Goal: Task Accomplishment & Management: Complete application form

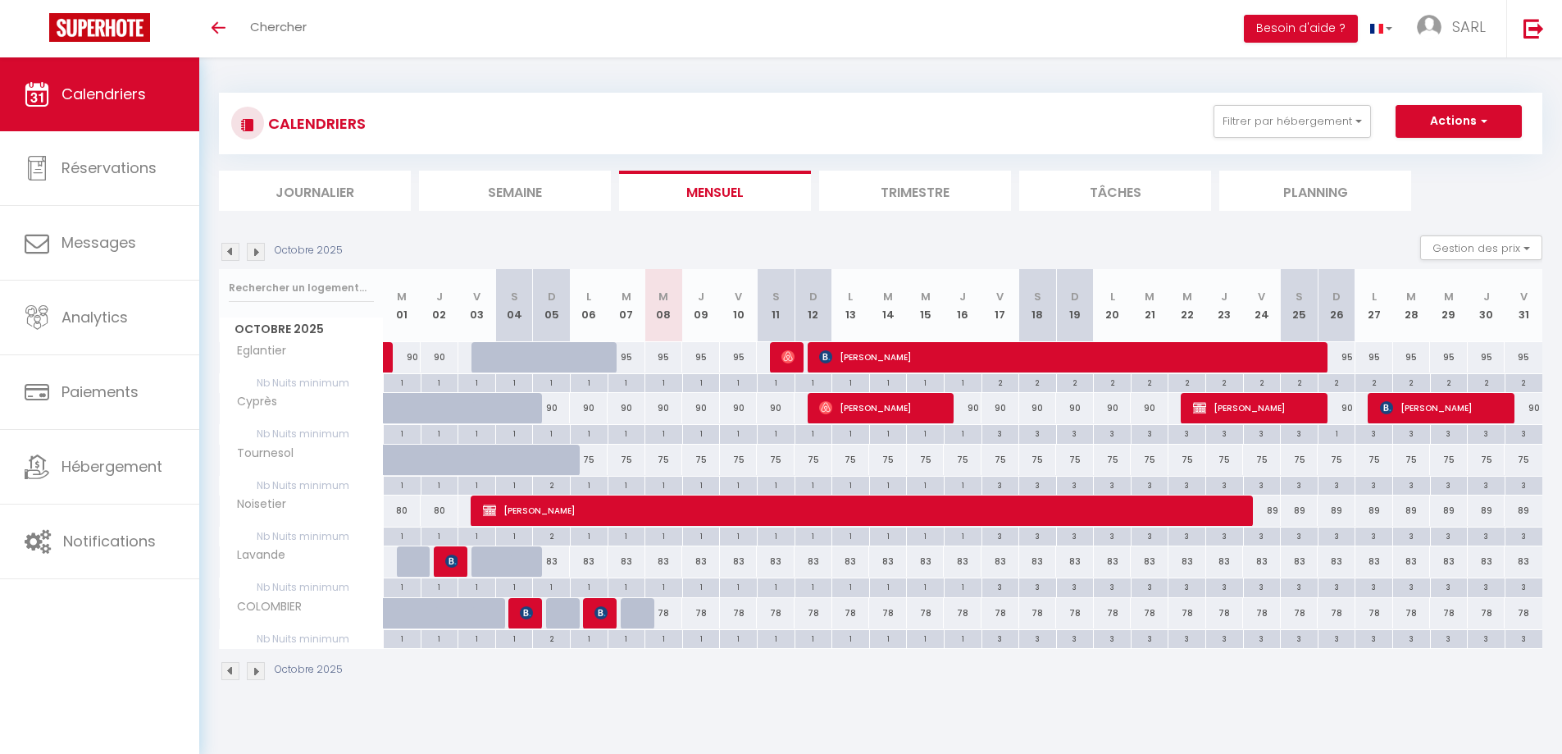
select select
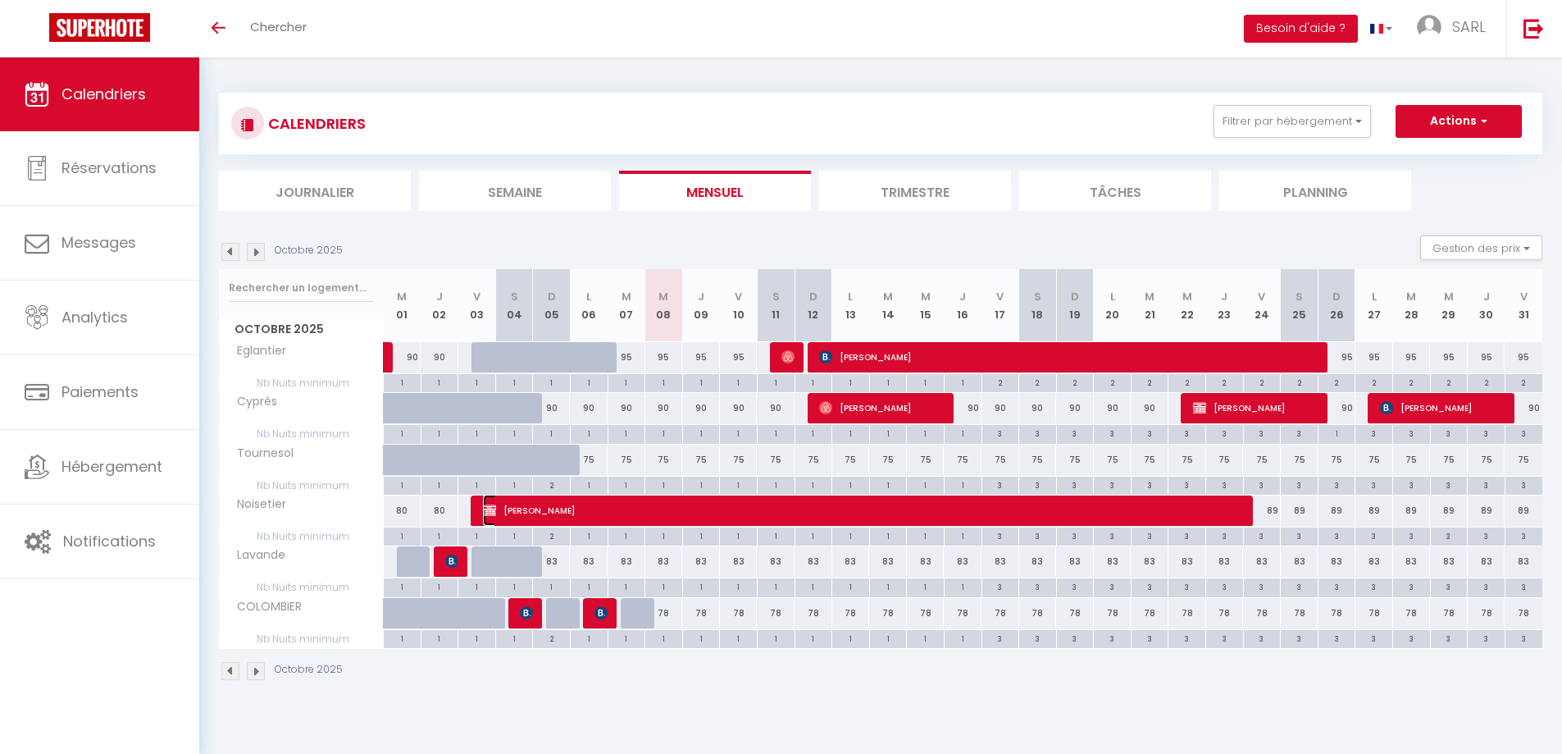
click at [583, 504] on span "[PERSON_NAME]" at bounding box center [866, 510] width 767 height 31
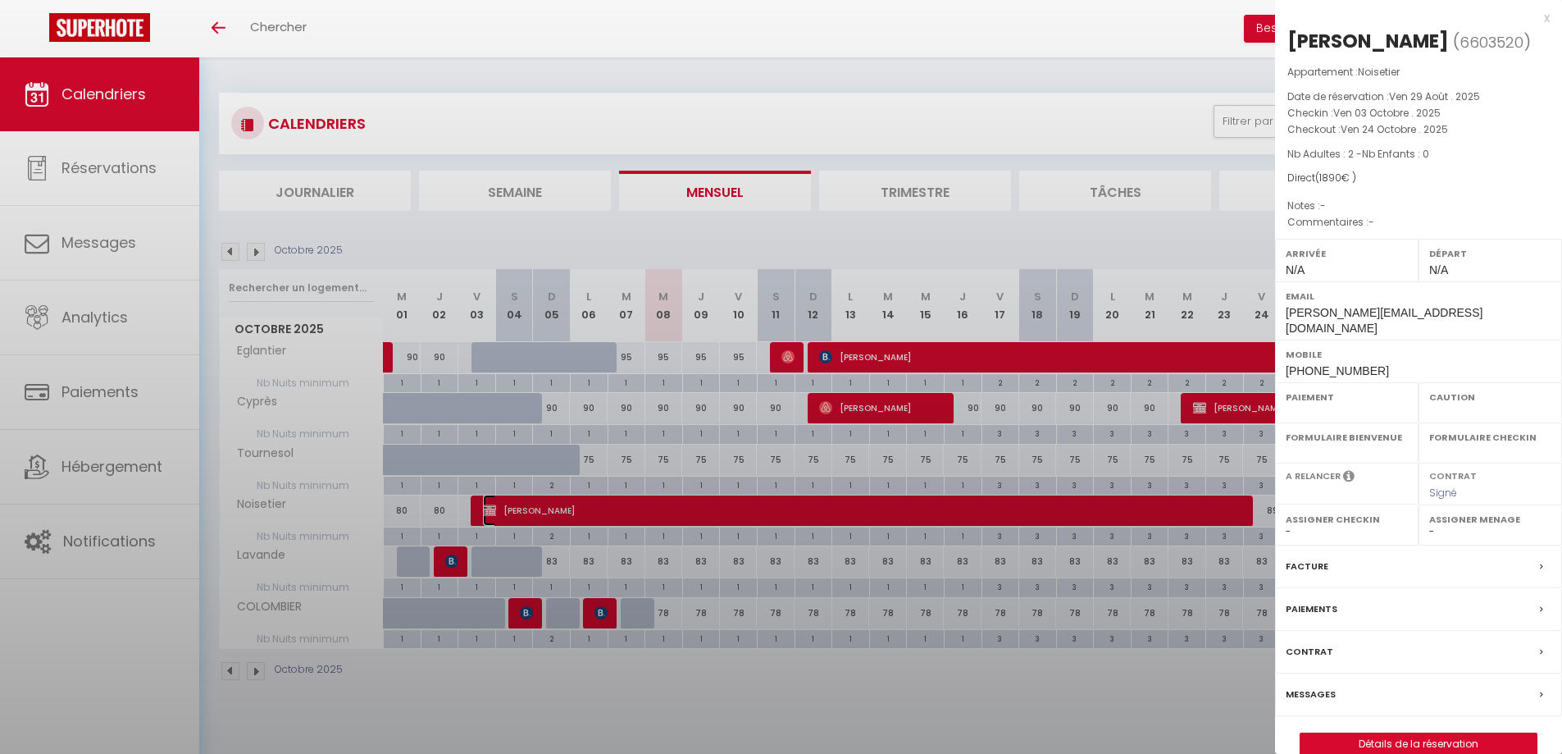
select select "OK"
select select "0"
select select "1"
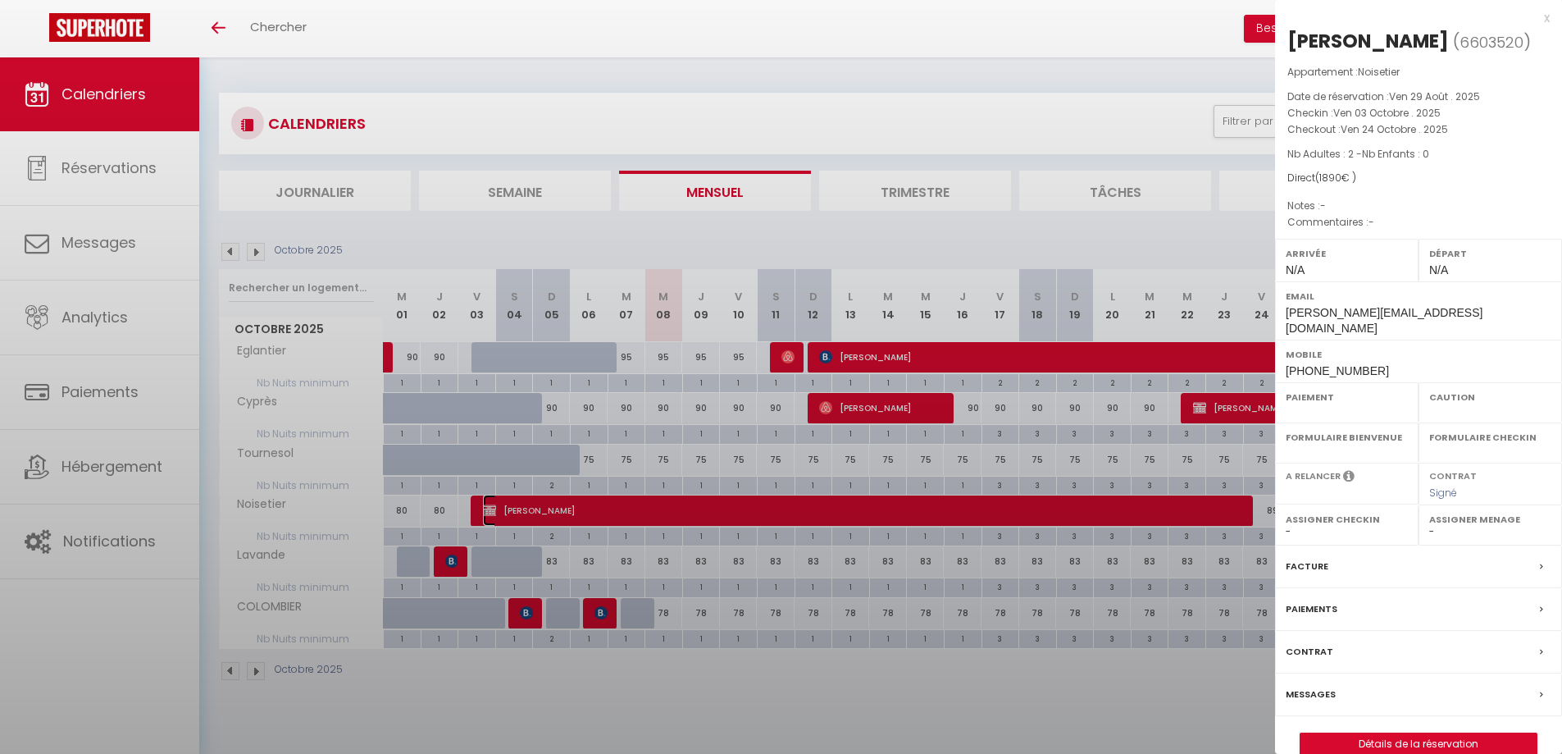
select select
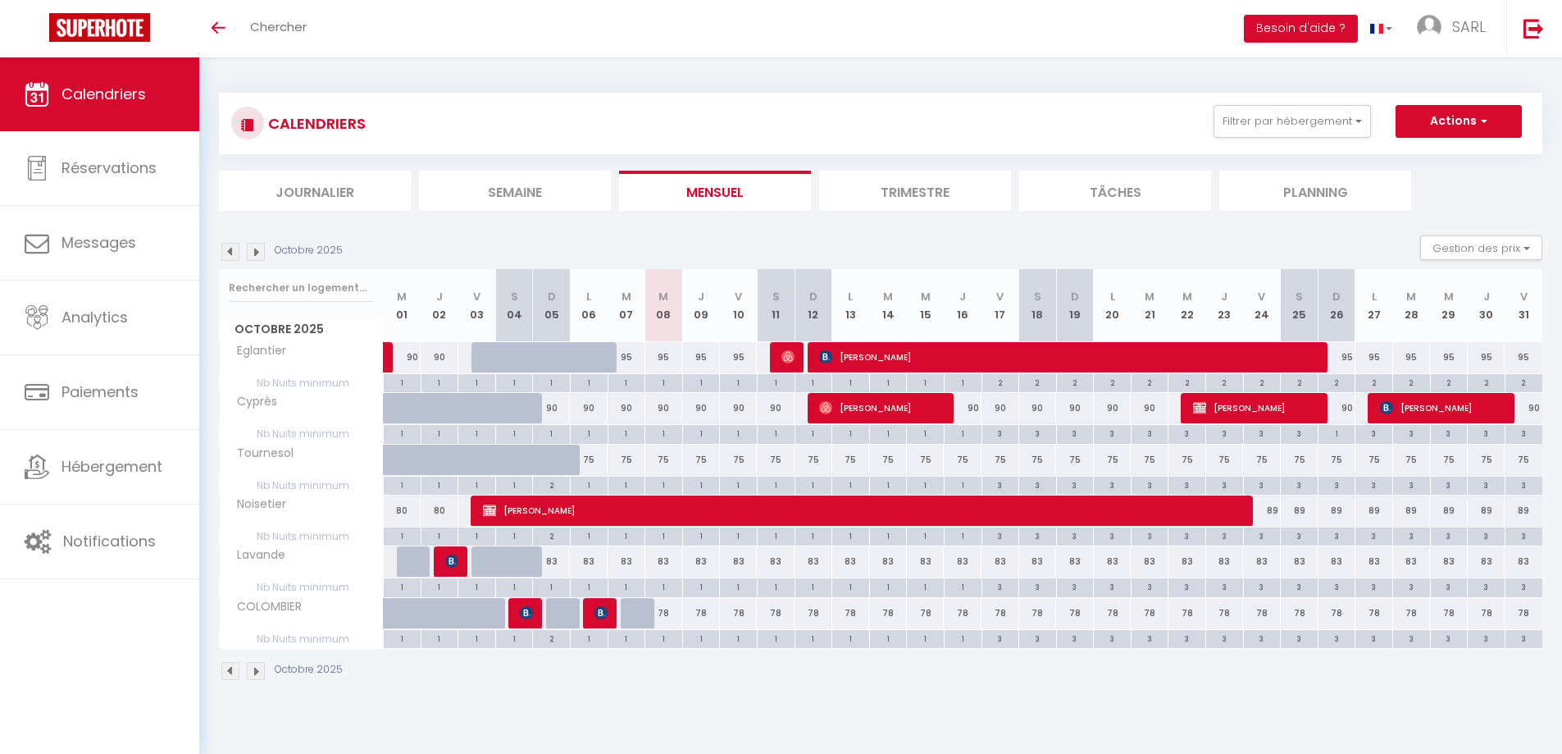
drag, startPoint x: 767, startPoint y: 408, endPoint x: 813, endPoint y: 412, distance: 46.0
click at [813, 412] on tr "Cyprès 105 105 90 90 90 90 90 90 90 90 90" at bounding box center [882, 409] width 1324 height 32
drag, startPoint x: 768, startPoint y: 612, endPoint x: 788, endPoint y: 617, distance: 21.1
click at [788, 617] on div "78" at bounding box center [776, 613] width 38 height 30
type input "78"
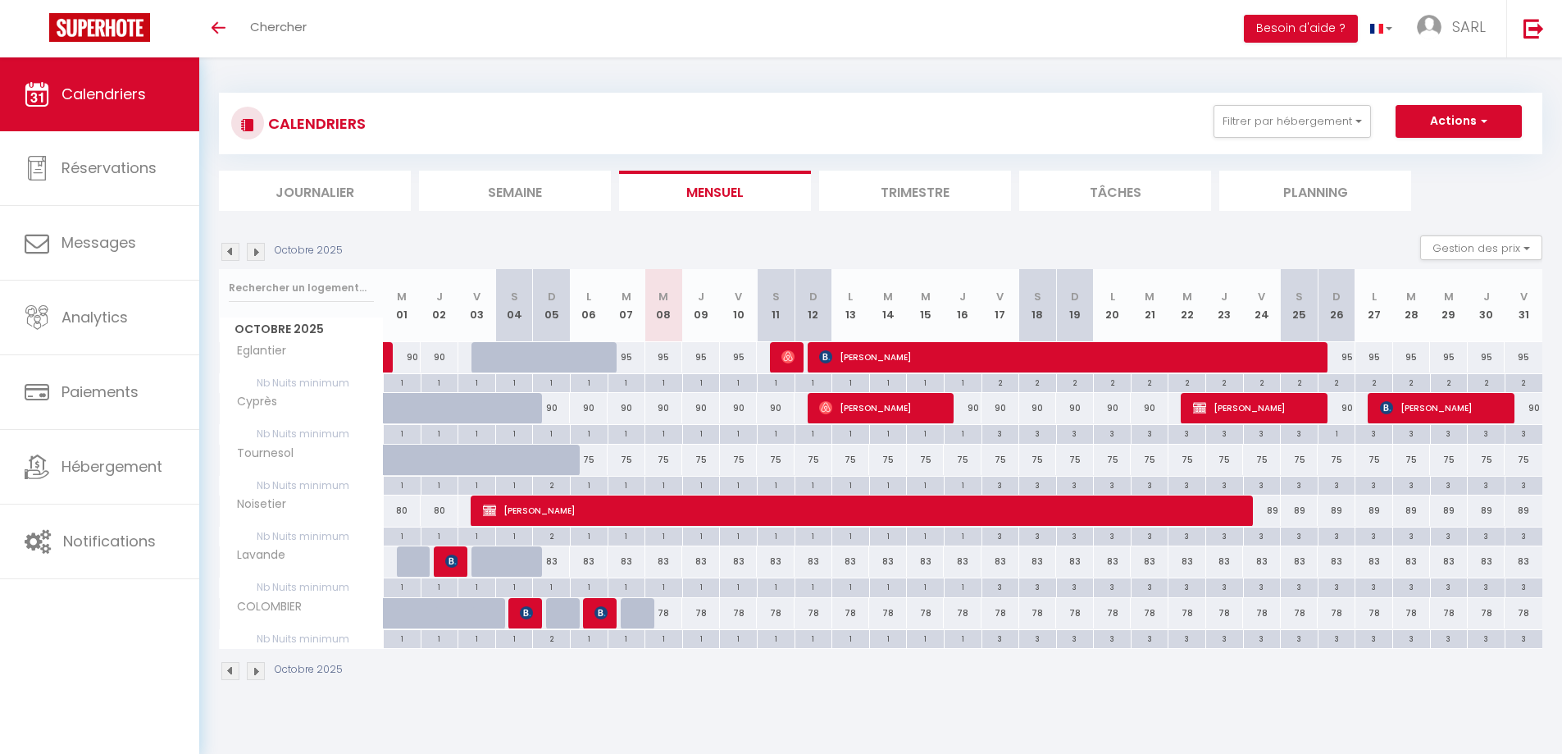
type input "[DATE]"
type input "Dim 12 Octobre 2025"
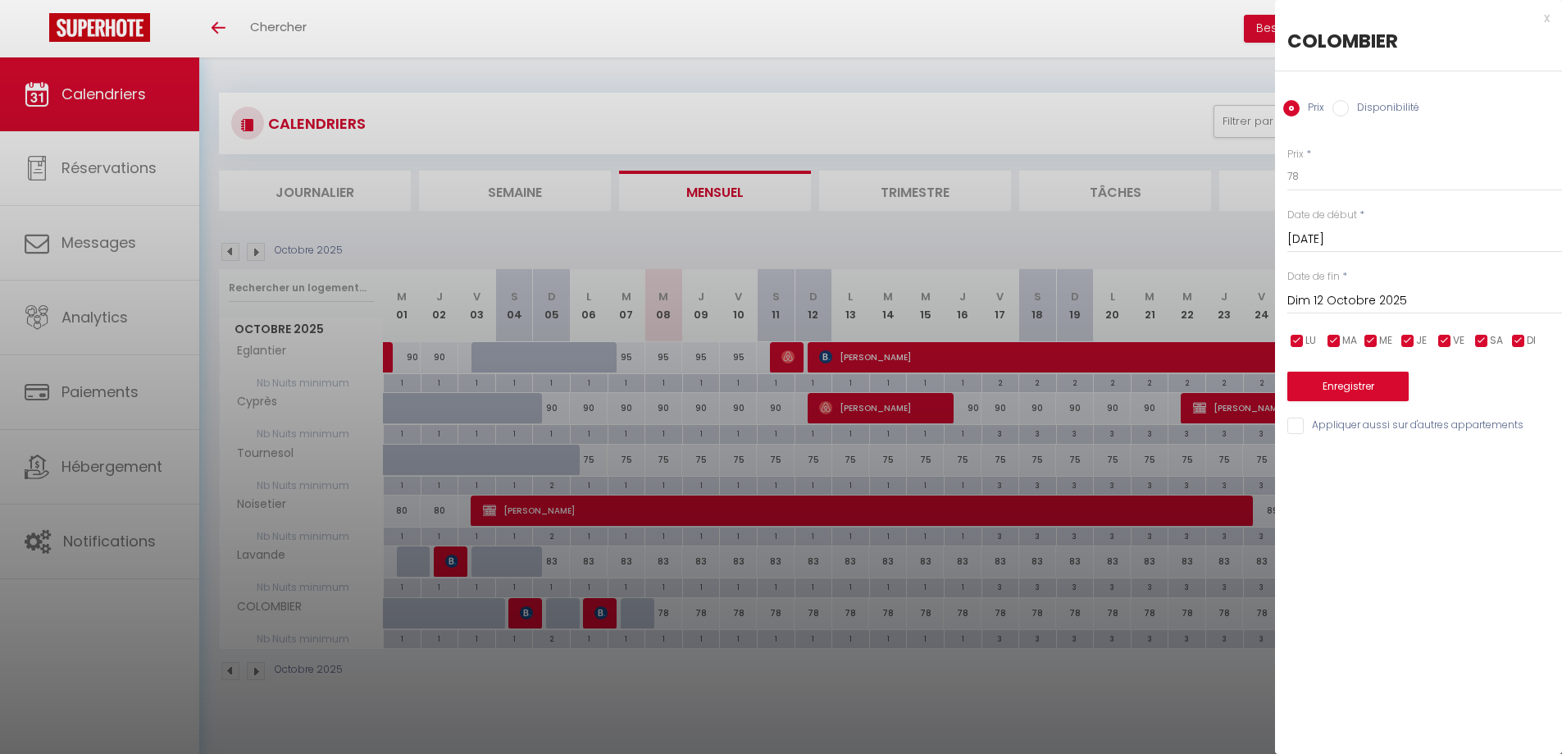
click at [732, 708] on div at bounding box center [781, 377] width 1562 height 754
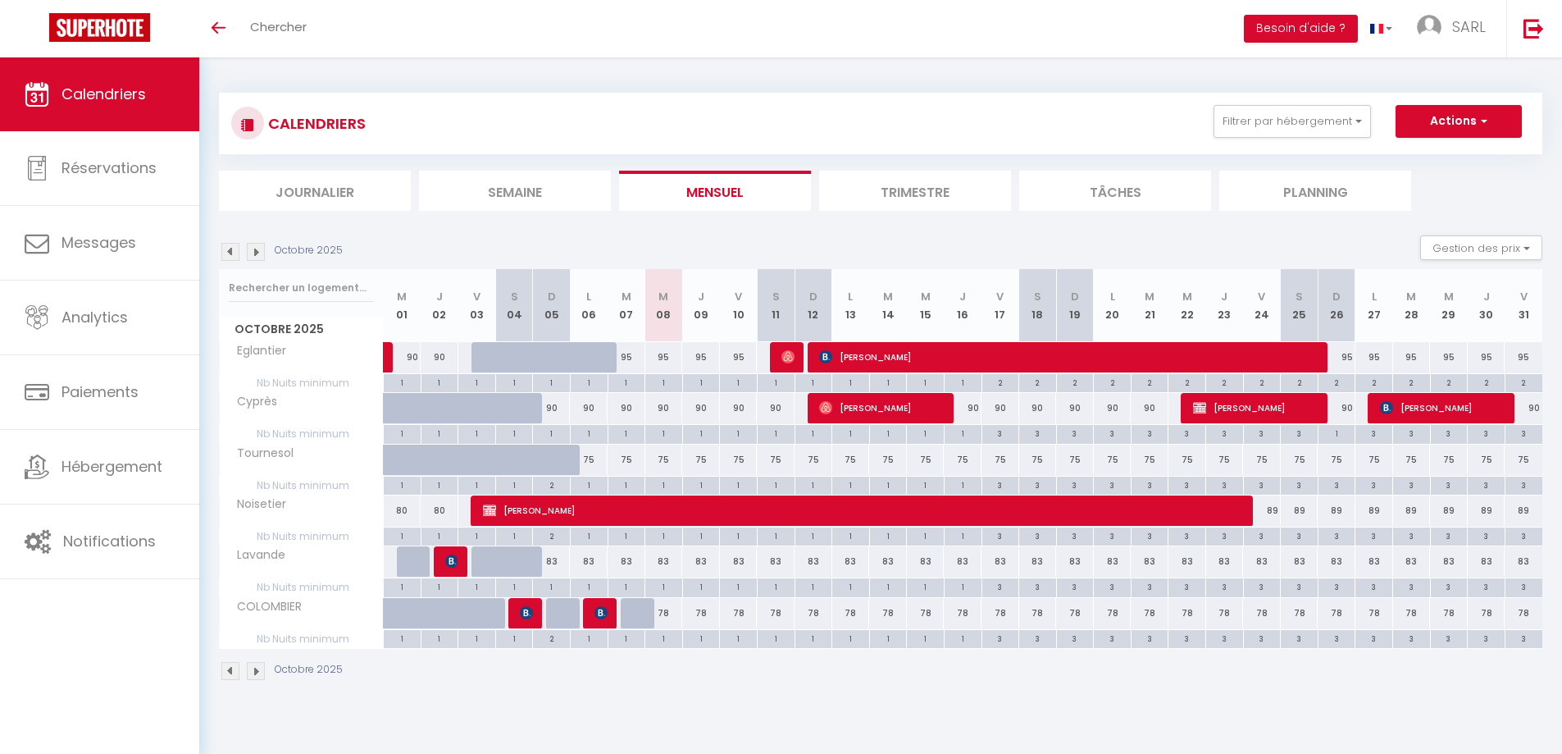
click at [774, 566] on div "83" at bounding box center [776, 561] width 38 height 30
type input "83"
type input "[DATE]"
type input "Dim 12 Octobre 2025"
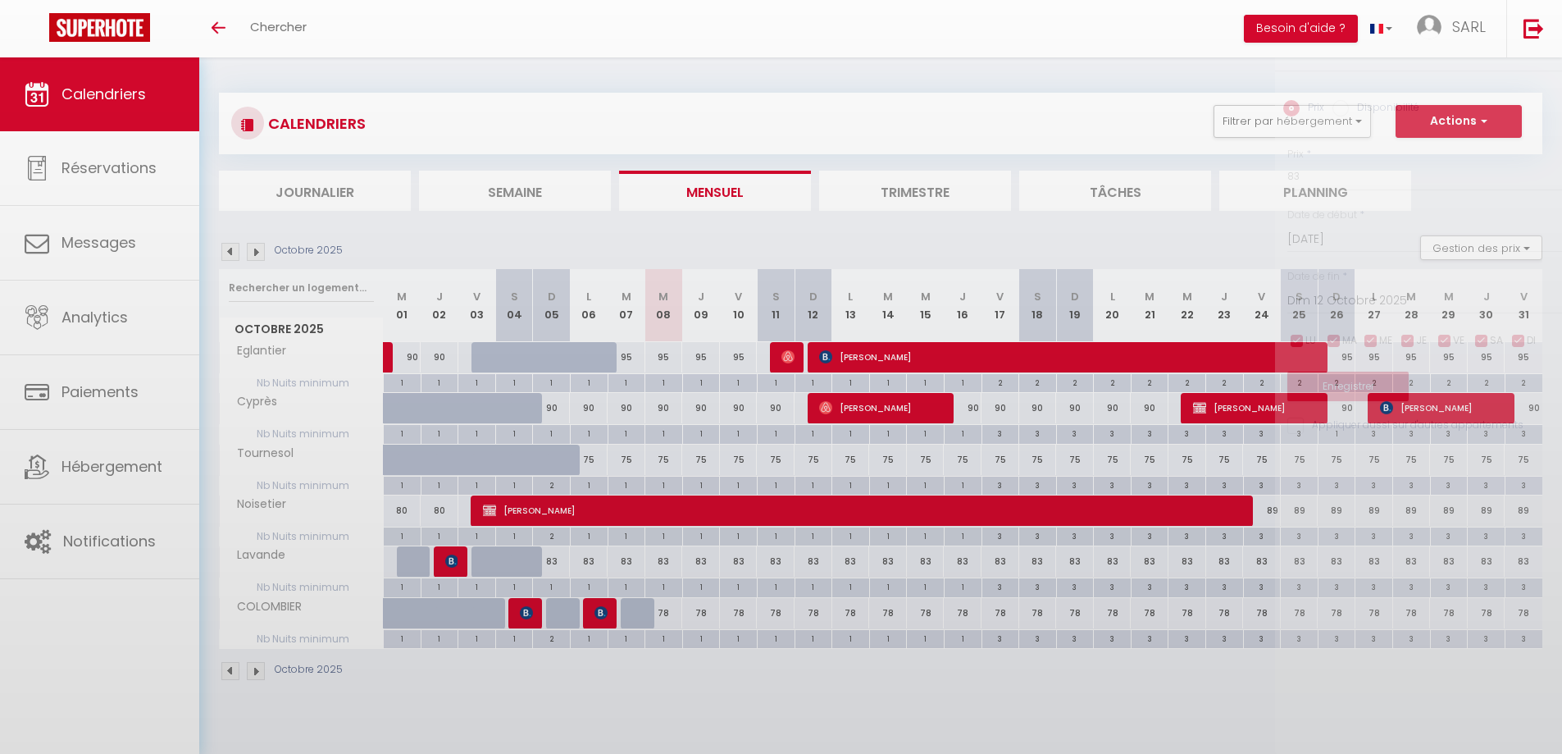
click at [774, 566] on div at bounding box center [781, 377] width 1562 height 754
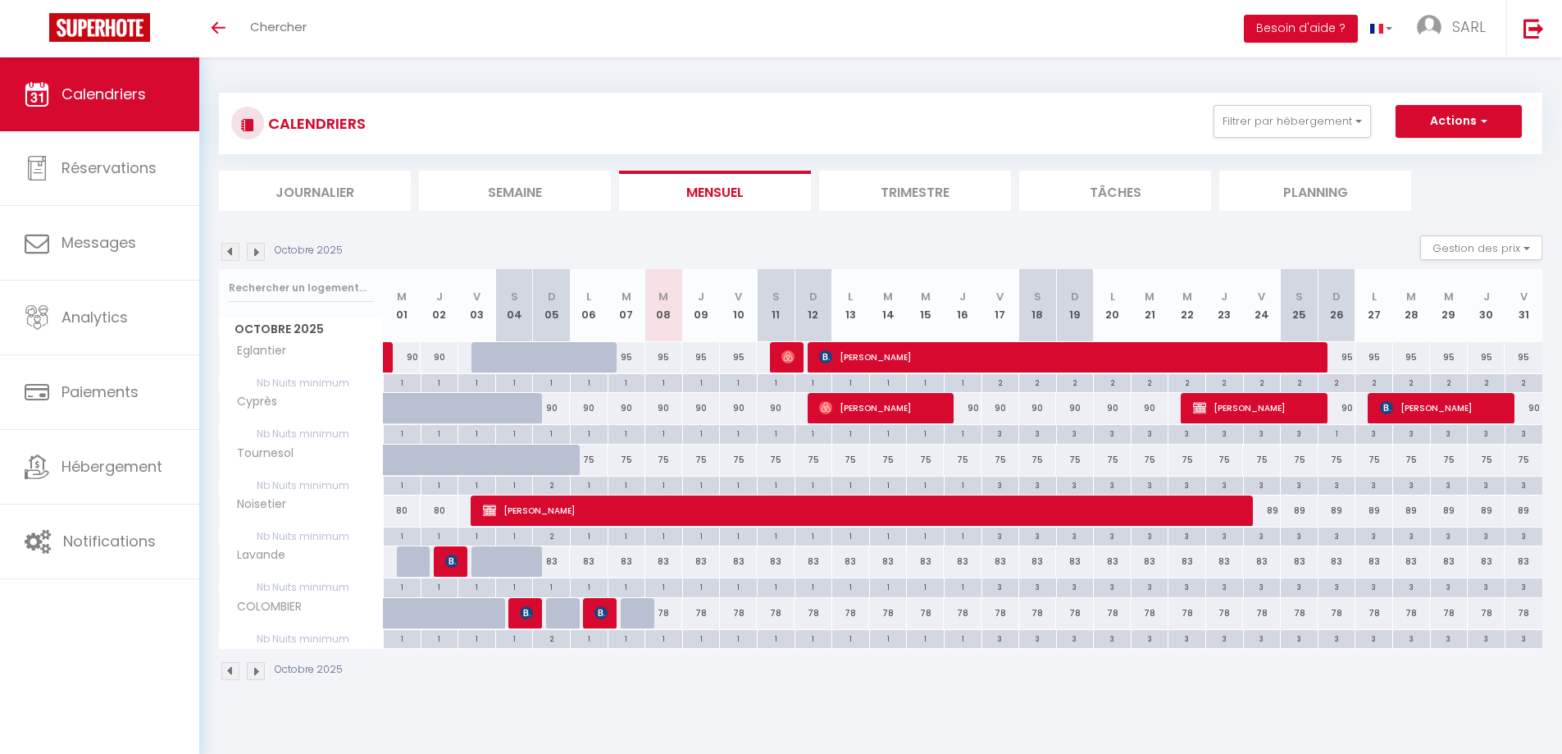
drag, startPoint x: 770, startPoint y: 563, endPoint x: 780, endPoint y: 563, distance: 9.8
click at [780, 563] on div "83" at bounding box center [776, 561] width 38 height 30
type input "83"
type input "[DATE]"
type input "Dim 12 Octobre 2025"
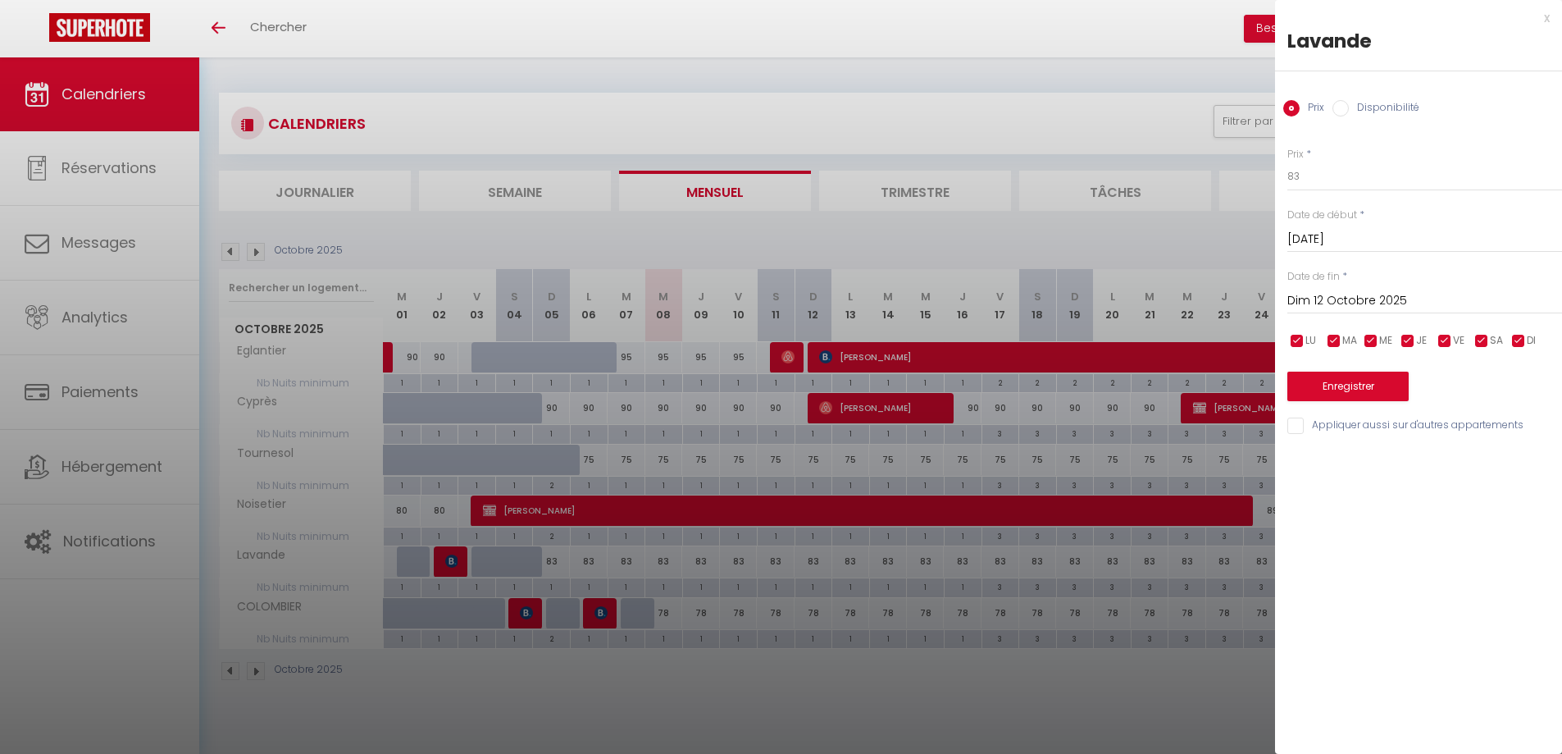
click at [1545, 25] on div "x" at bounding box center [1412, 18] width 275 height 20
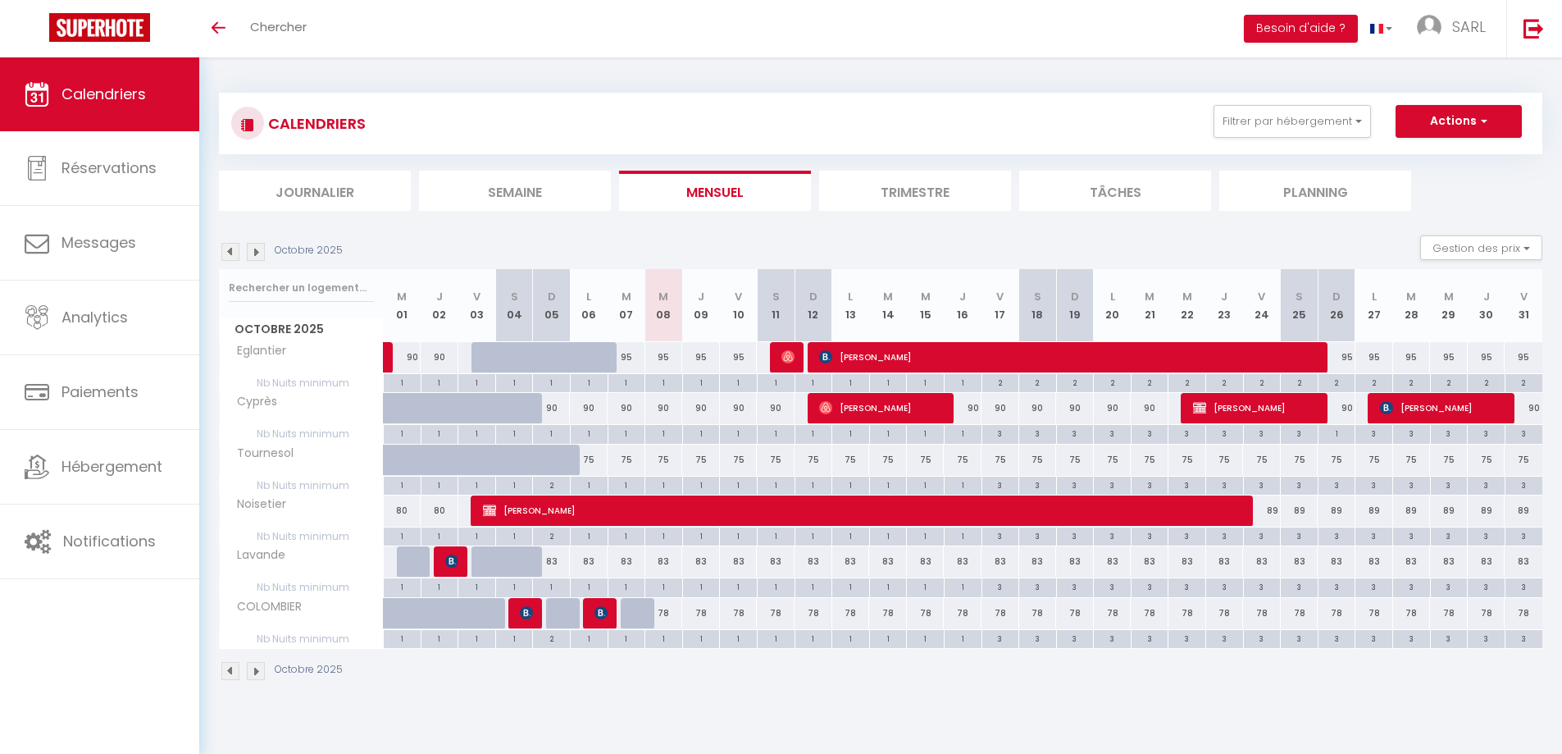
click at [737, 100] on div "CALENDRIERS Filtrer par hébergement Tous Eglantier Noisetier Lavande COLOMBIER …" at bounding box center [881, 124] width 1324 height 62
click at [1471, 116] on button "Actions" at bounding box center [1459, 121] width 126 height 33
click at [1466, 157] on link "Nouvelle réservation" at bounding box center [1442, 159] width 143 height 25
select select
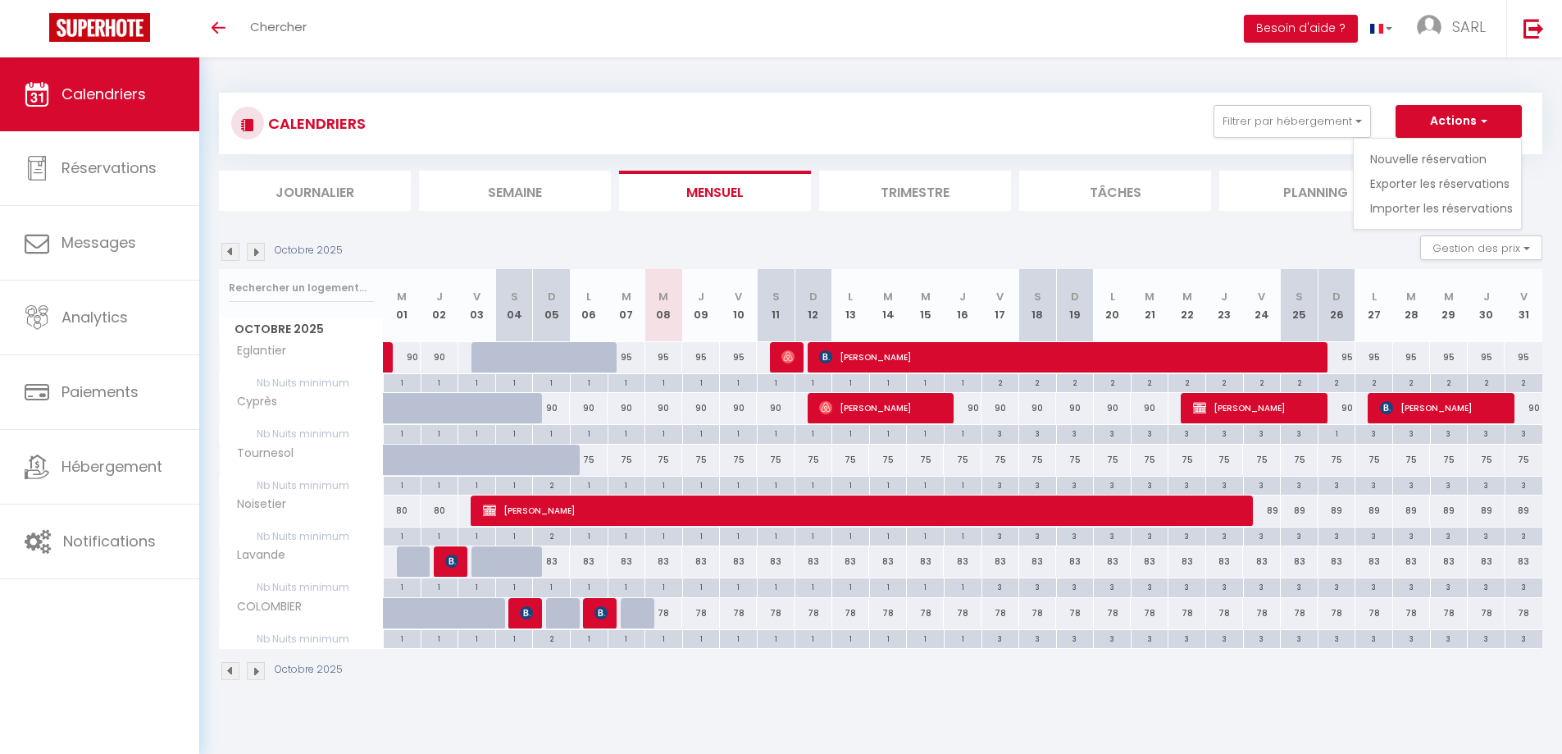
select select
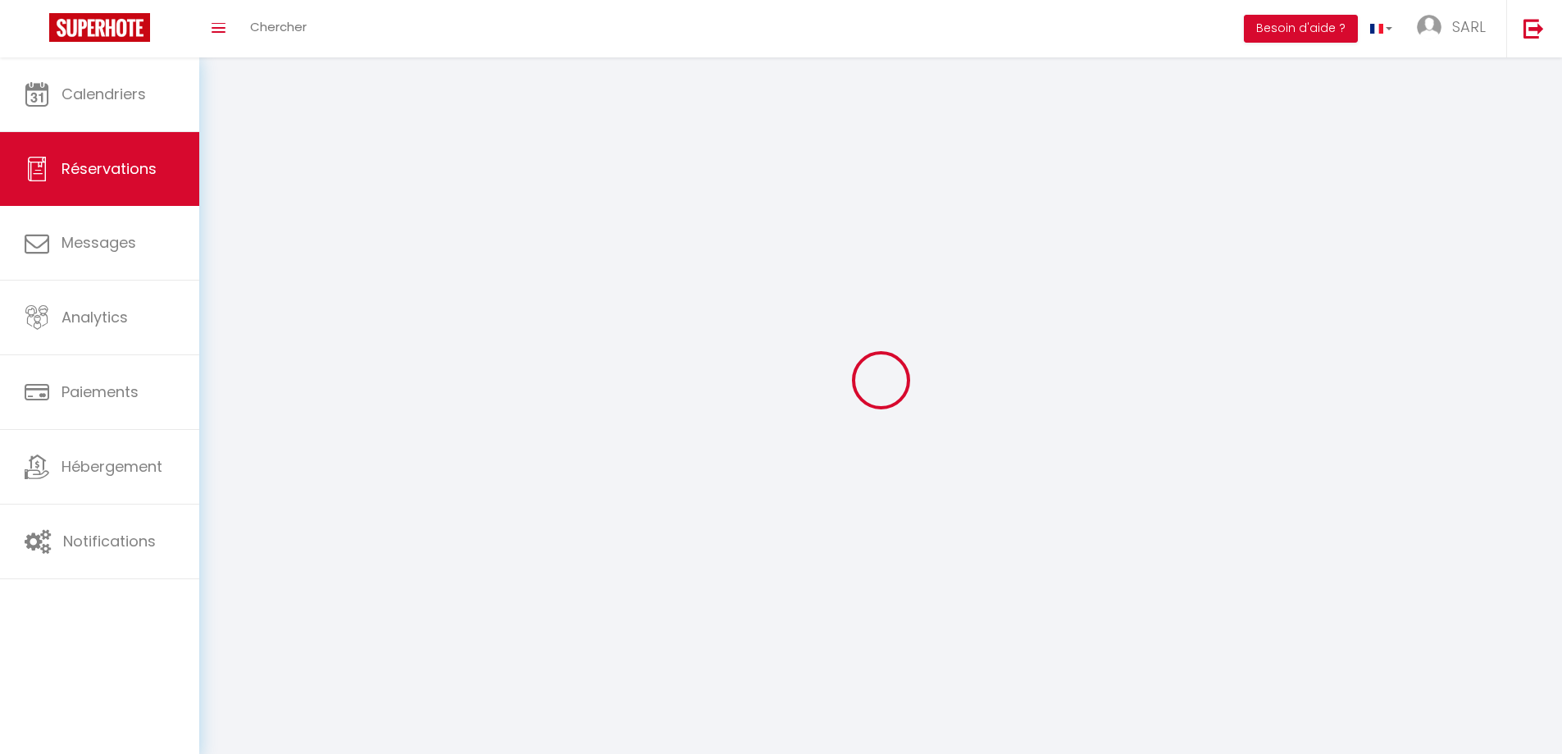
select select
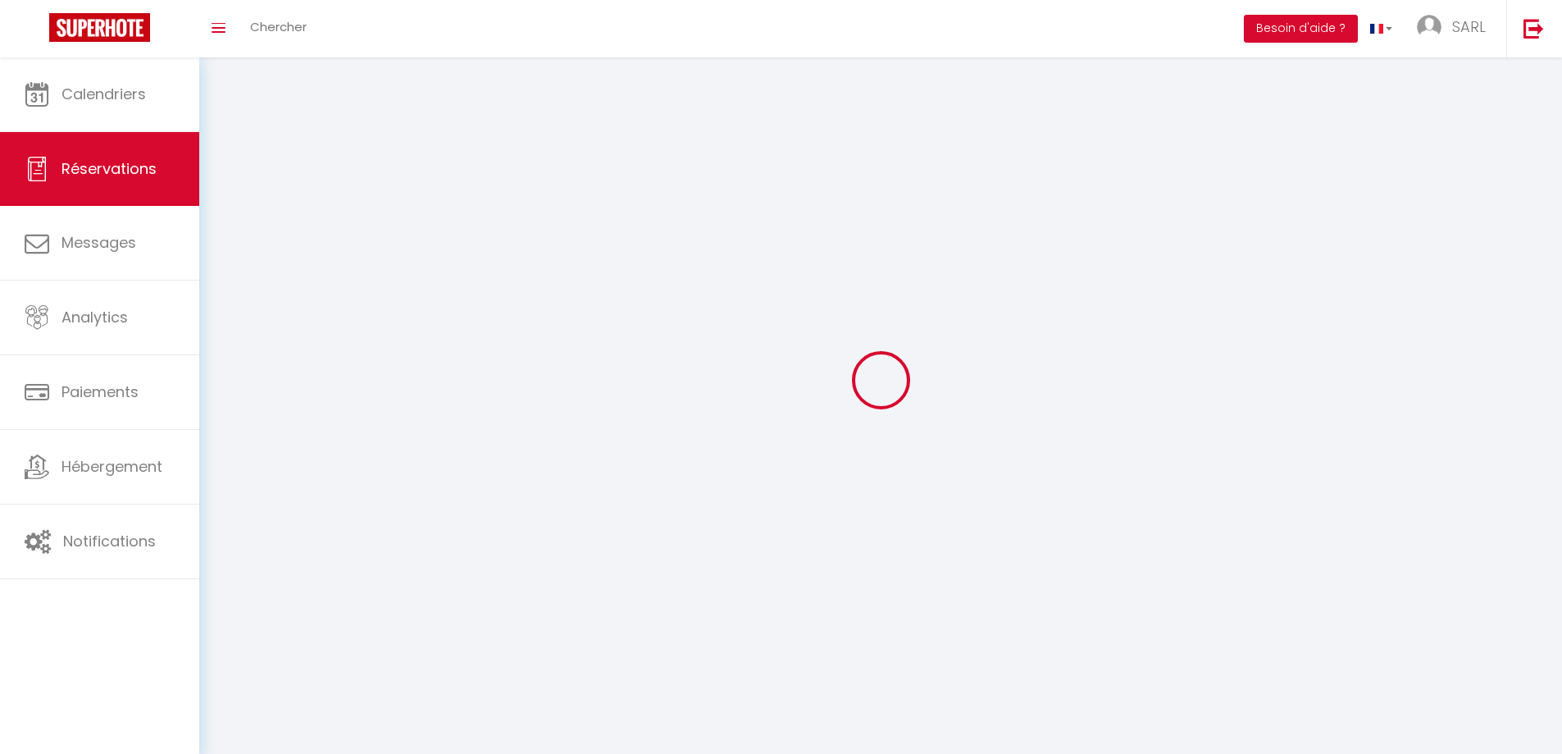
select select
checkbox input "false"
select select
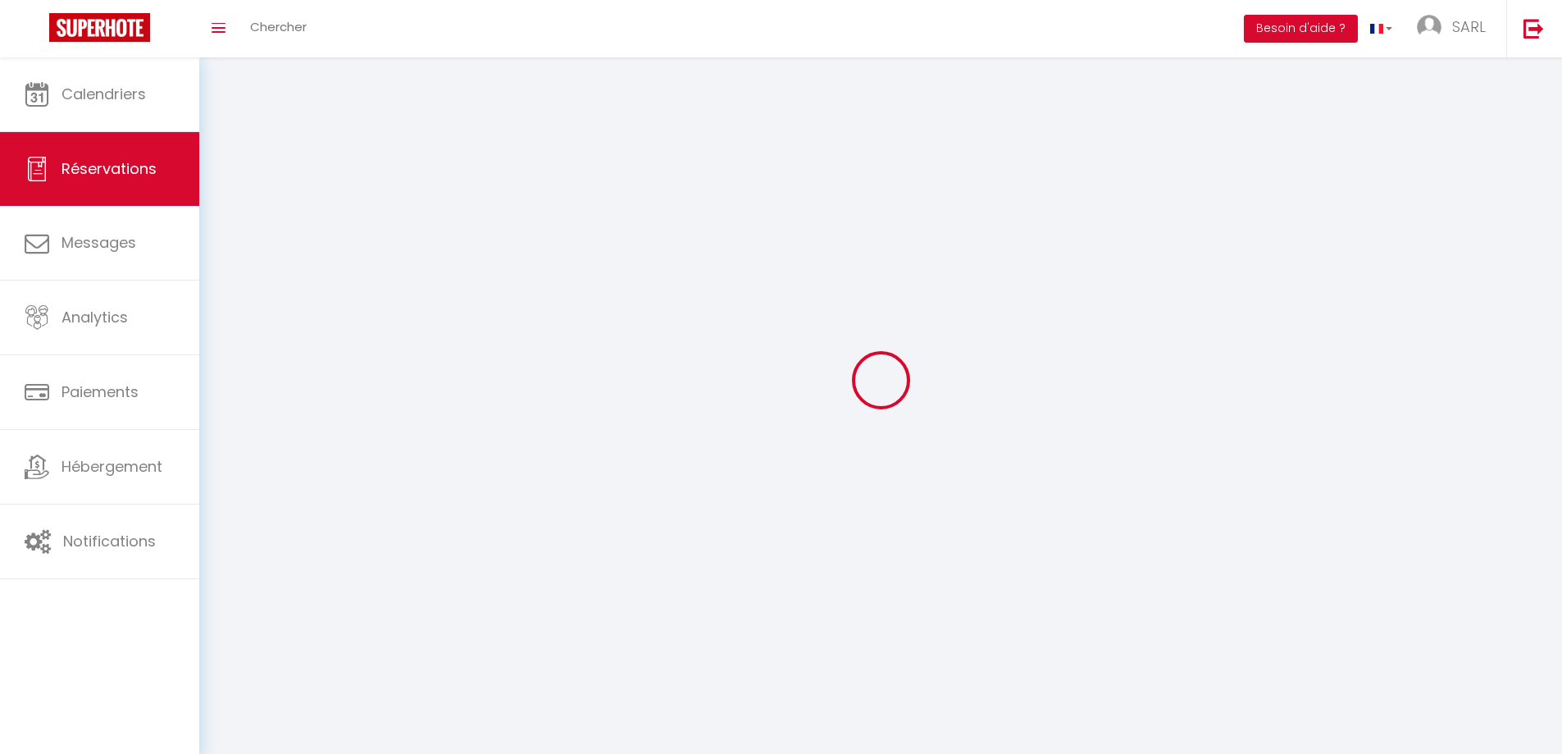
select select
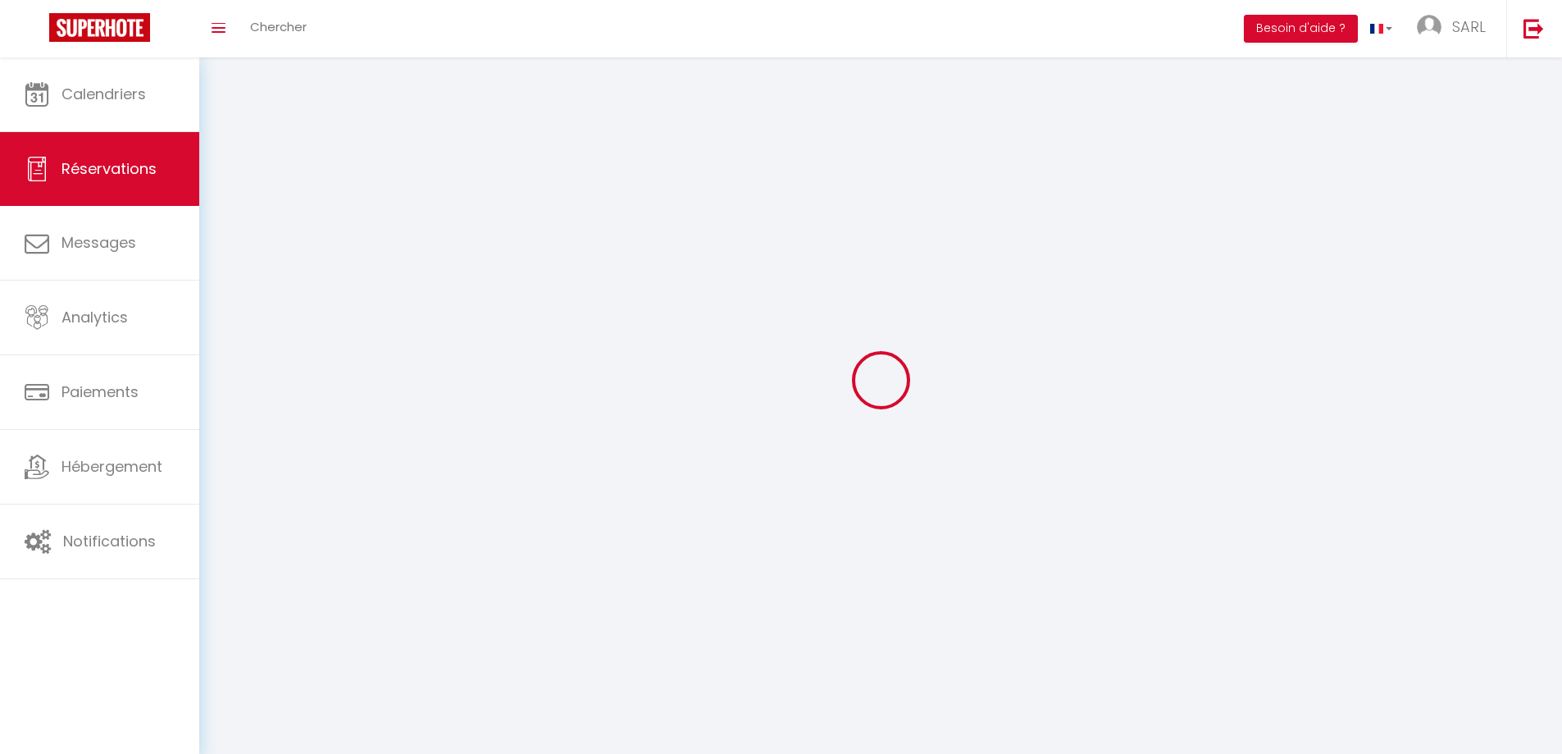
select select
checkbox input "false"
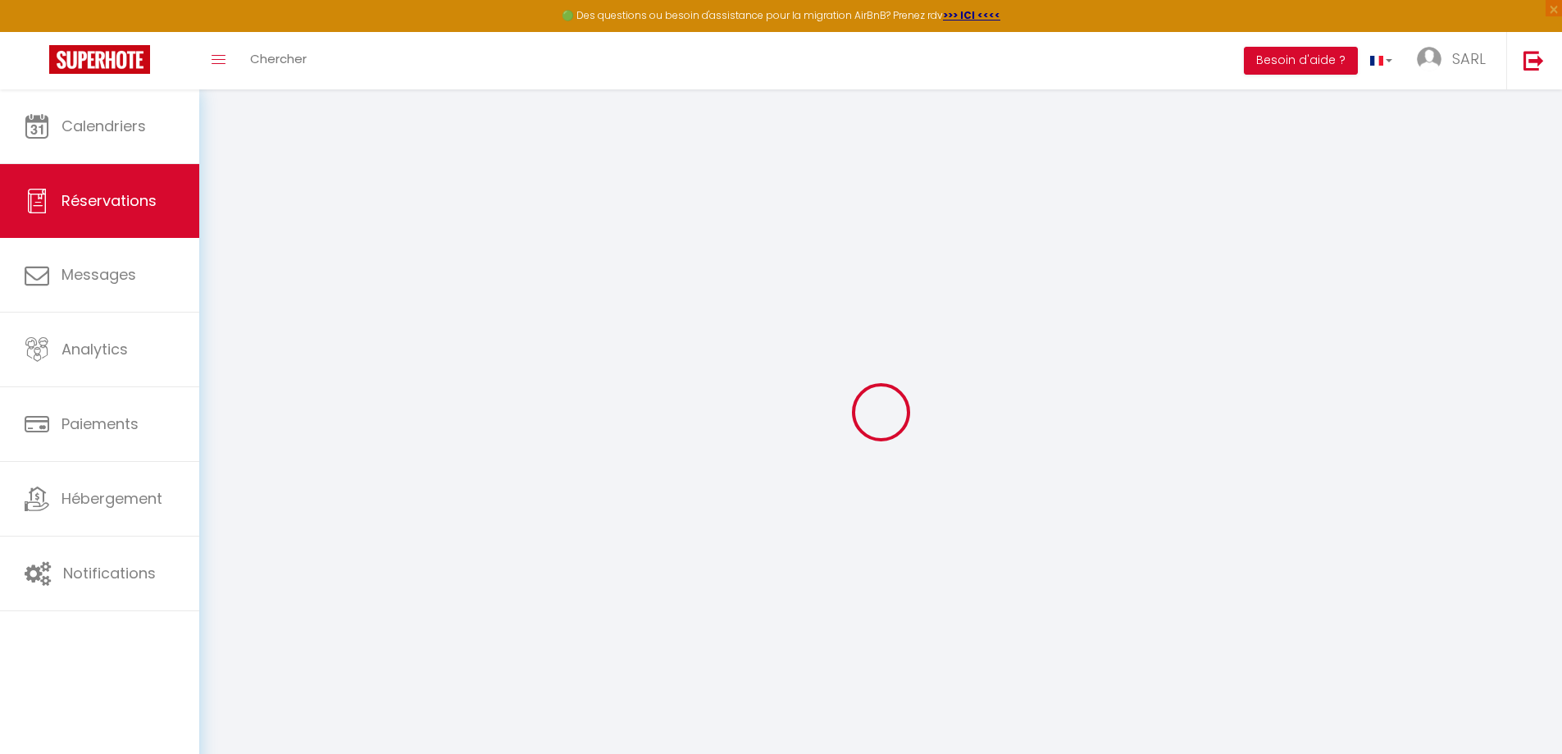
select select
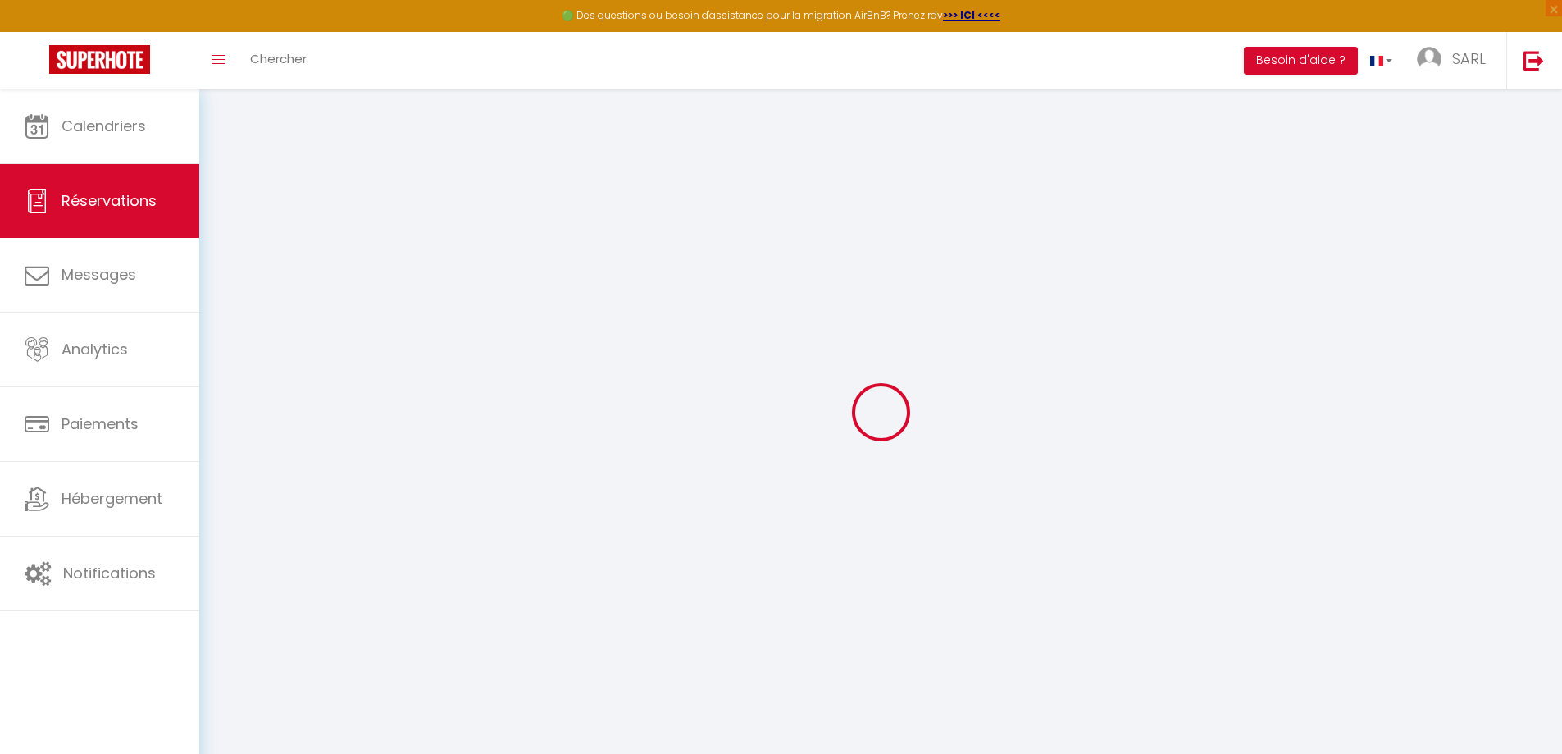
select select
checkbox input "false"
select select
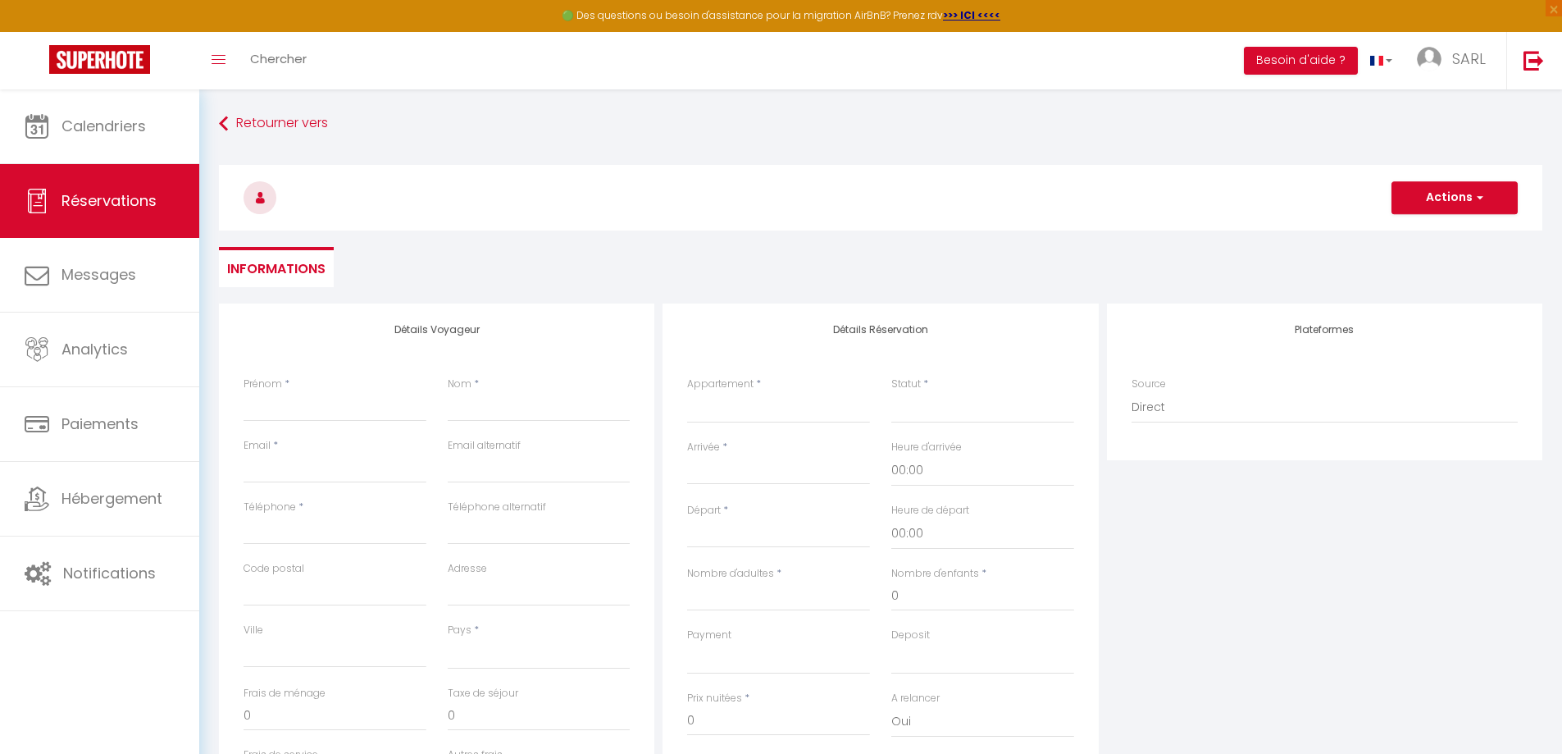
select select
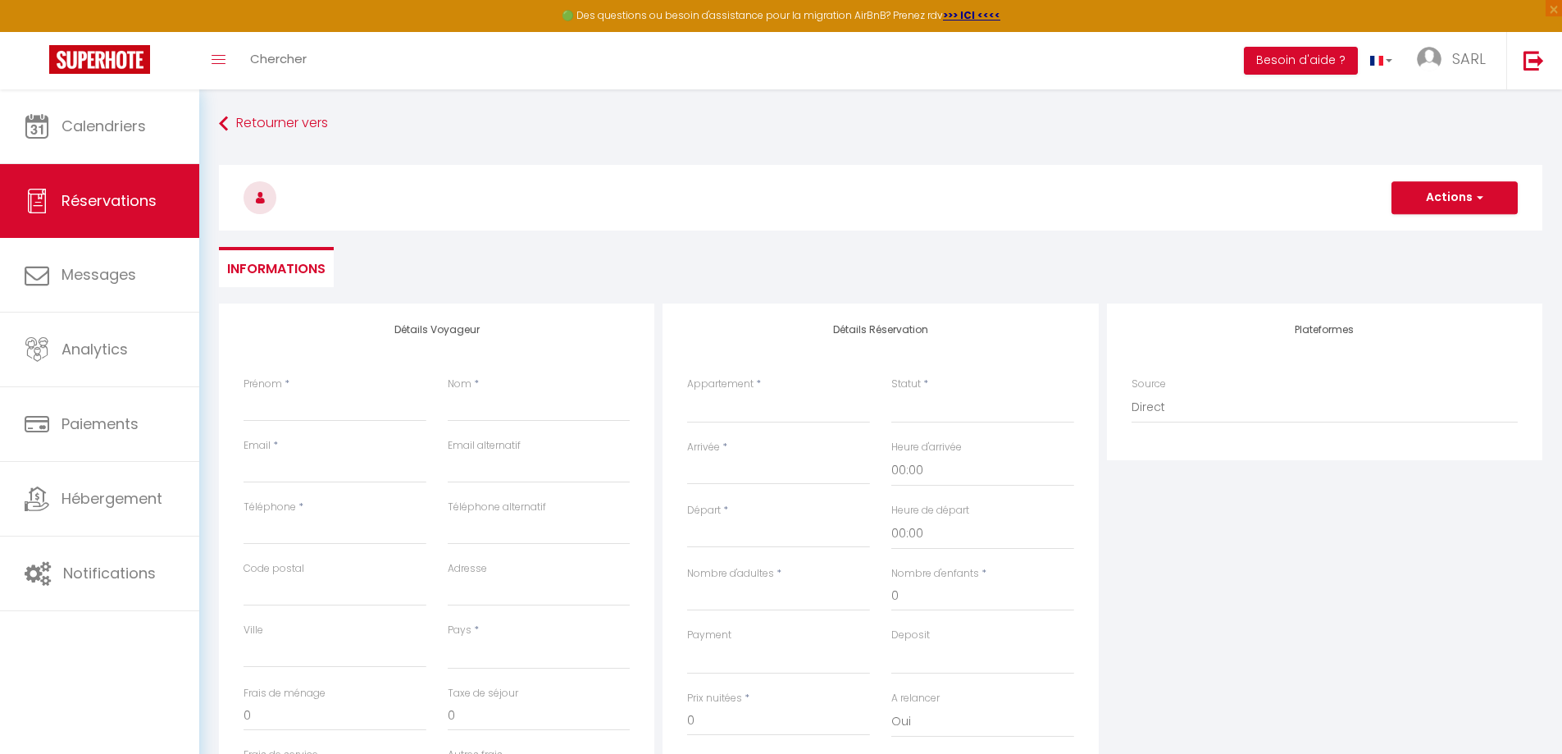
select select
checkbox input "false"
click at [269, 403] on input "Prénom" at bounding box center [335, 407] width 183 height 30
type input "B"
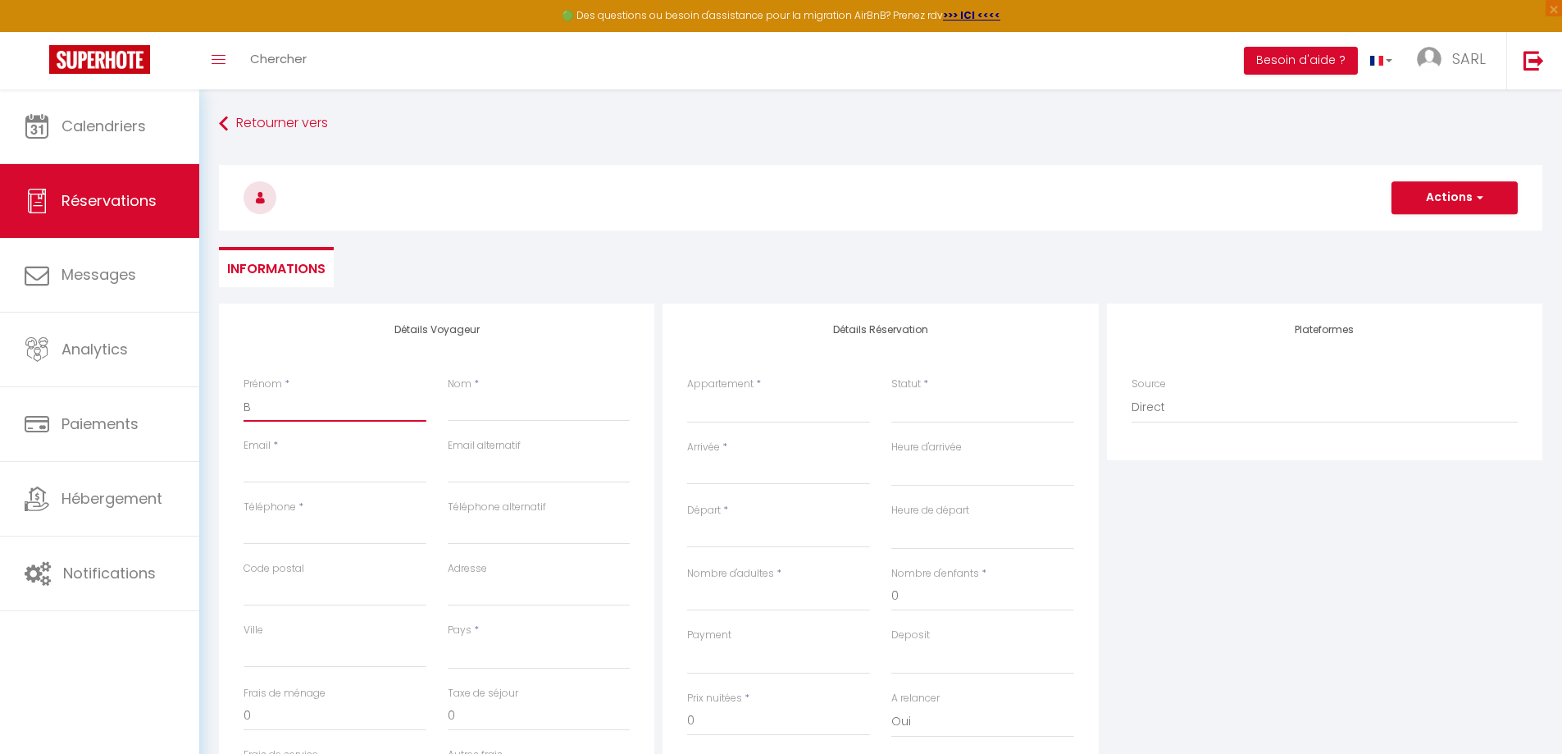
select select
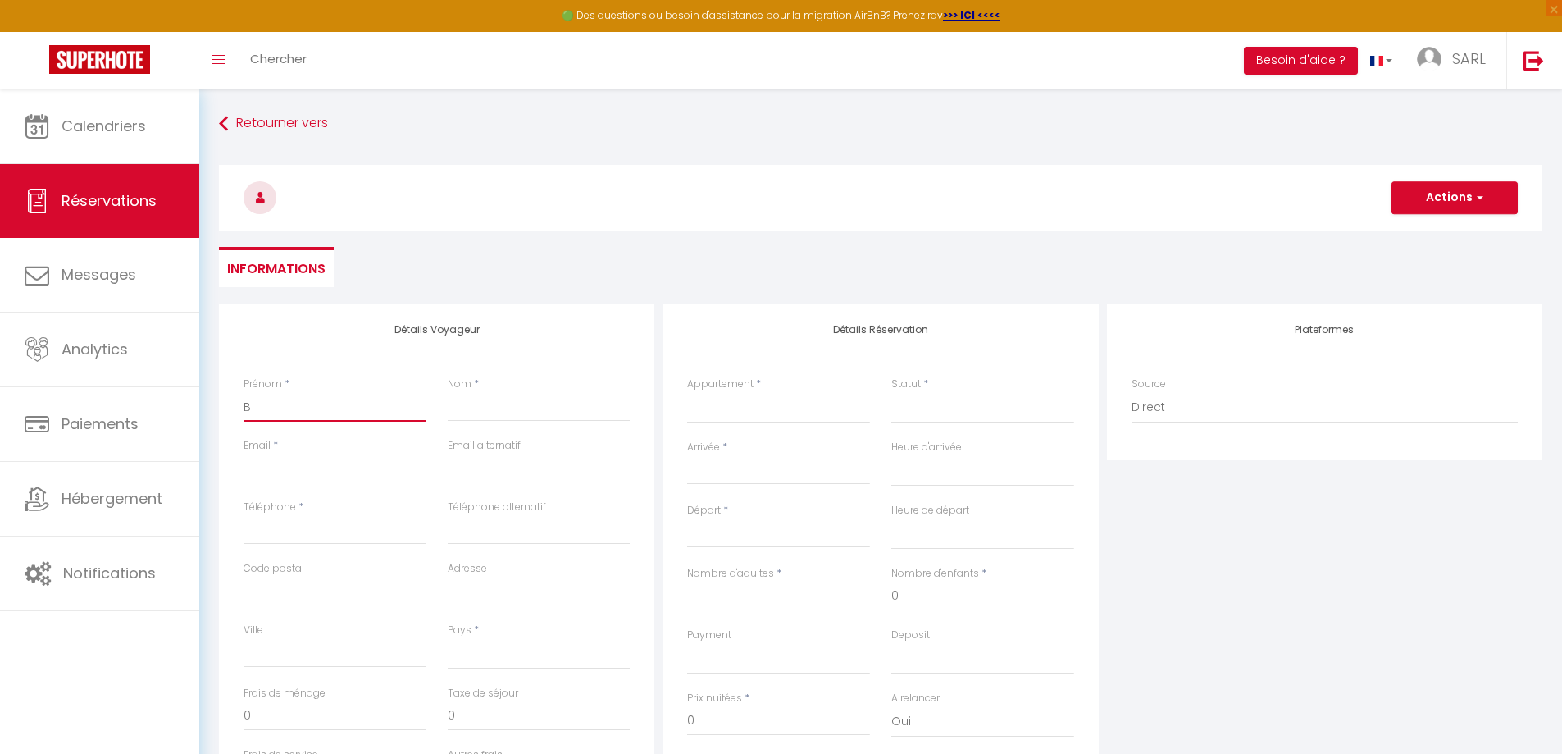
select select
checkbox input "false"
type input "Be"
select select
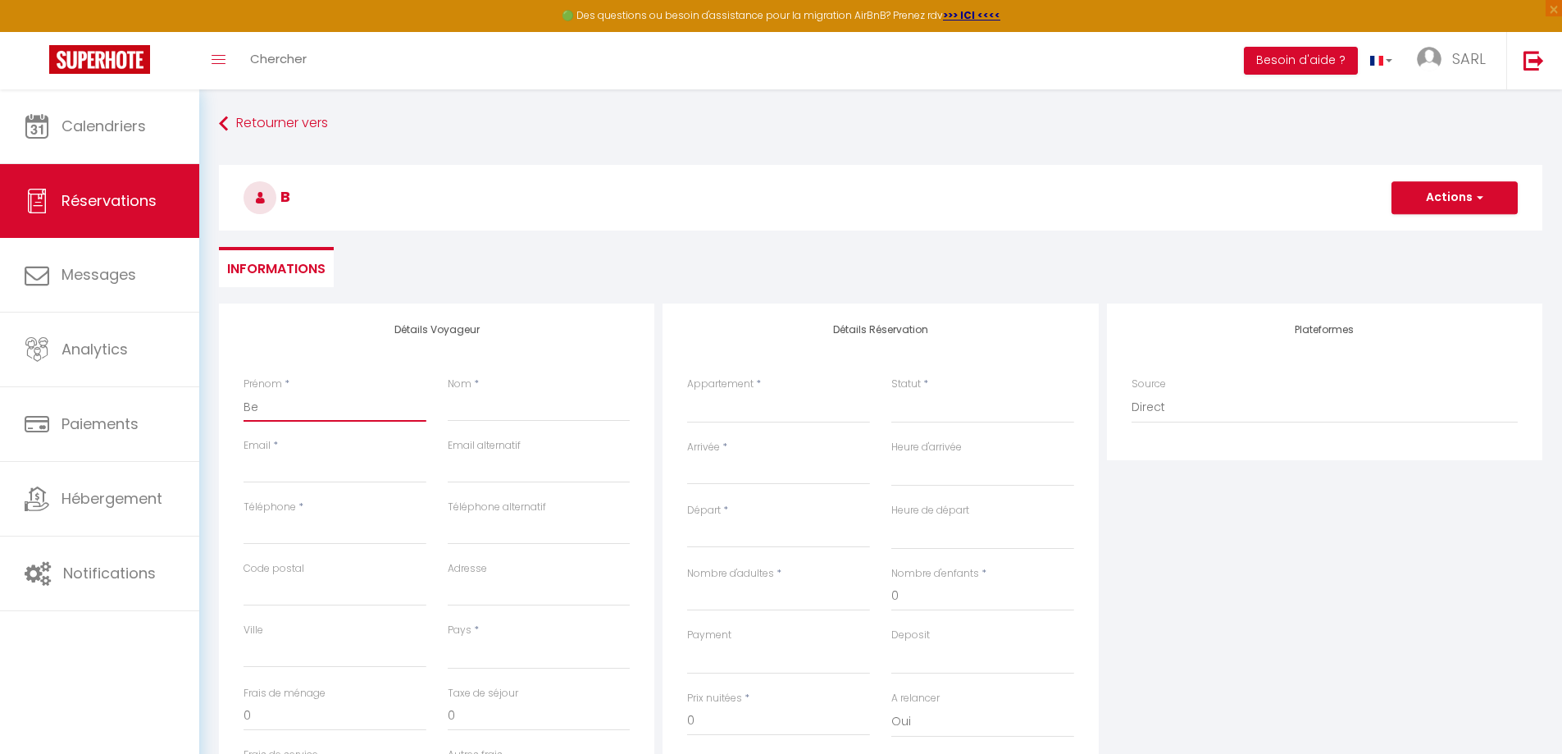
select select
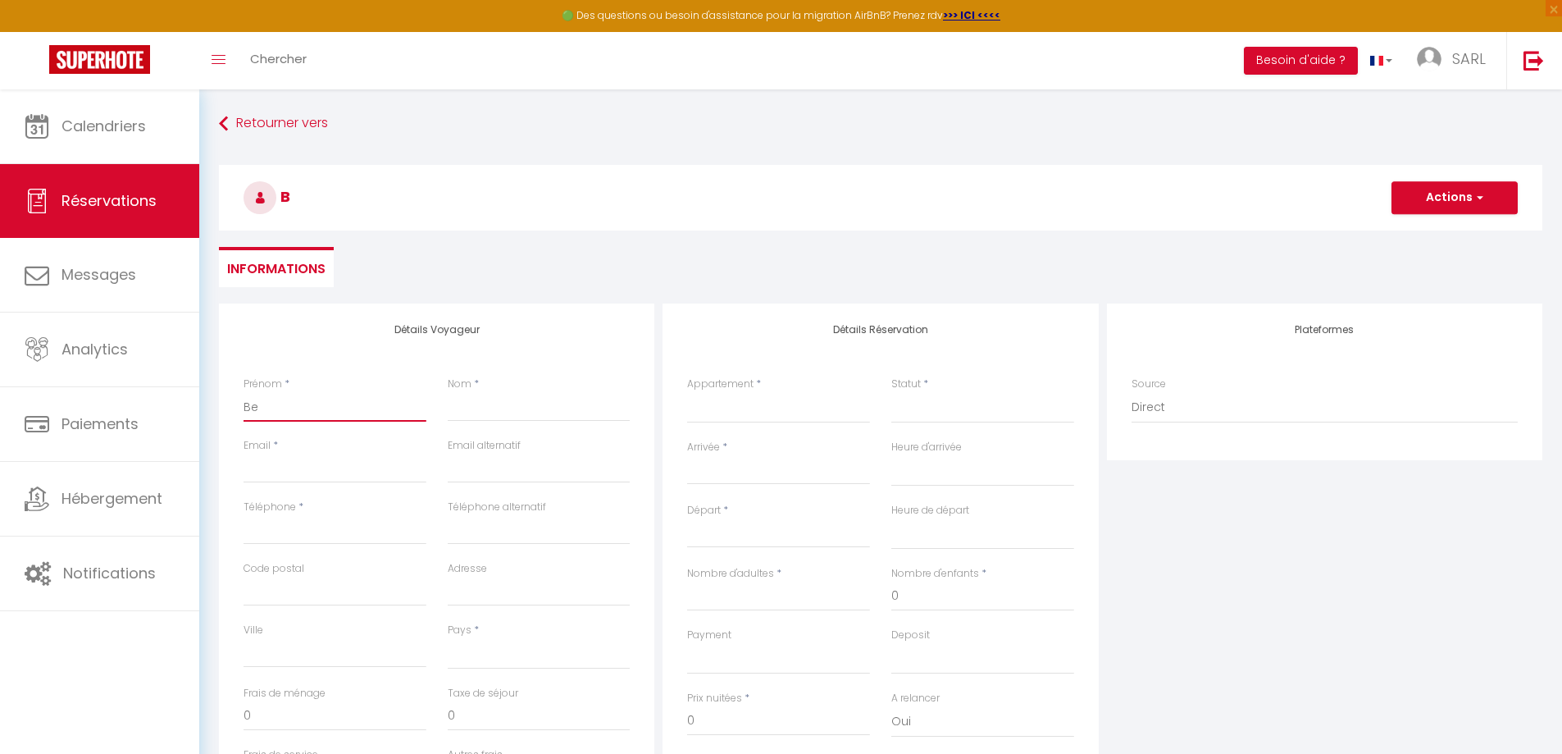
select select
checkbox input "false"
type input "Bea"
select select
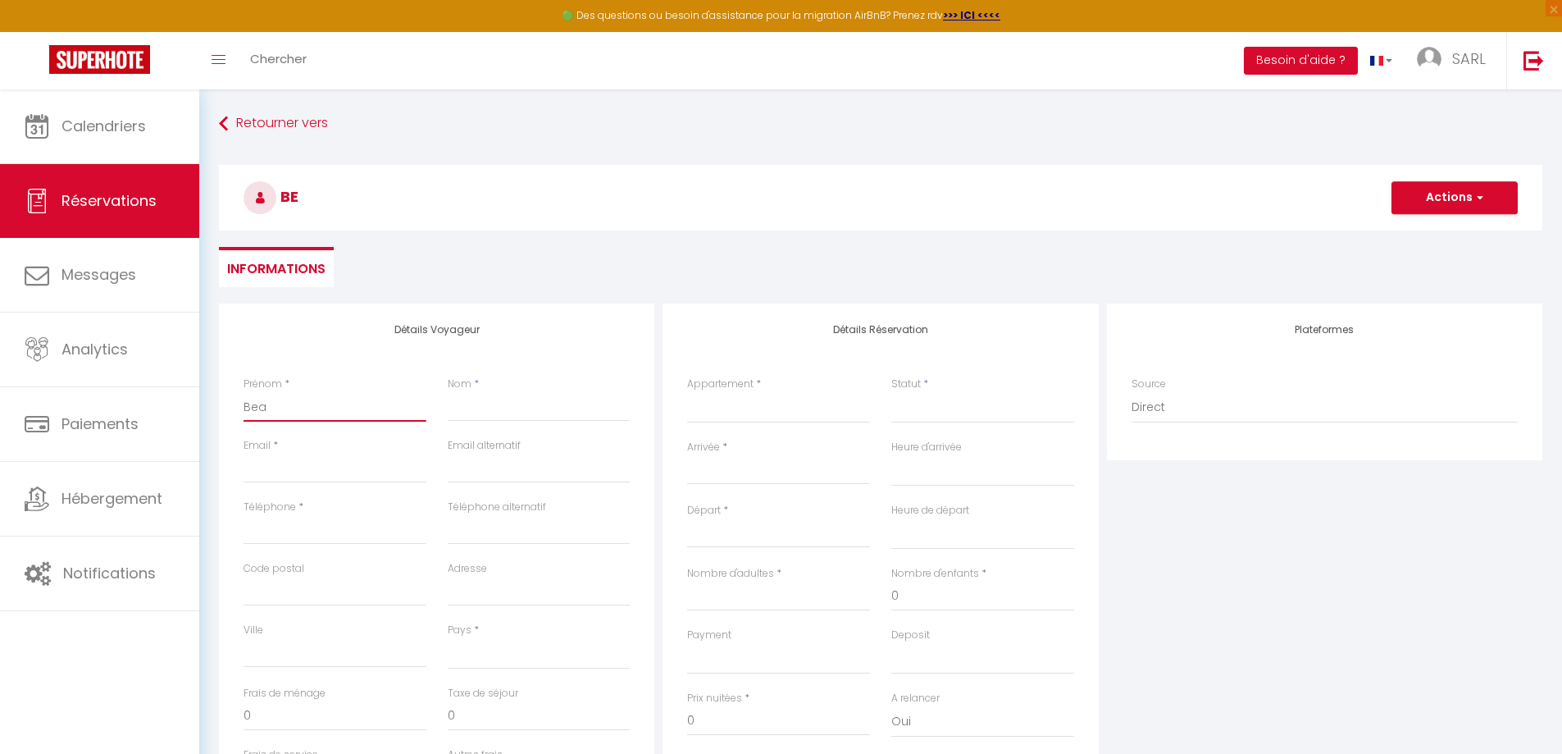
select select
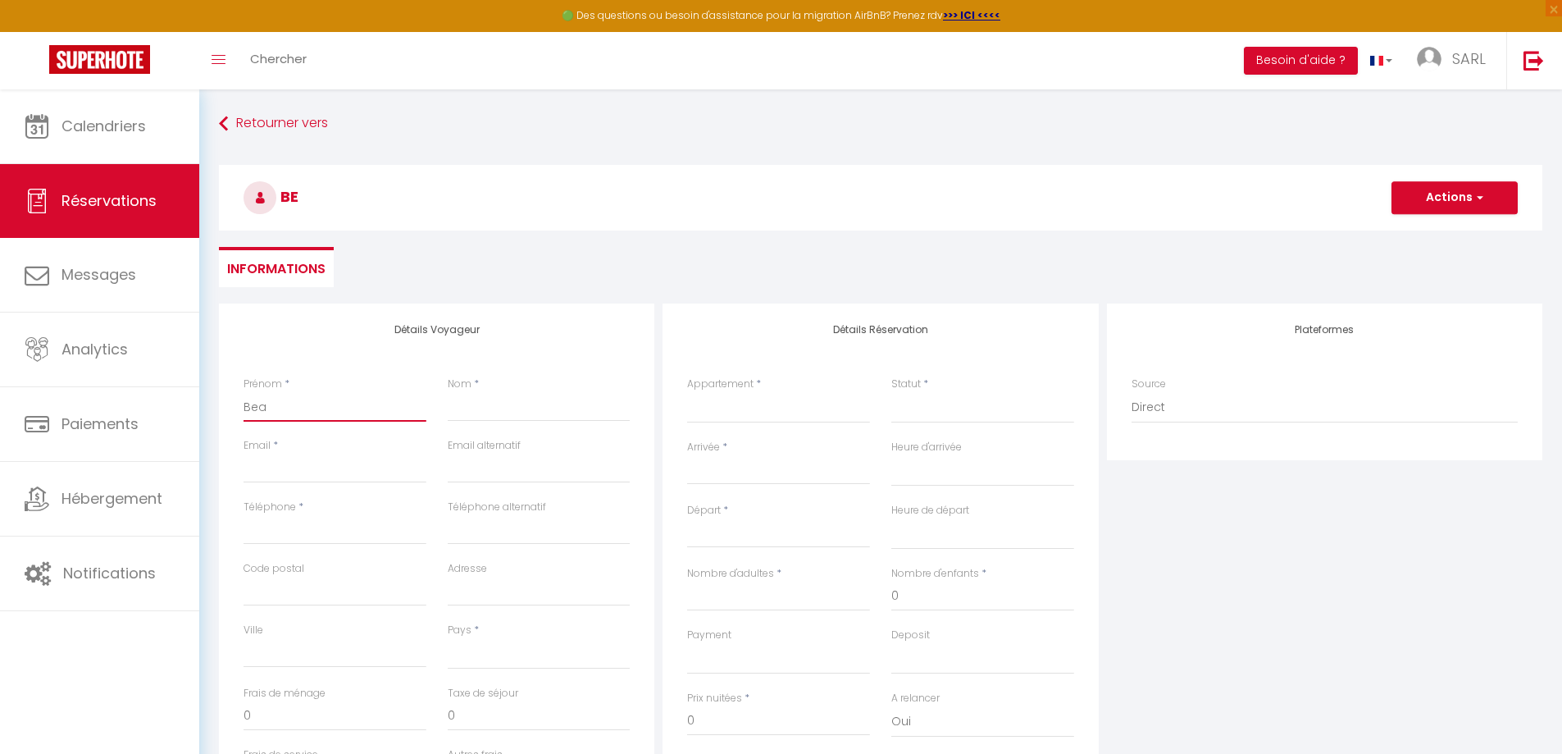
checkbox input "false"
type input "Beau"
select select
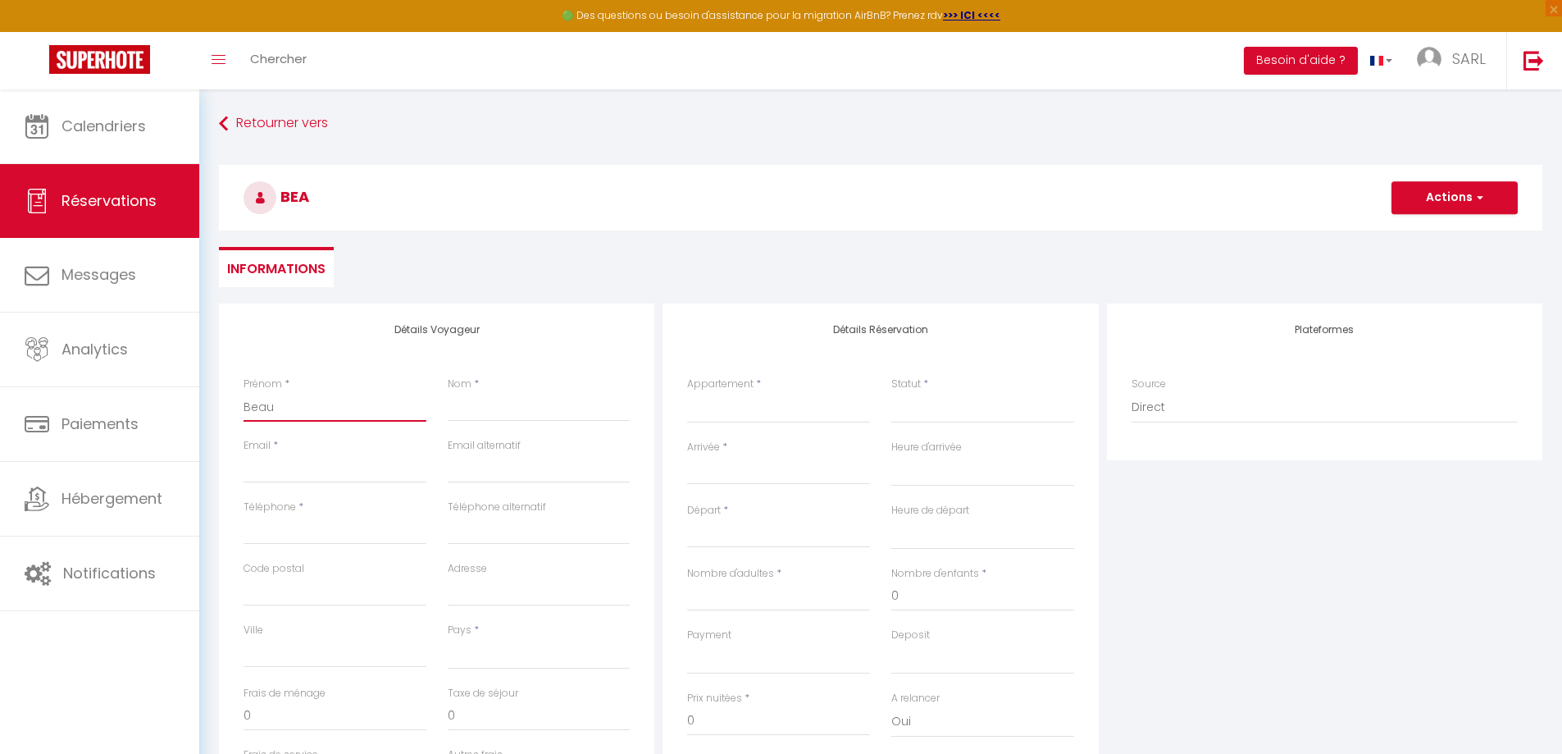
select select
checkbox input "false"
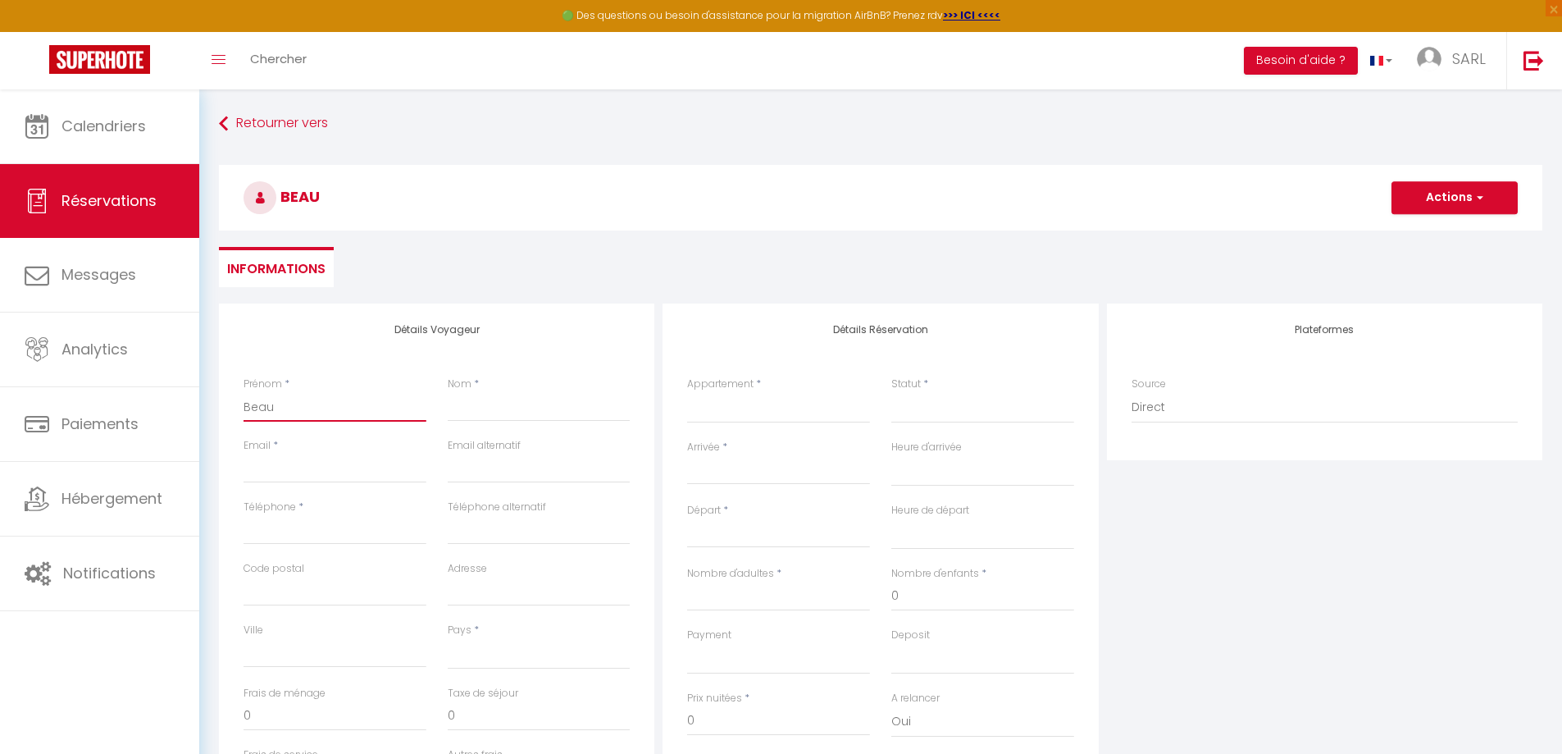
type input "Beaud"
select select
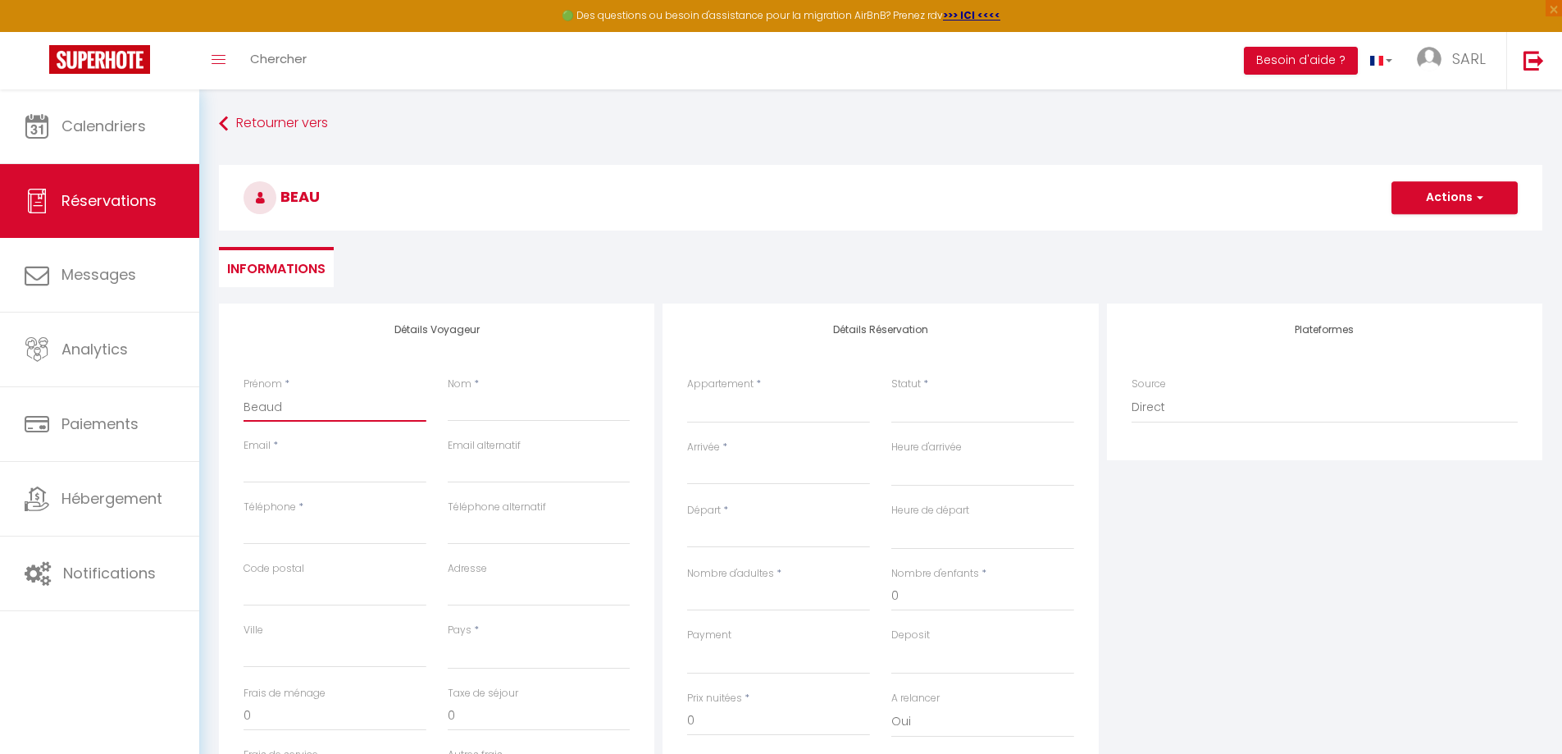
select select
checkbox input "false"
type input "Beaudo"
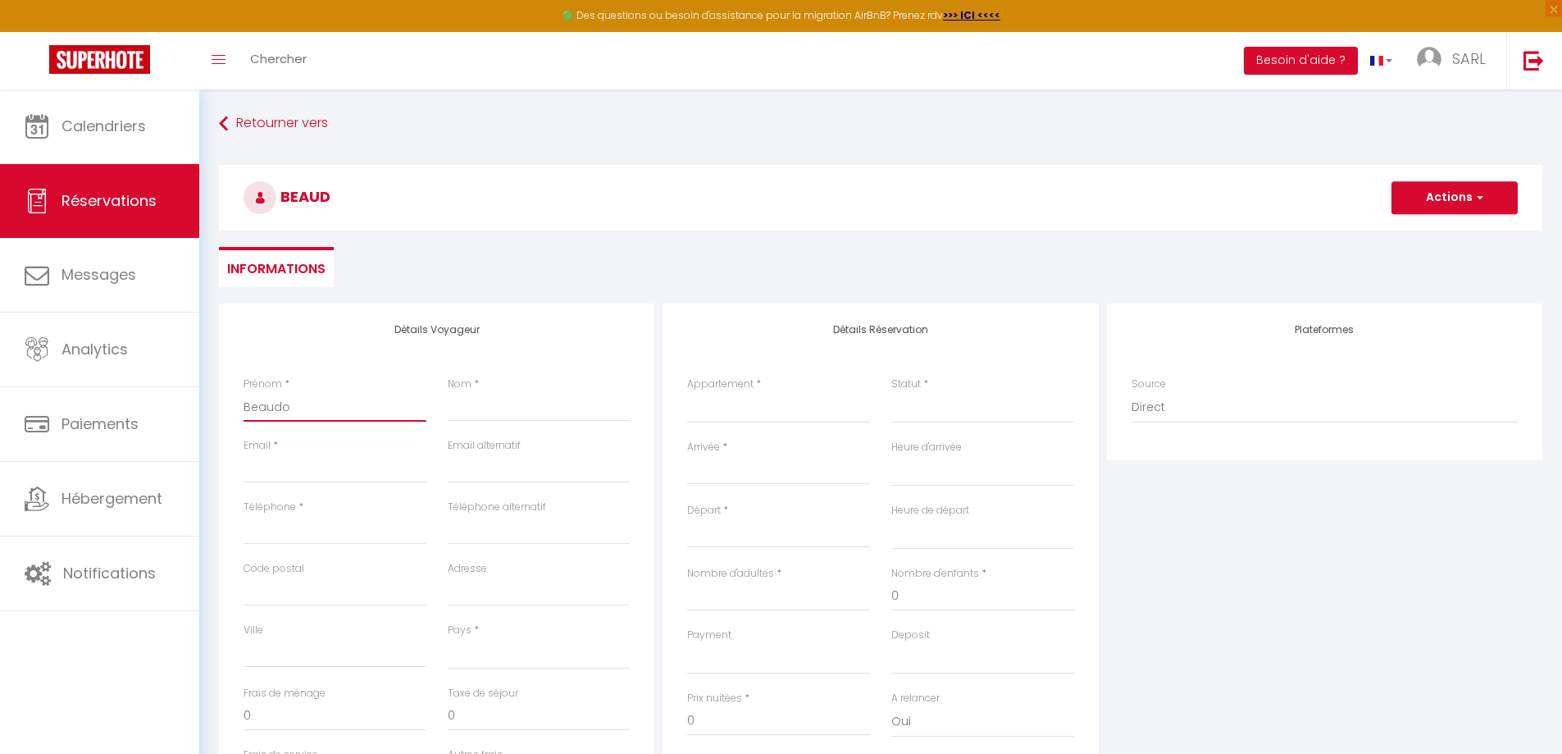
select select
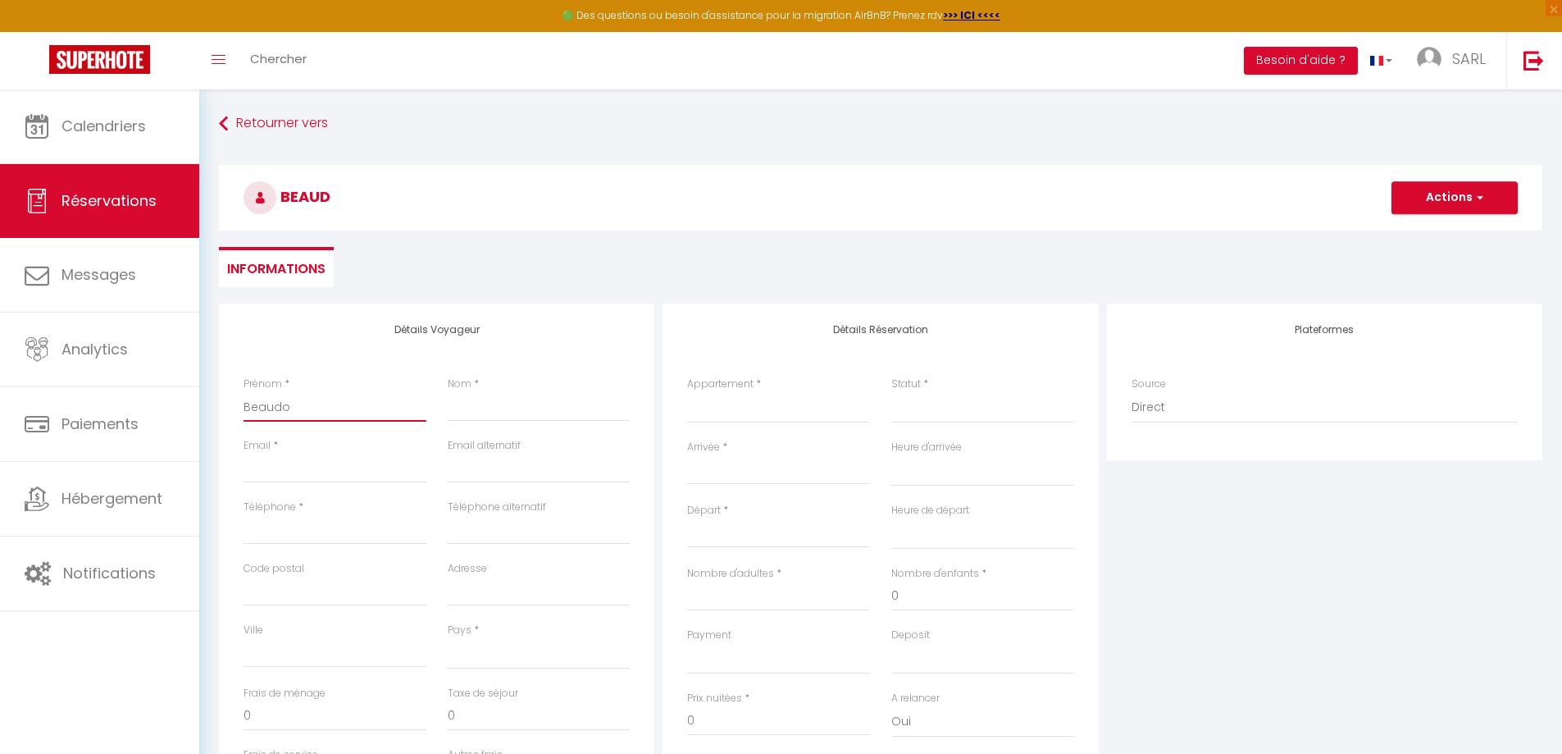
select select
checkbox input "false"
type input "Beaudou"
select select
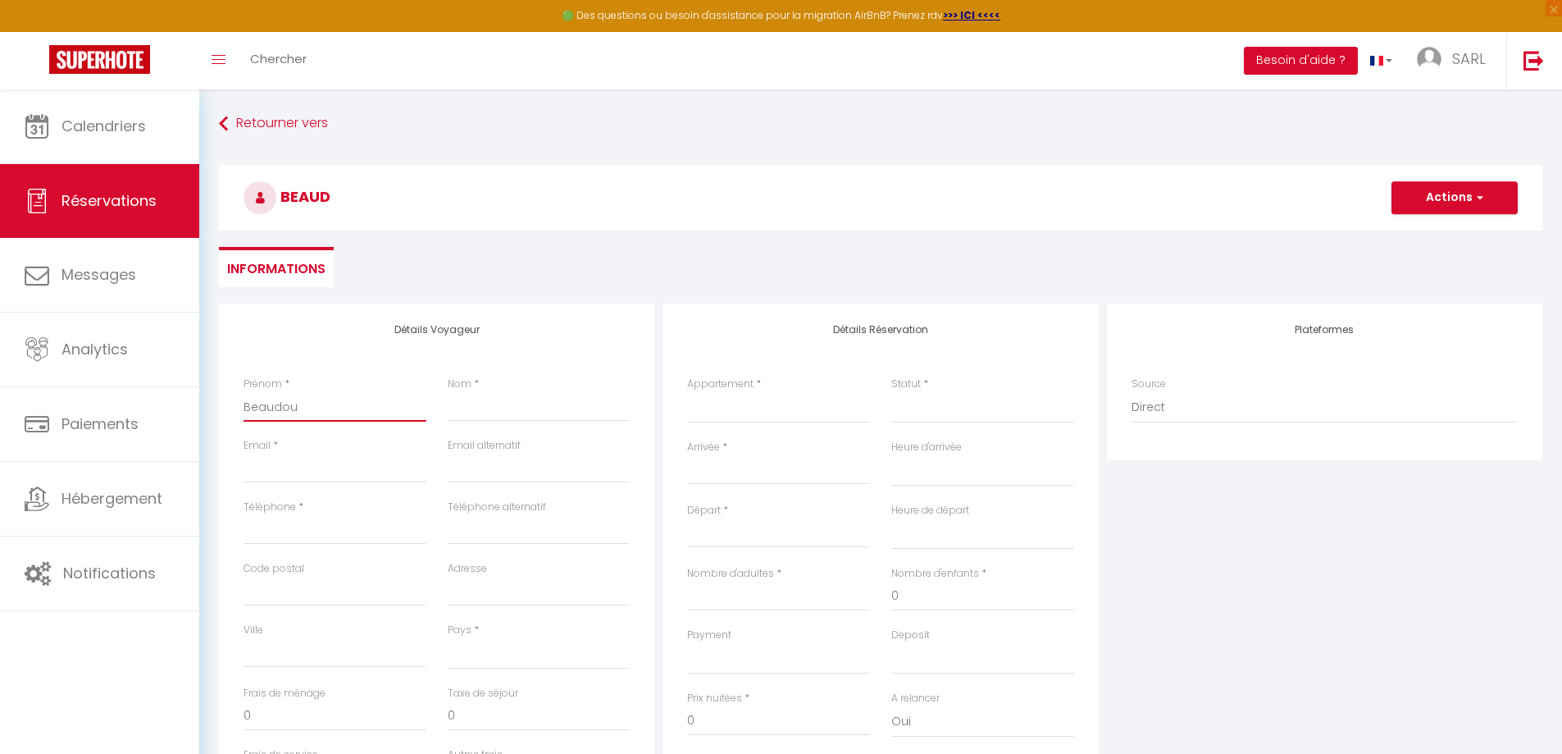
select select
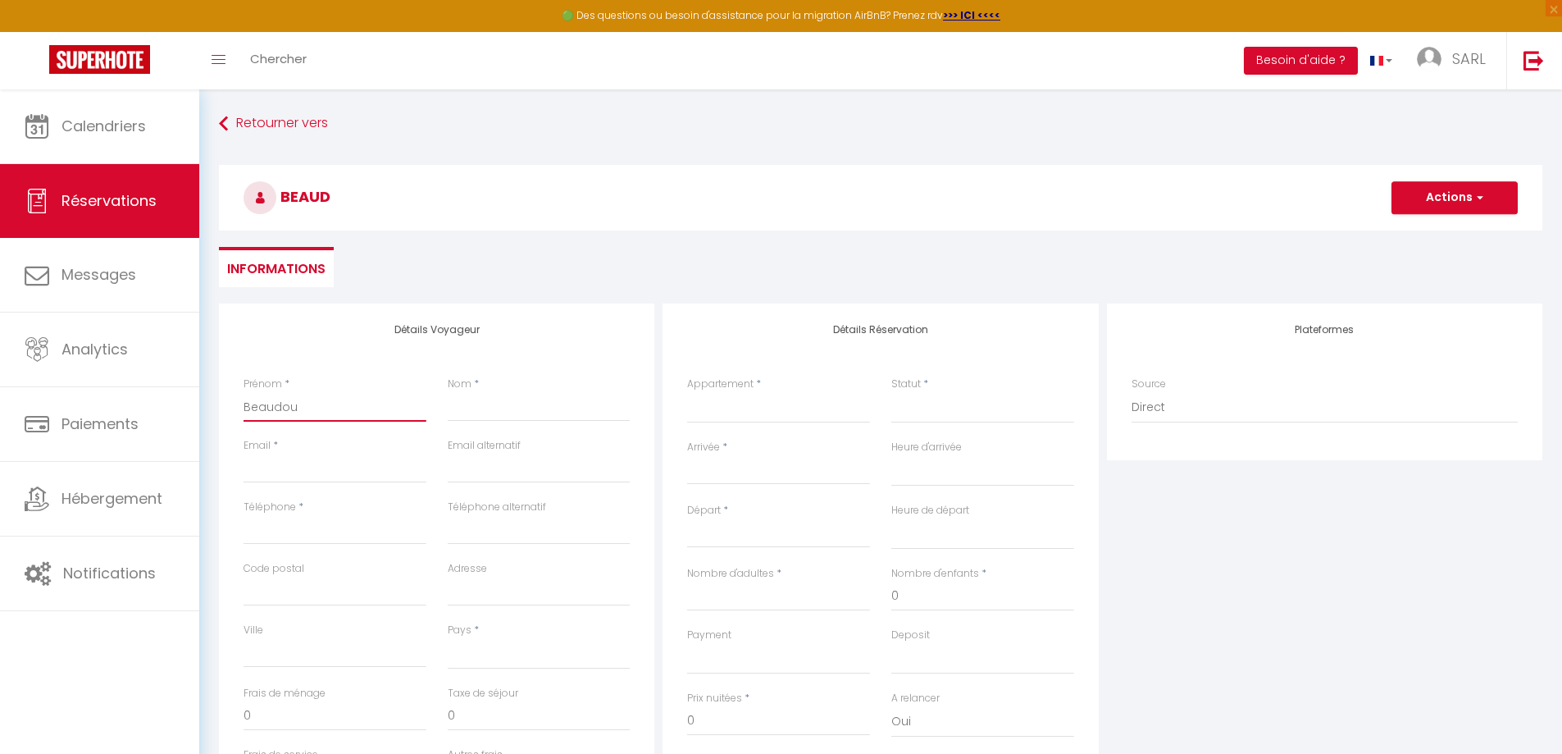
select select
checkbox input "false"
type input "Beaudoux"
select select
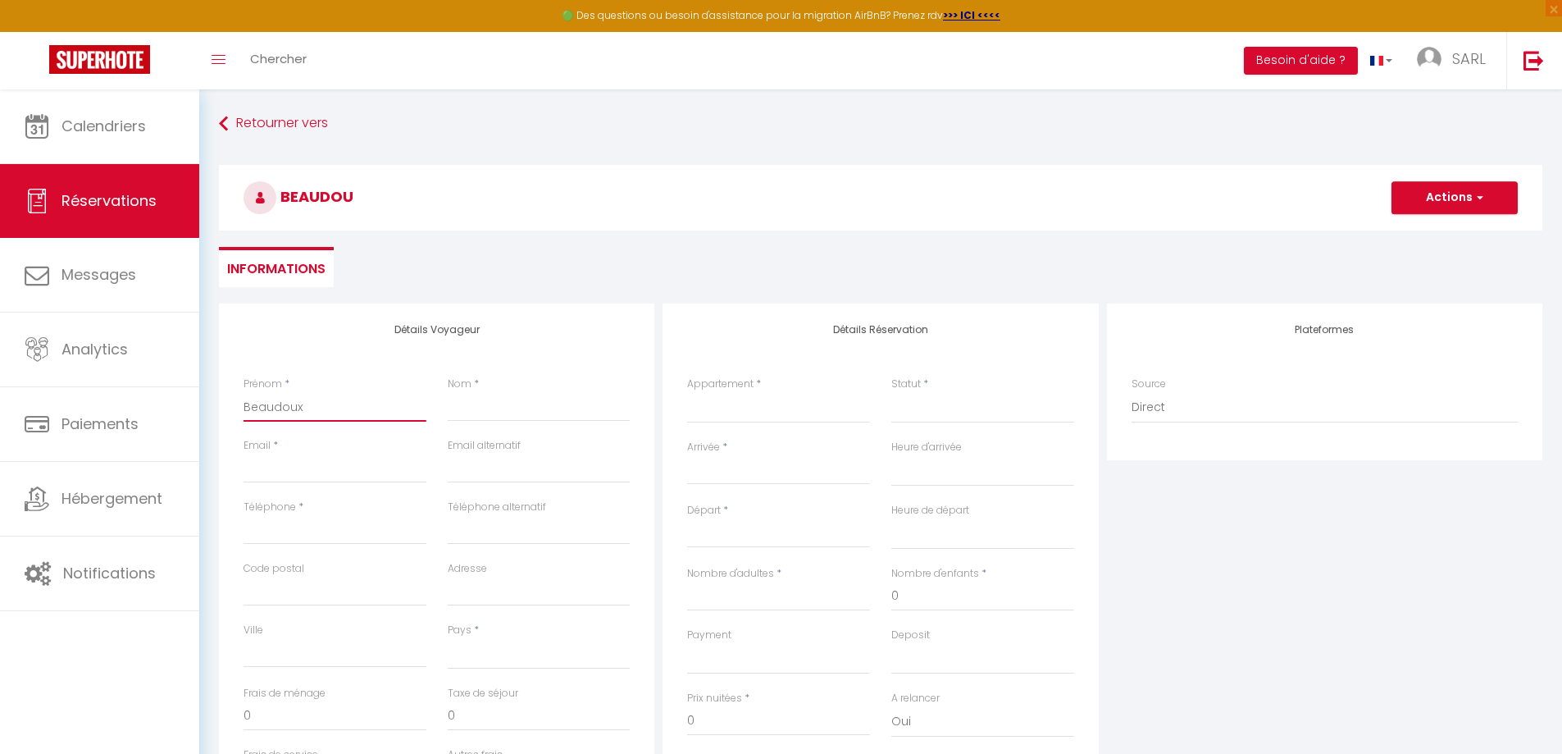
select select
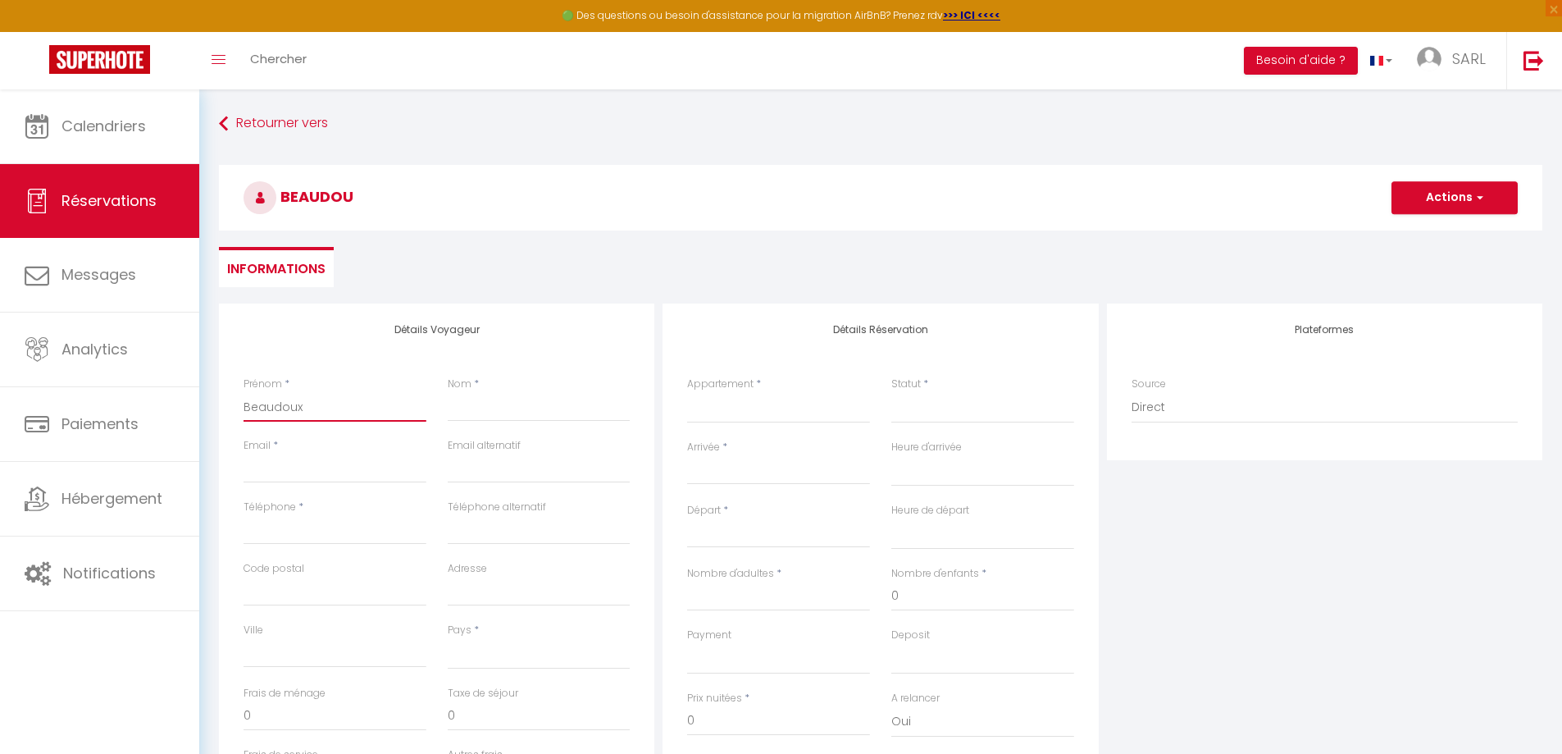
checkbox input "false"
click at [272, 412] on input "Beaudoux" at bounding box center [335, 407] width 183 height 30
type input "Beaudoux"
select select
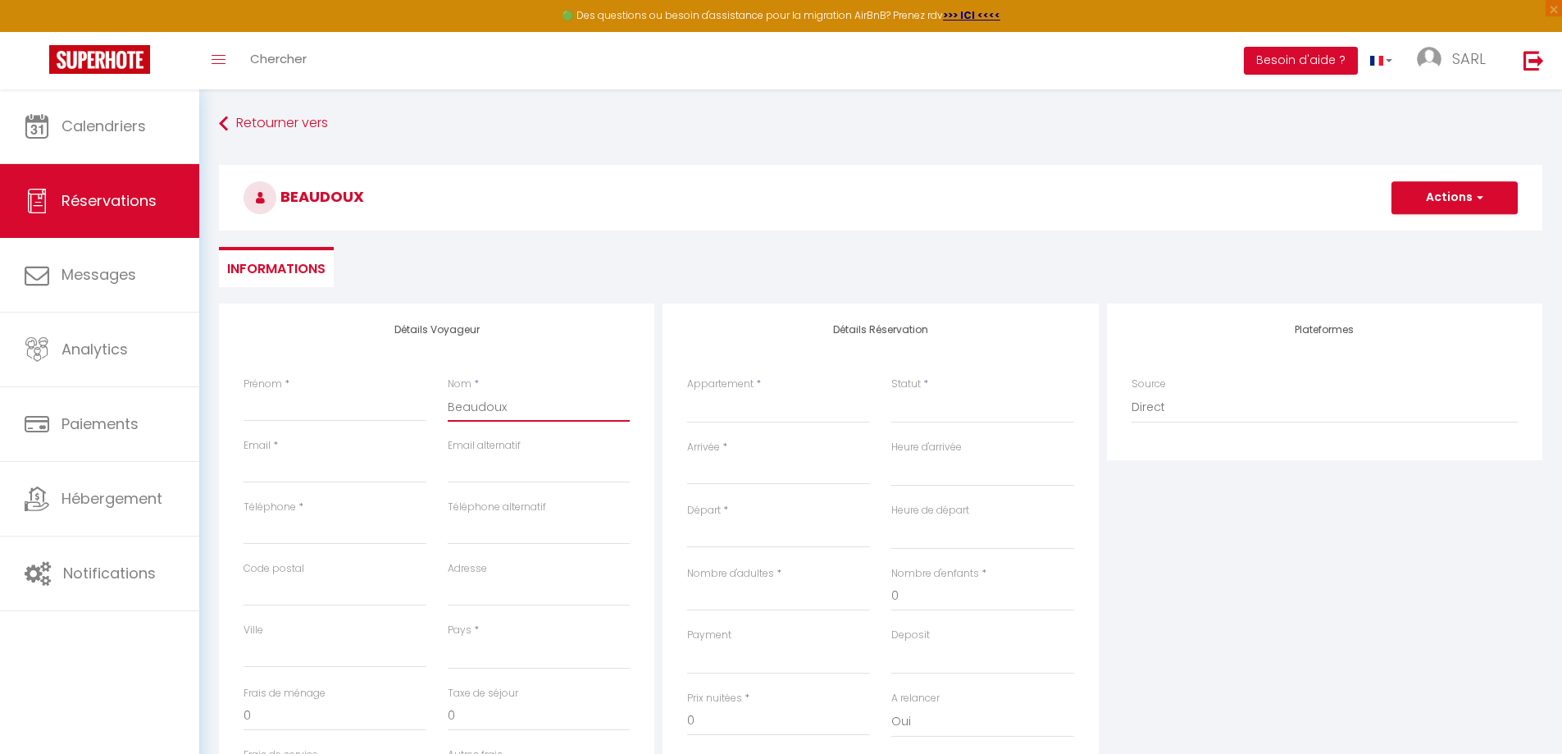
select select
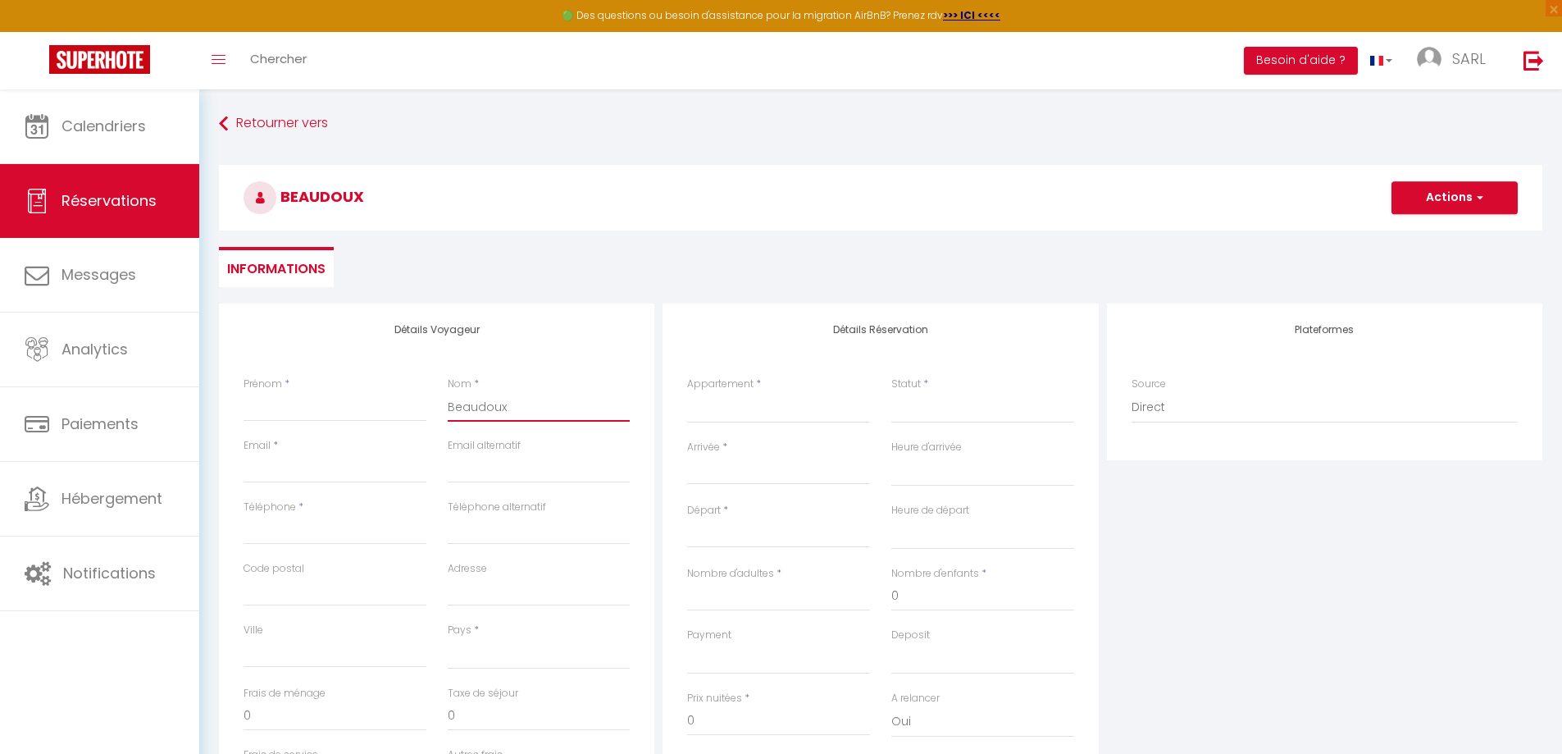
select select
checkbox input "false"
type input "Beaudoux"
click at [260, 407] on input "Prénom" at bounding box center [335, 407] width 183 height 30
type input "L"
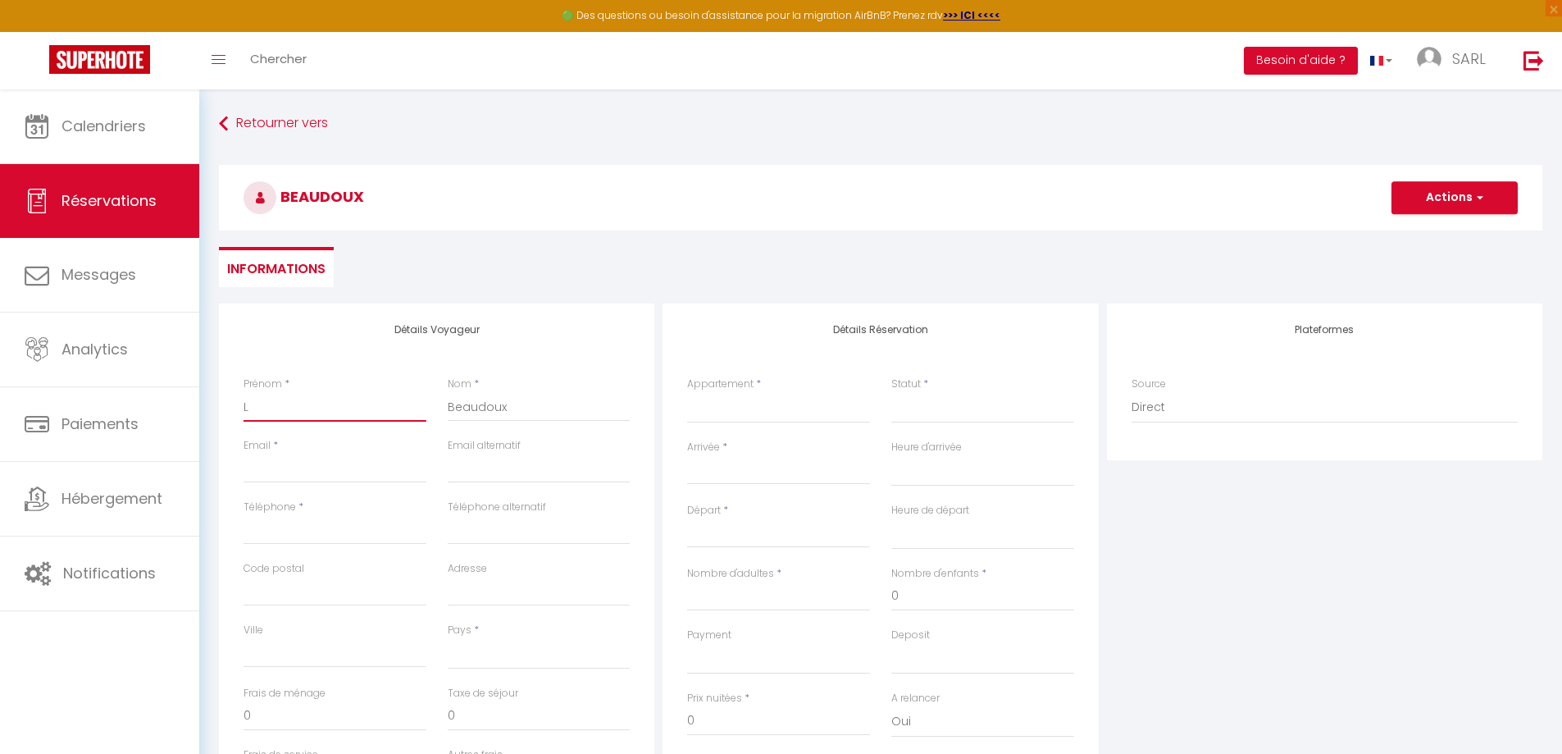
select select
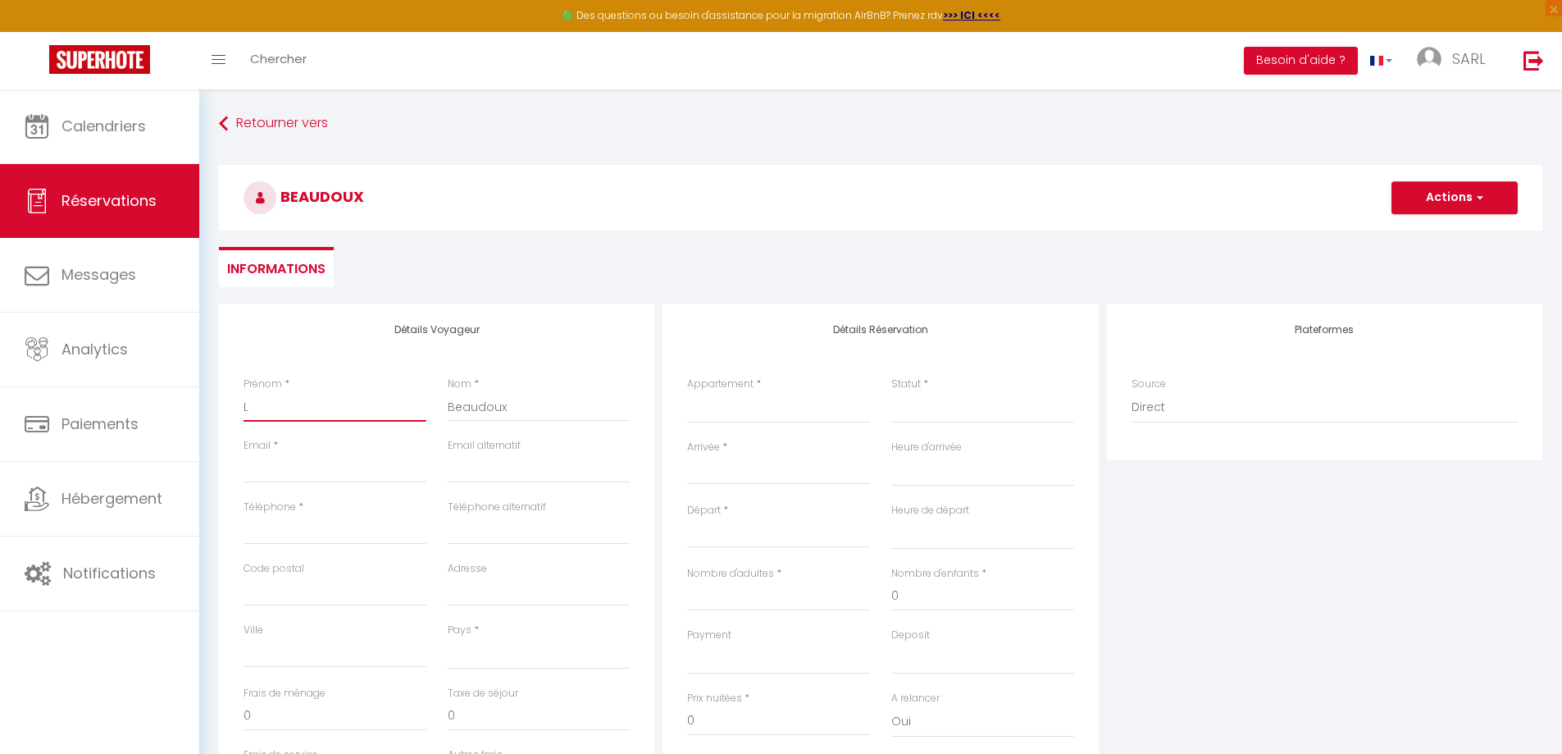
select select
checkbox input "false"
type input "La"
select select
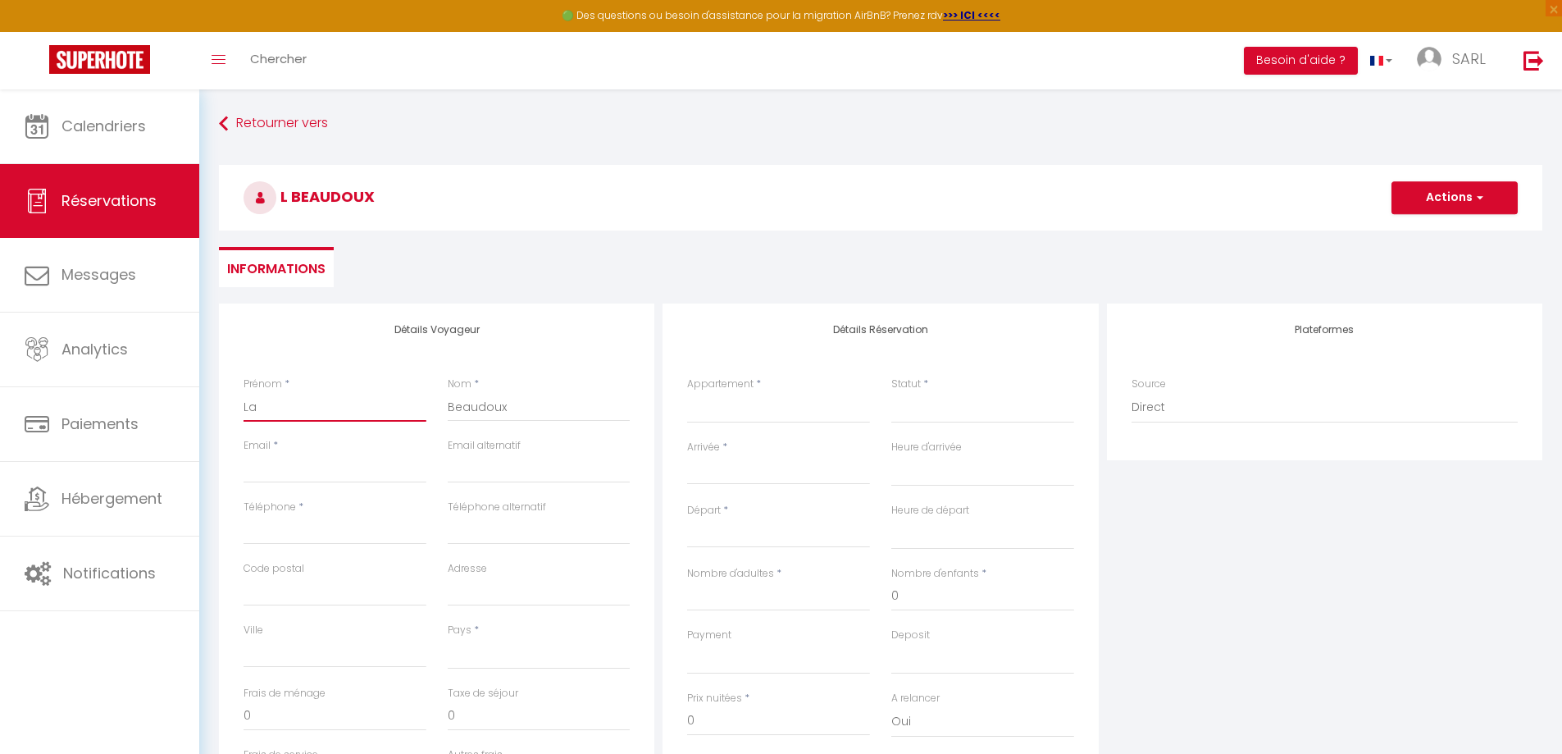
select select
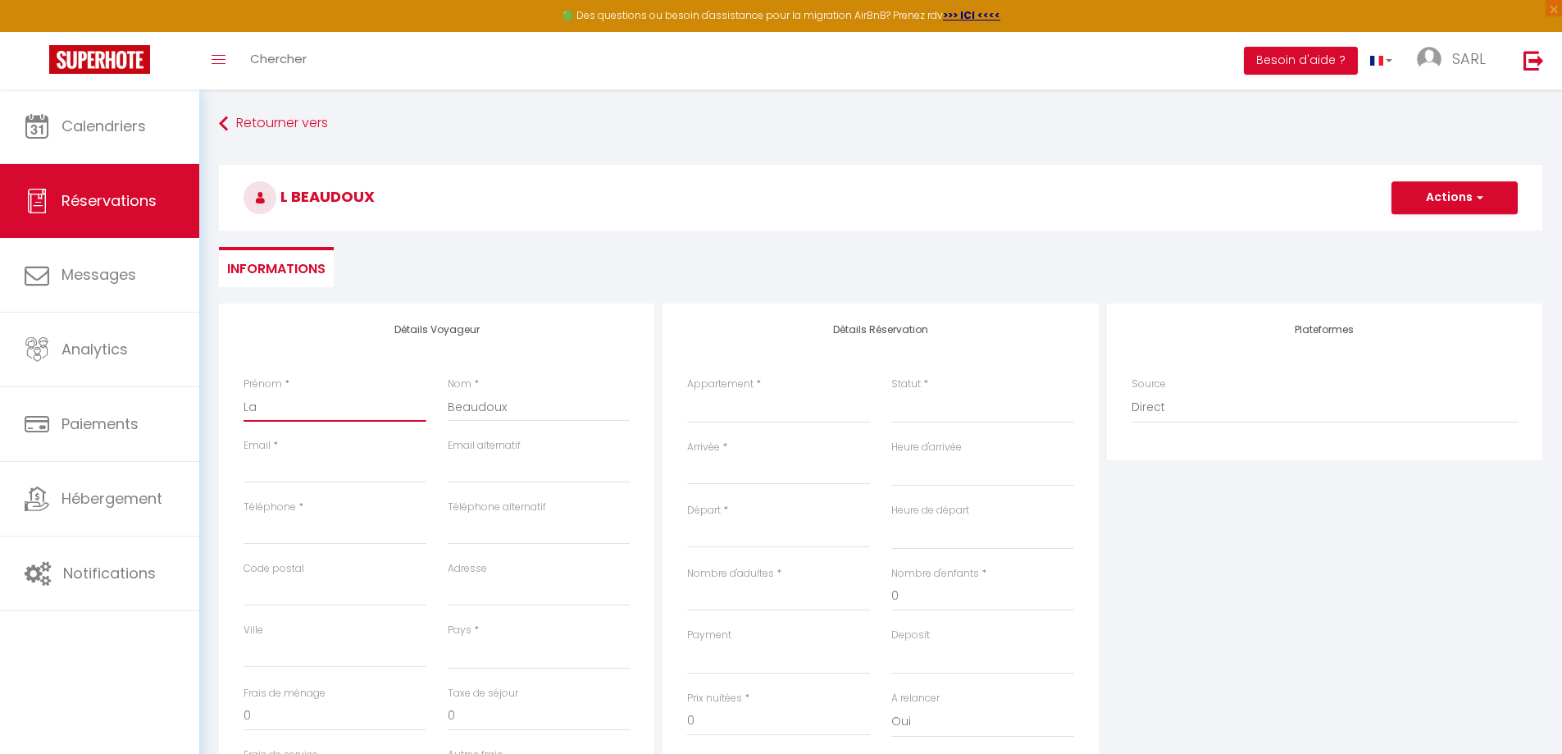
select select
checkbox input "false"
type input "Lae"
select select
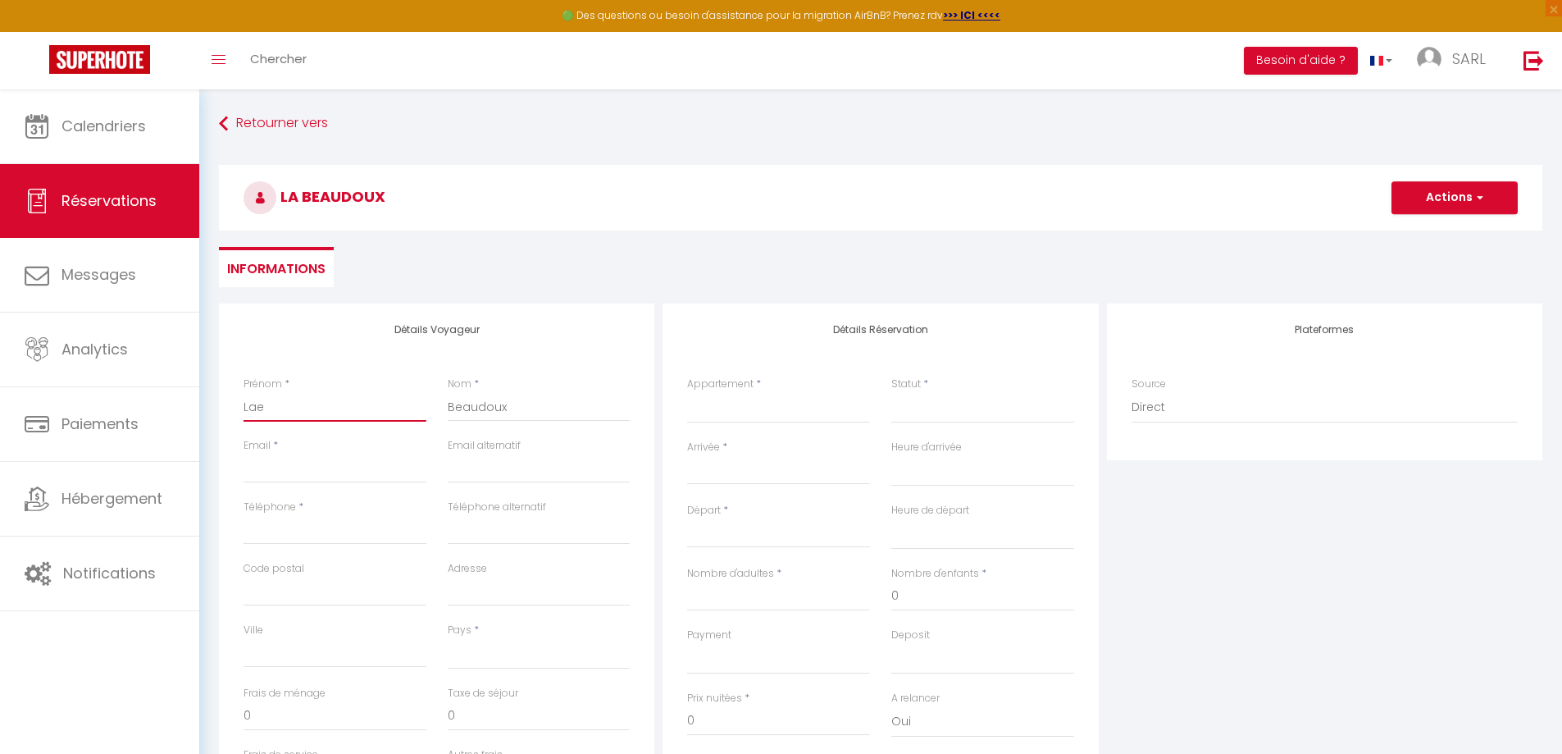
select select
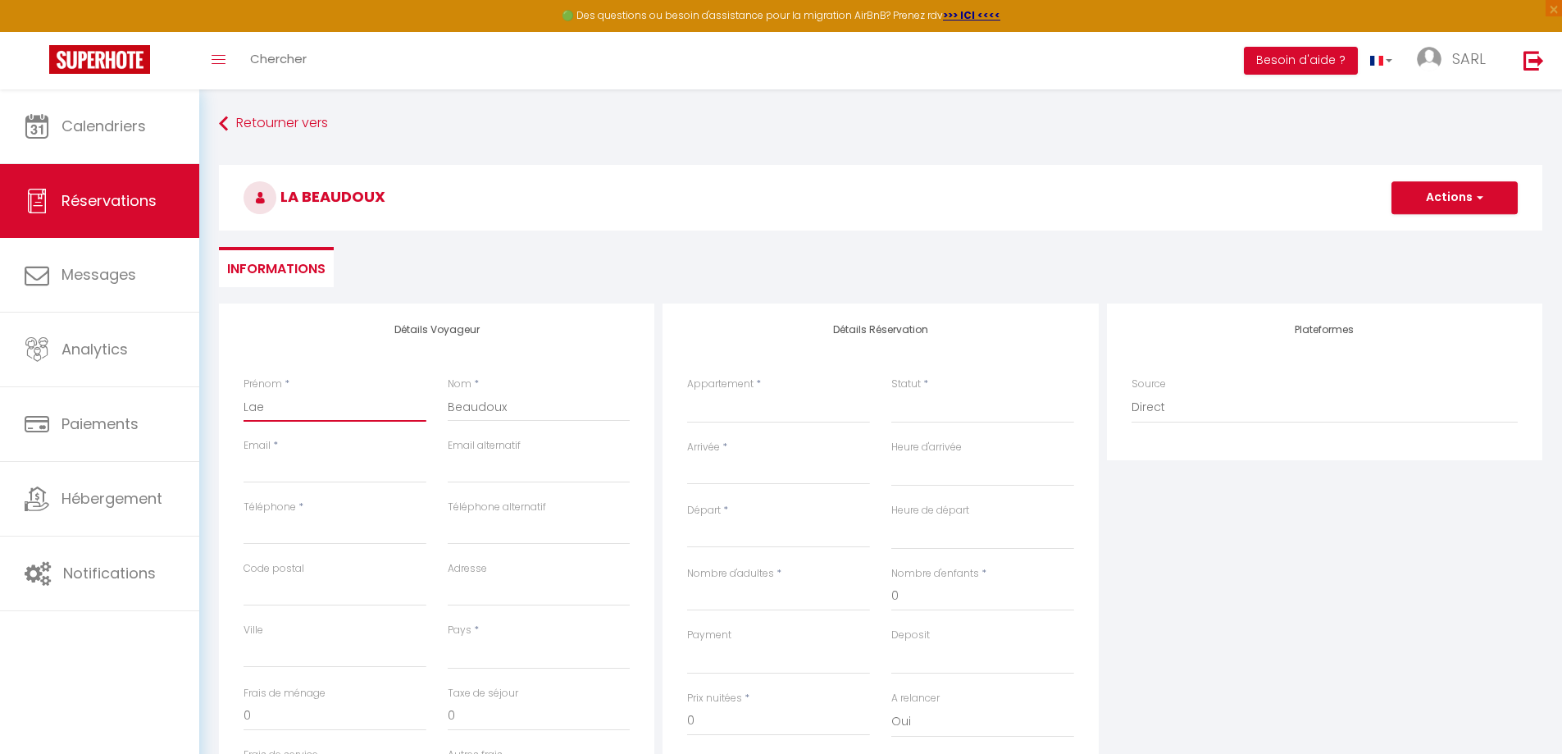
checkbox input "false"
type input "Laet"
select select
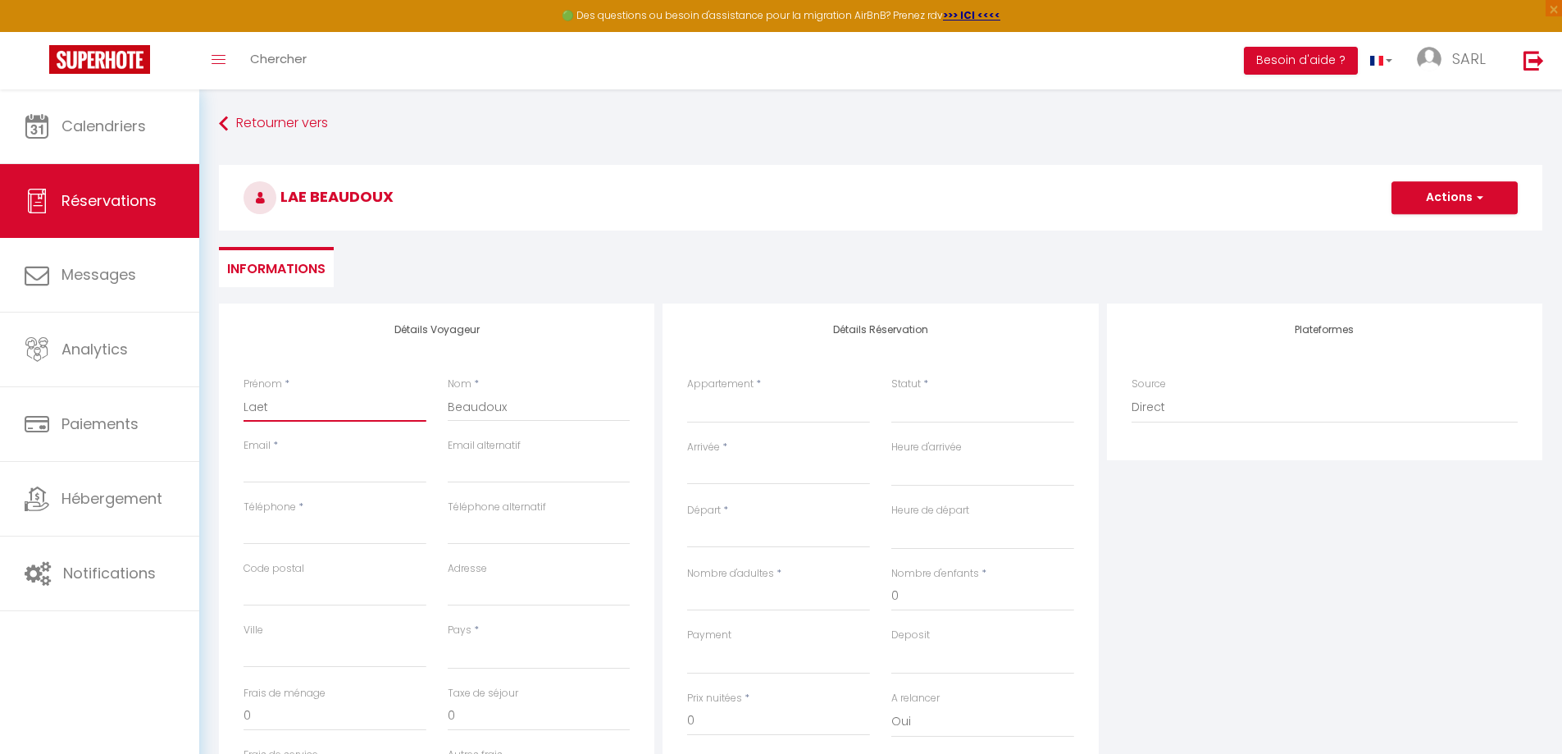
select select
checkbox input "false"
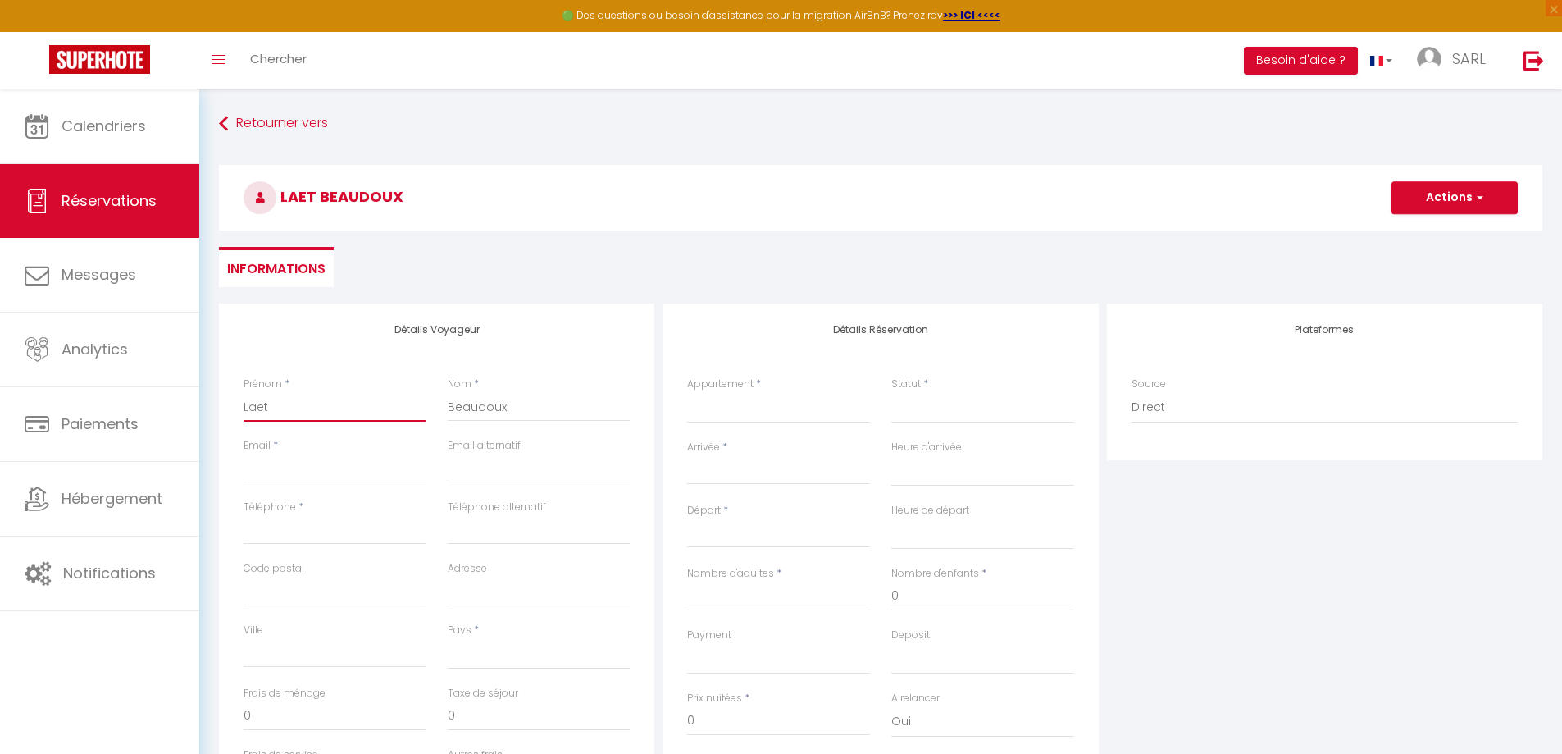
type input "Laeti"
select select
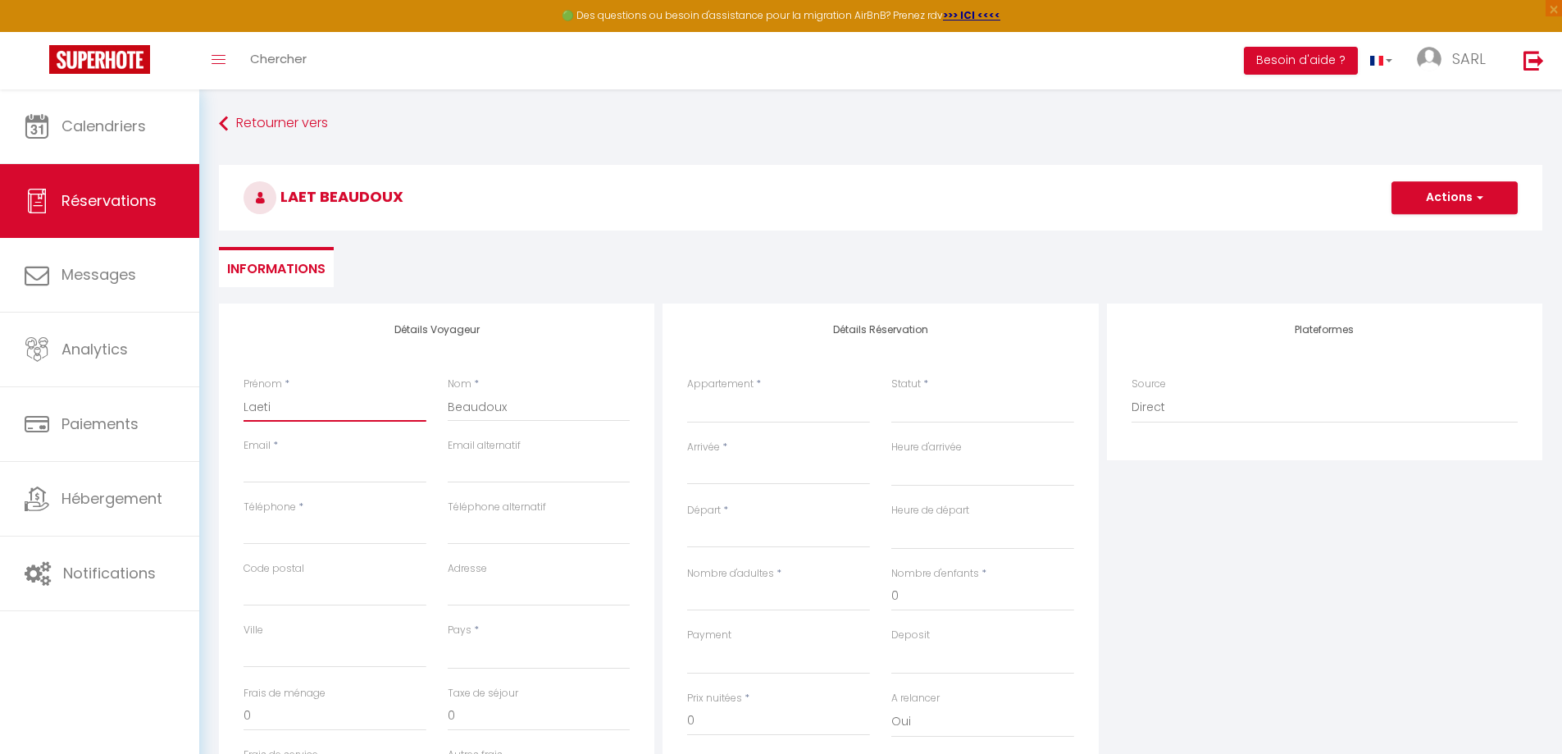
select select
checkbox input "false"
type input "Laetit"
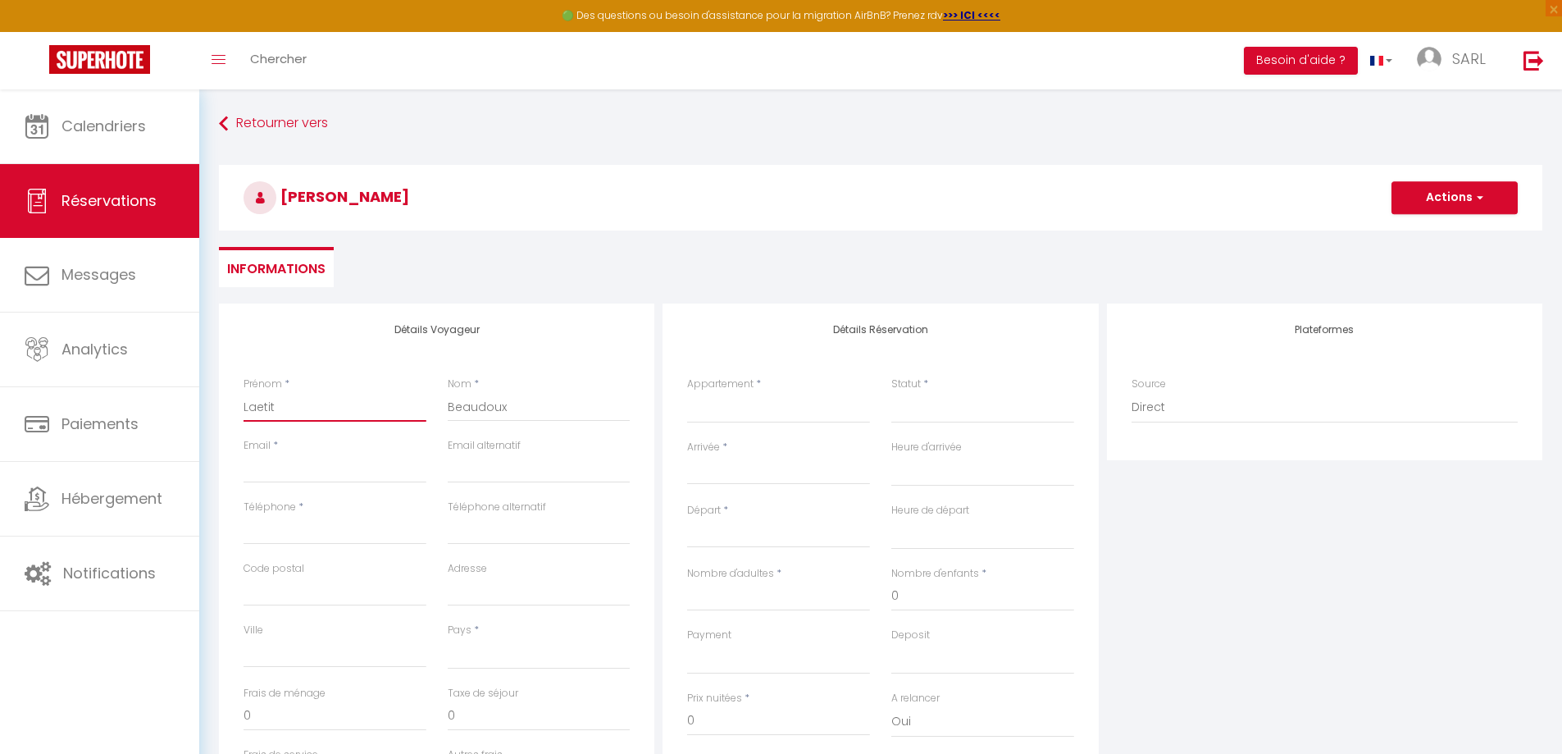
select select
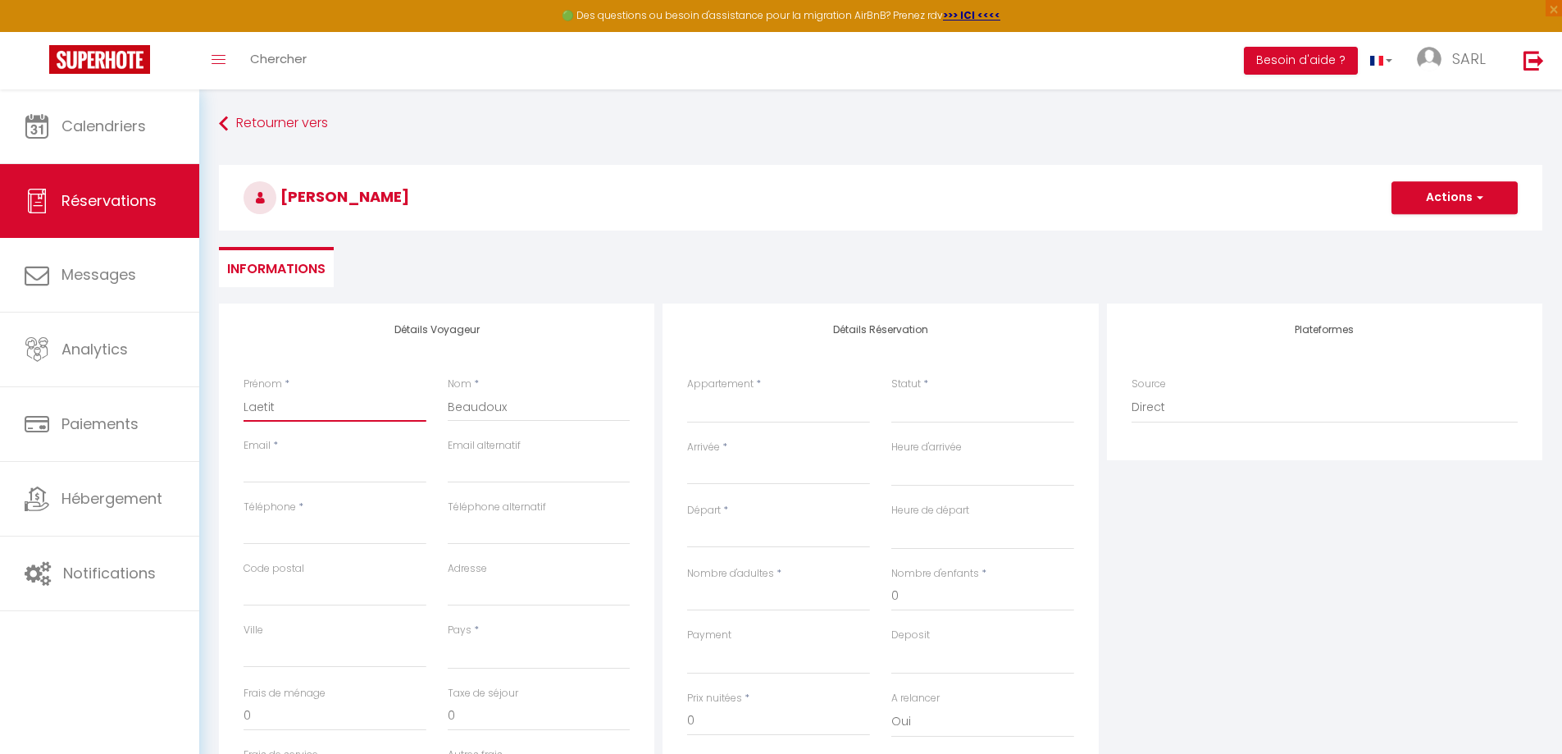
select select
checkbox input "false"
type input "Laetiti"
select select
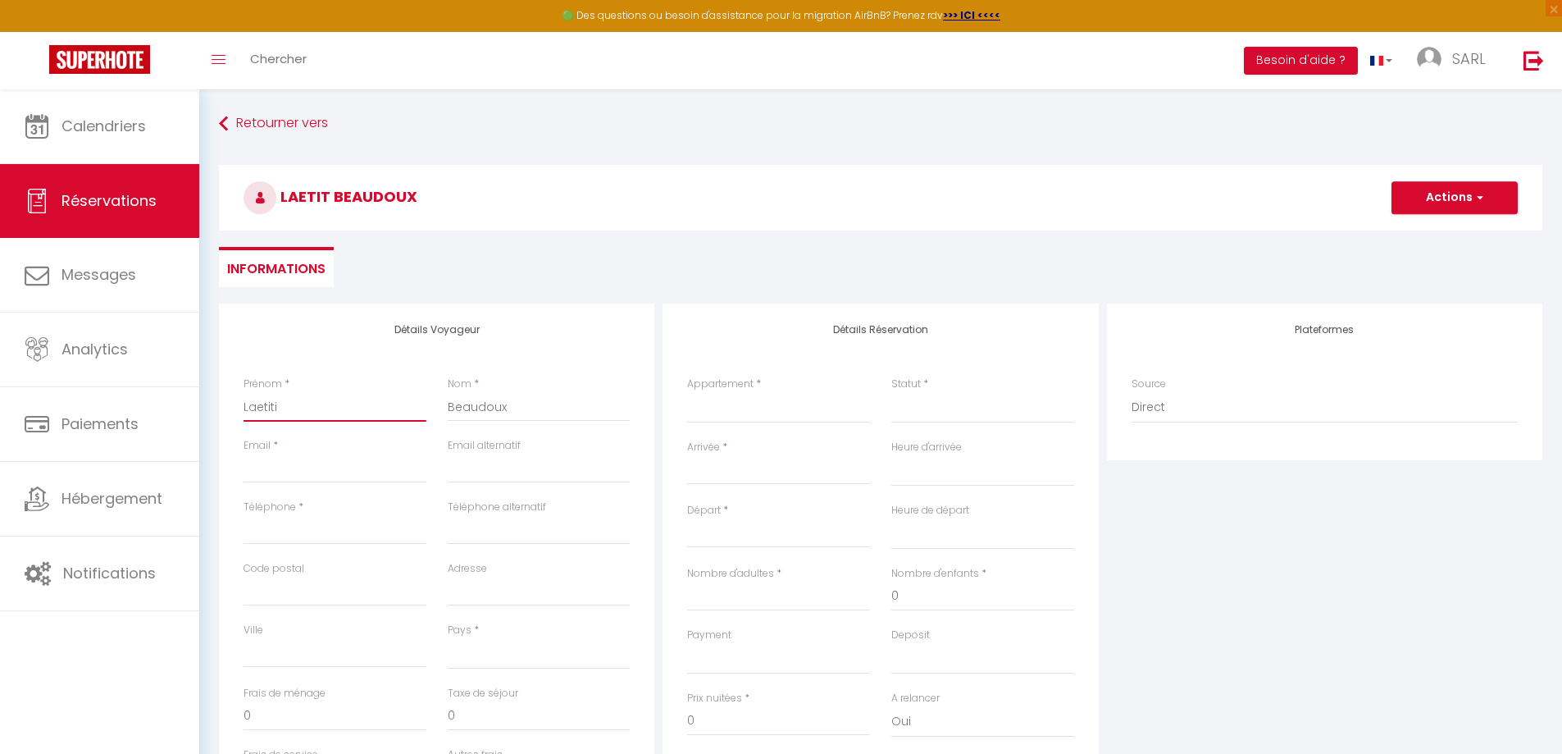
select select
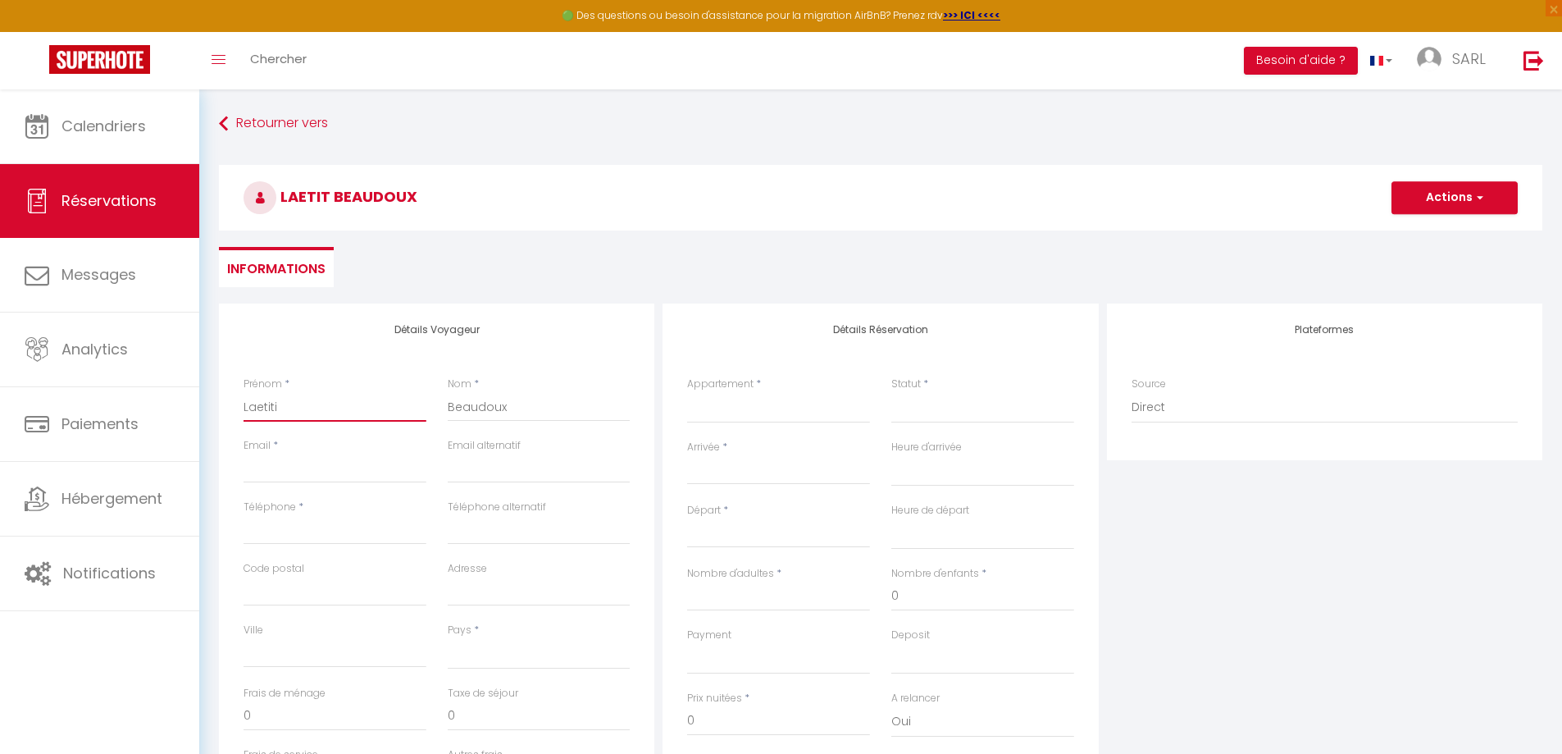
select select
checkbox input "false"
type input "Laetitia"
select select
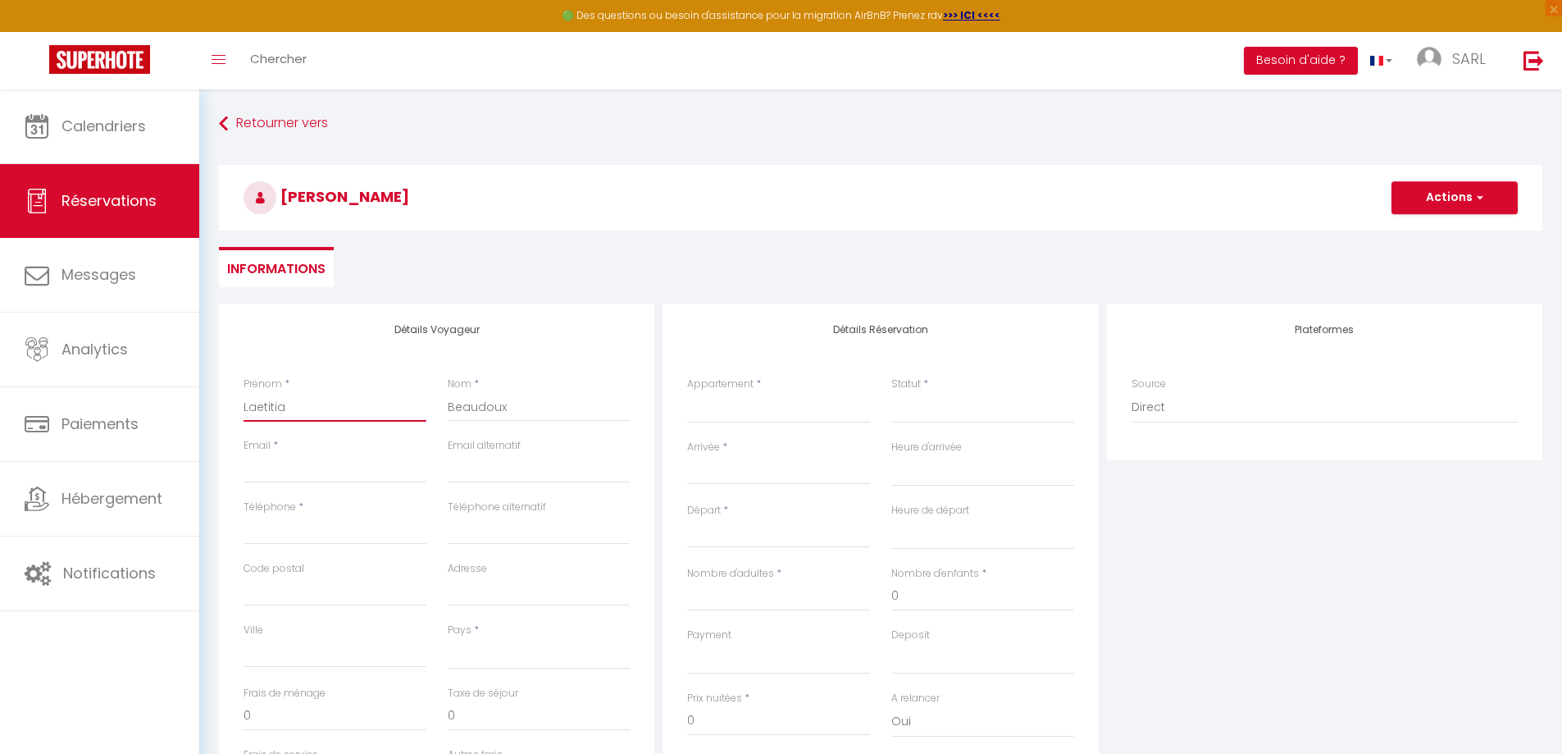
select select
click at [272, 481] on input "Email client" at bounding box center [335, 469] width 183 height 30
click at [301, 530] on input "Téléphone" at bounding box center [335, 530] width 183 height 30
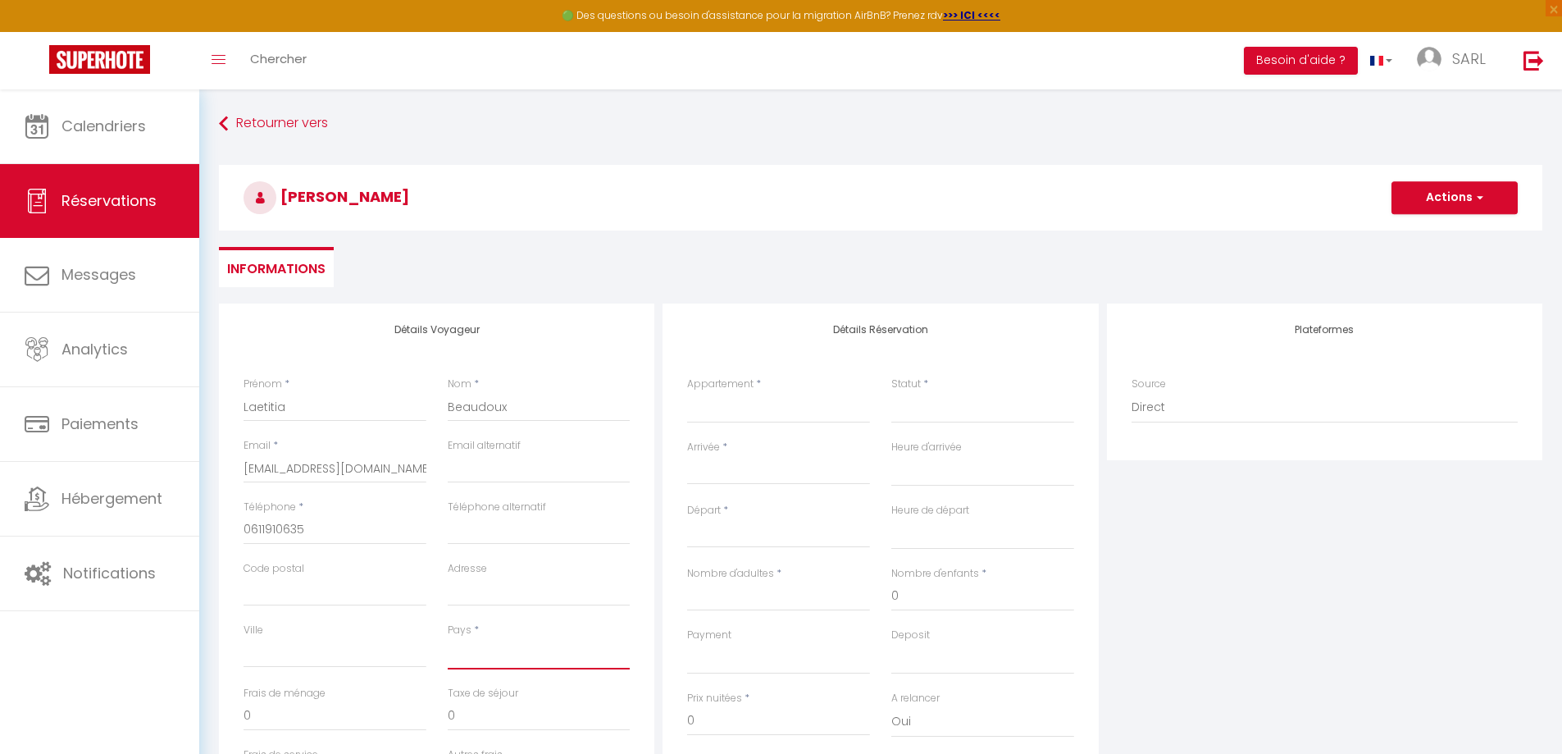
click at [472, 648] on select "[GEOGRAPHIC_DATA] [GEOGRAPHIC_DATA] [GEOGRAPHIC_DATA] [GEOGRAPHIC_DATA] [GEOGRA…" at bounding box center [539, 653] width 183 height 31
click at [448, 638] on select "[GEOGRAPHIC_DATA] [GEOGRAPHIC_DATA] [GEOGRAPHIC_DATA] [GEOGRAPHIC_DATA] [GEOGRA…" at bounding box center [539, 653] width 183 height 31
click at [218, 550] on div "Détails Voyageur Prénom * [PERSON_NAME] * Beaudoux Email * [EMAIL_ADDRESS][DOMA…" at bounding box center [437, 596] width 444 height 586
click at [743, 414] on select "Eglantier Noisetier Lavande COLOMBIER Cyprès Tournesol" at bounding box center [778, 407] width 183 height 31
click at [687, 392] on select "Eglantier Noisetier Lavande COLOMBIER Cyprès Tournesol" at bounding box center [778, 407] width 183 height 31
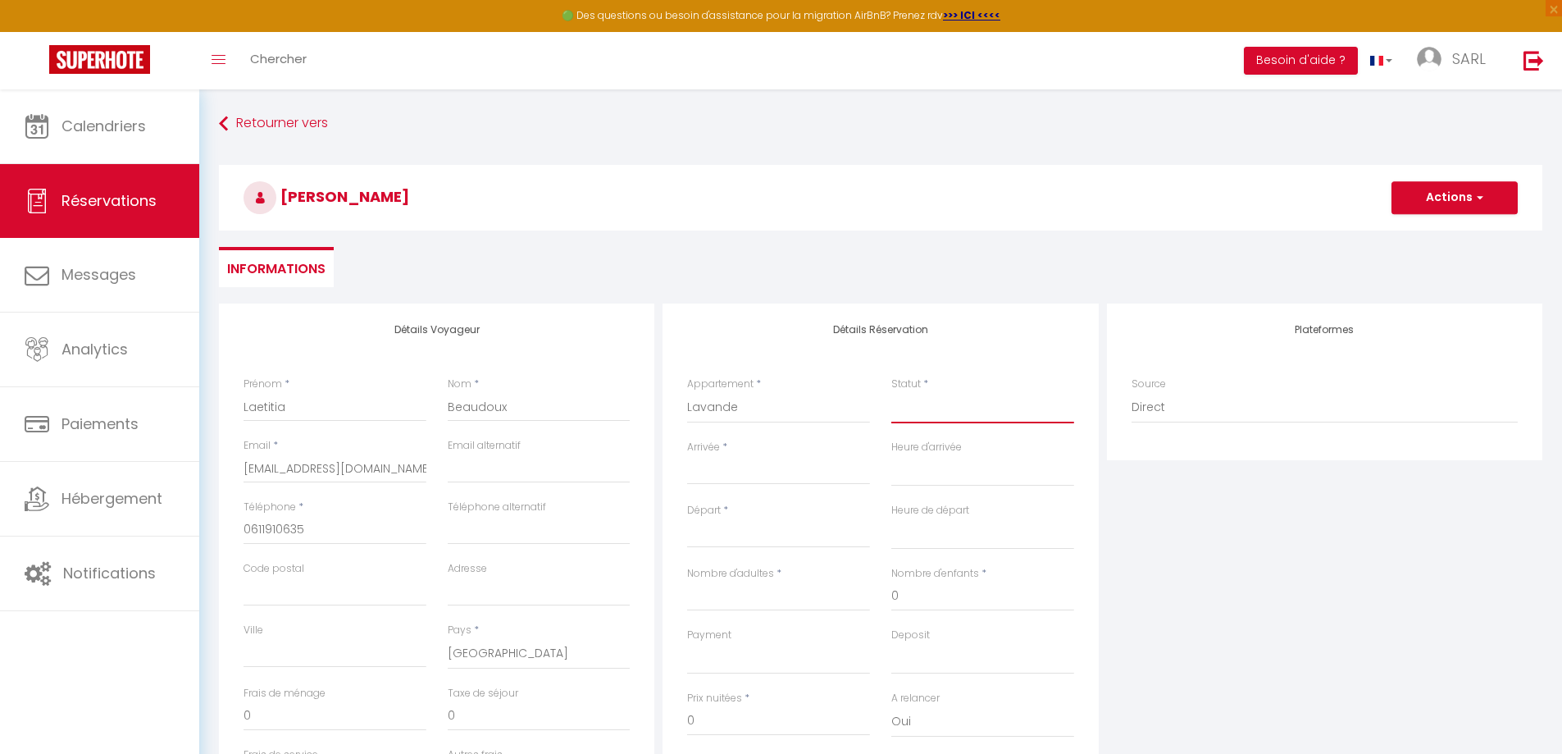
click at [944, 413] on select "Confirmé Non Confirmé [PERSON_NAME] par le voyageur No Show Request" at bounding box center [983, 407] width 183 height 31
click at [892, 392] on select "Confirmé Non Confirmé [PERSON_NAME] par le voyageur No Show Request" at bounding box center [983, 407] width 183 height 31
click at [709, 479] on input "Arrivée" at bounding box center [778, 471] width 183 height 21
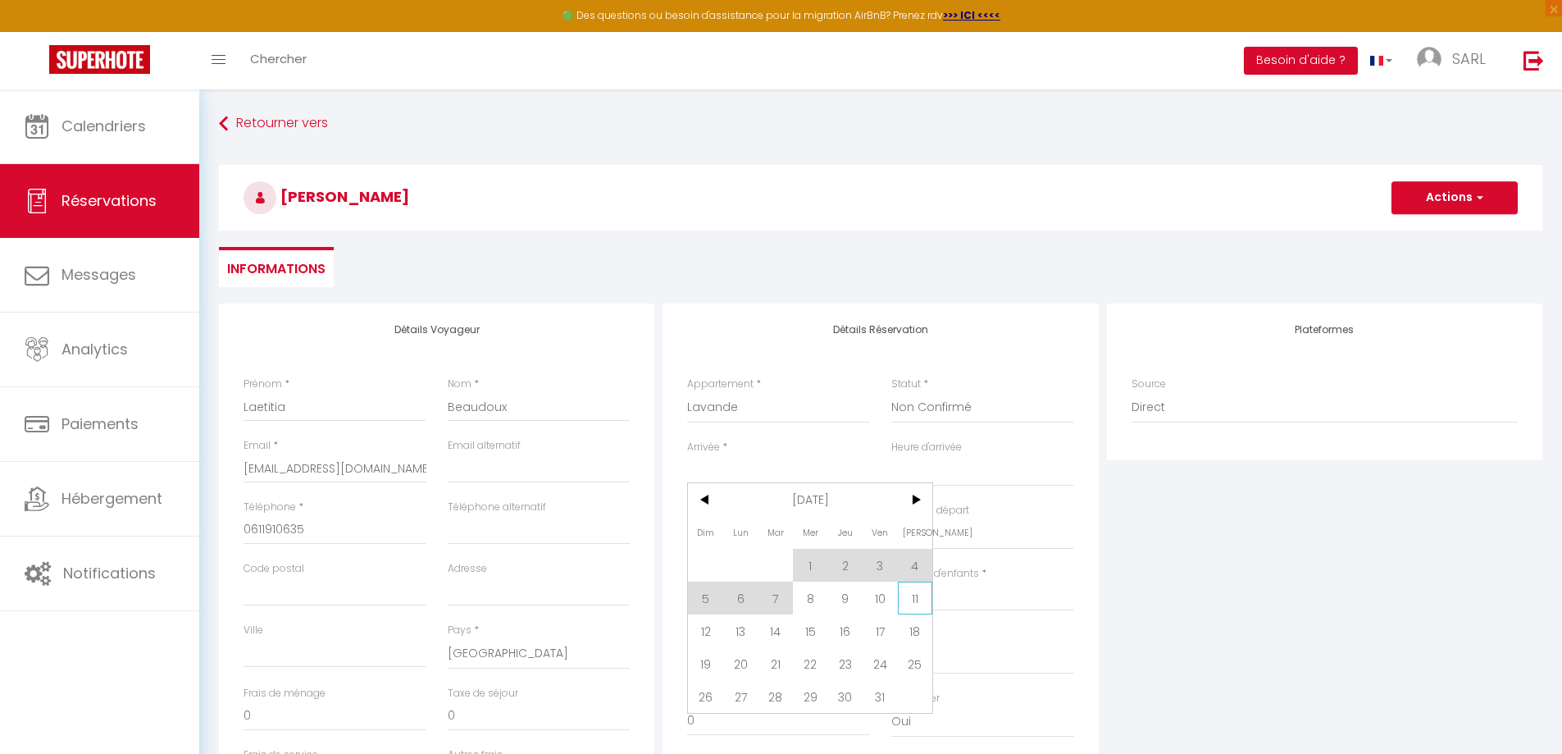
click at [918, 591] on span "11" at bounding box center [915, 598] width 35 height 33
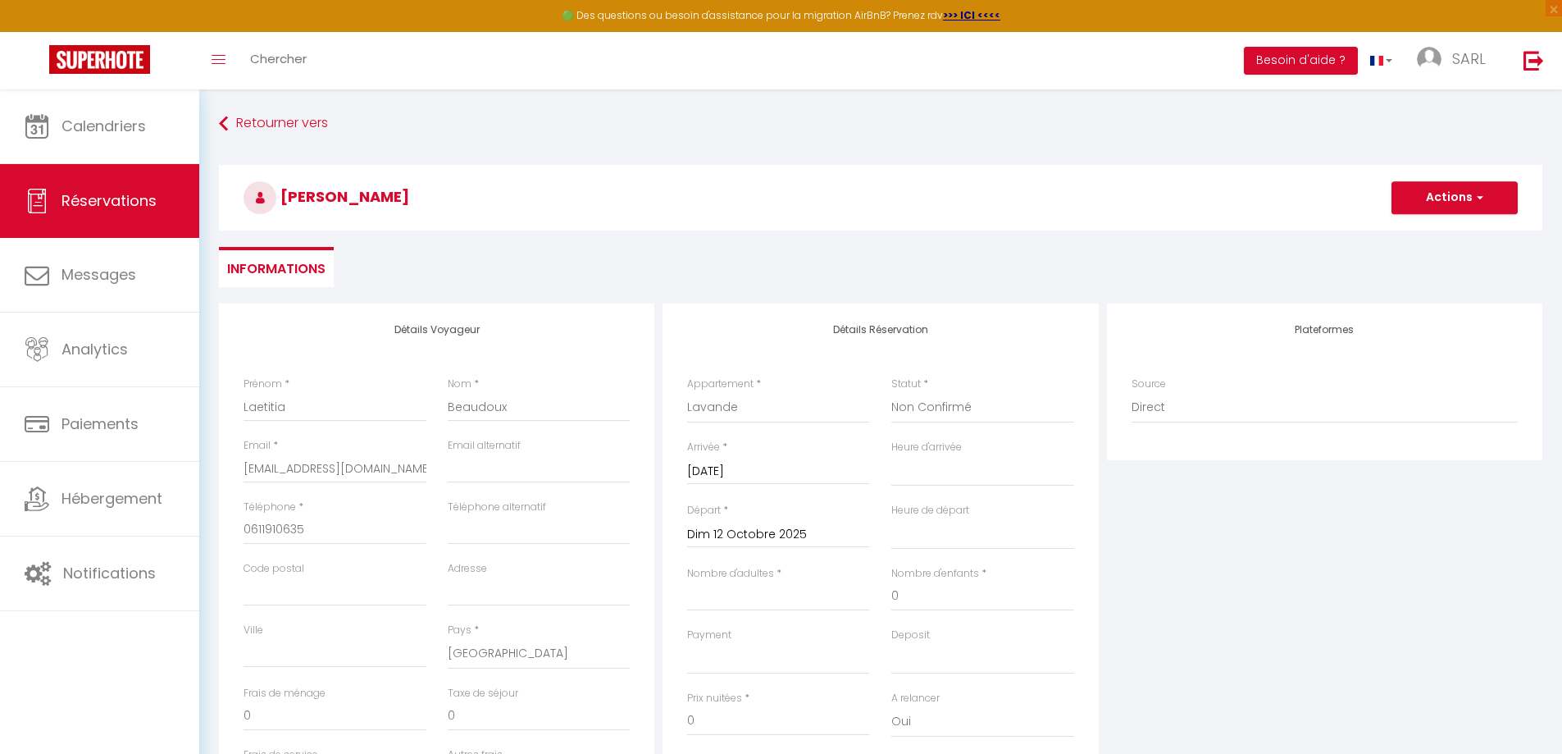
click at [1206, 600] on div "Plateformes Source Direct [DOMAIN_NAME] [DOMAIN_NAME] Chalet montagne Expedia G…" at bounding box center [1325, 596] width 444 height 586
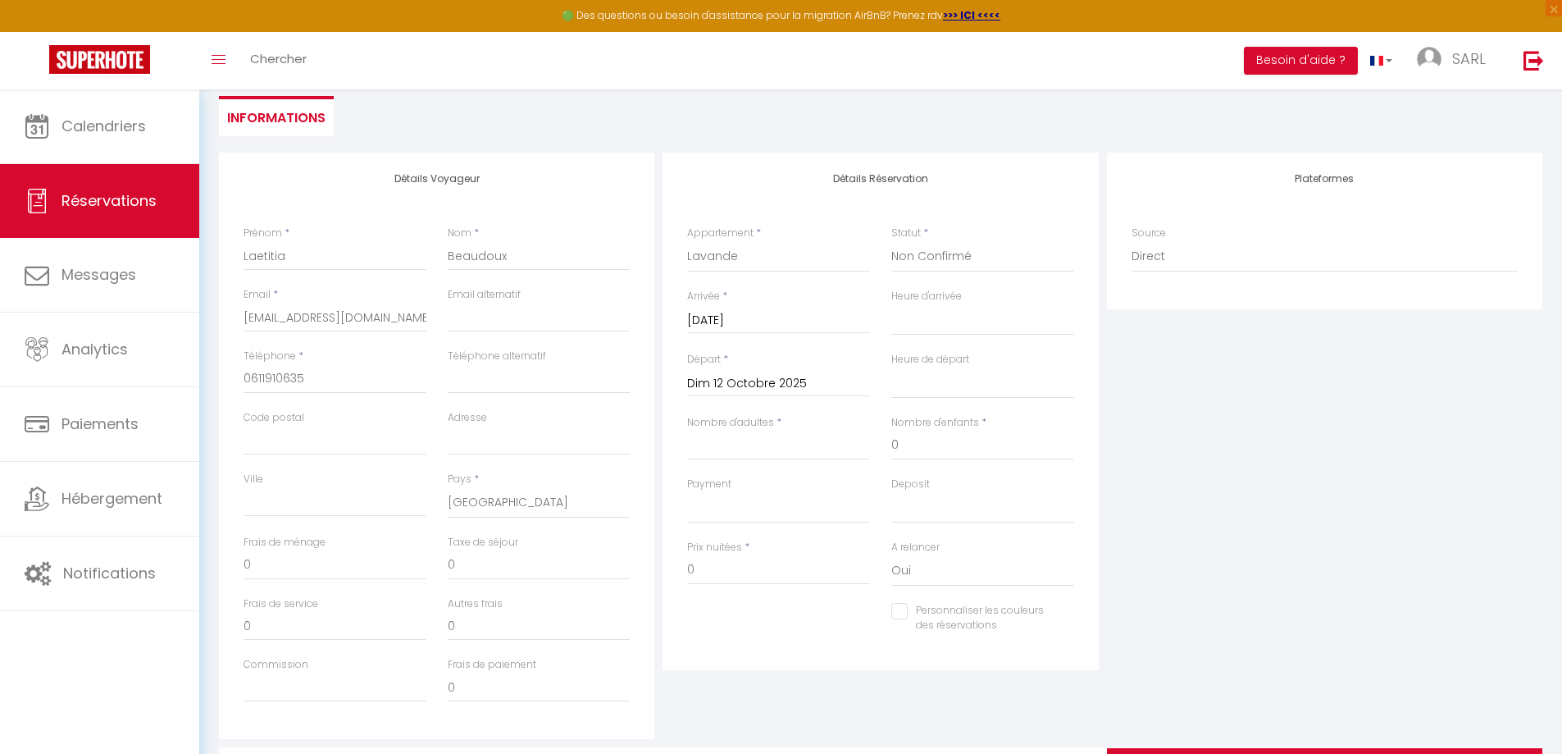
scroll to position [164, 0]
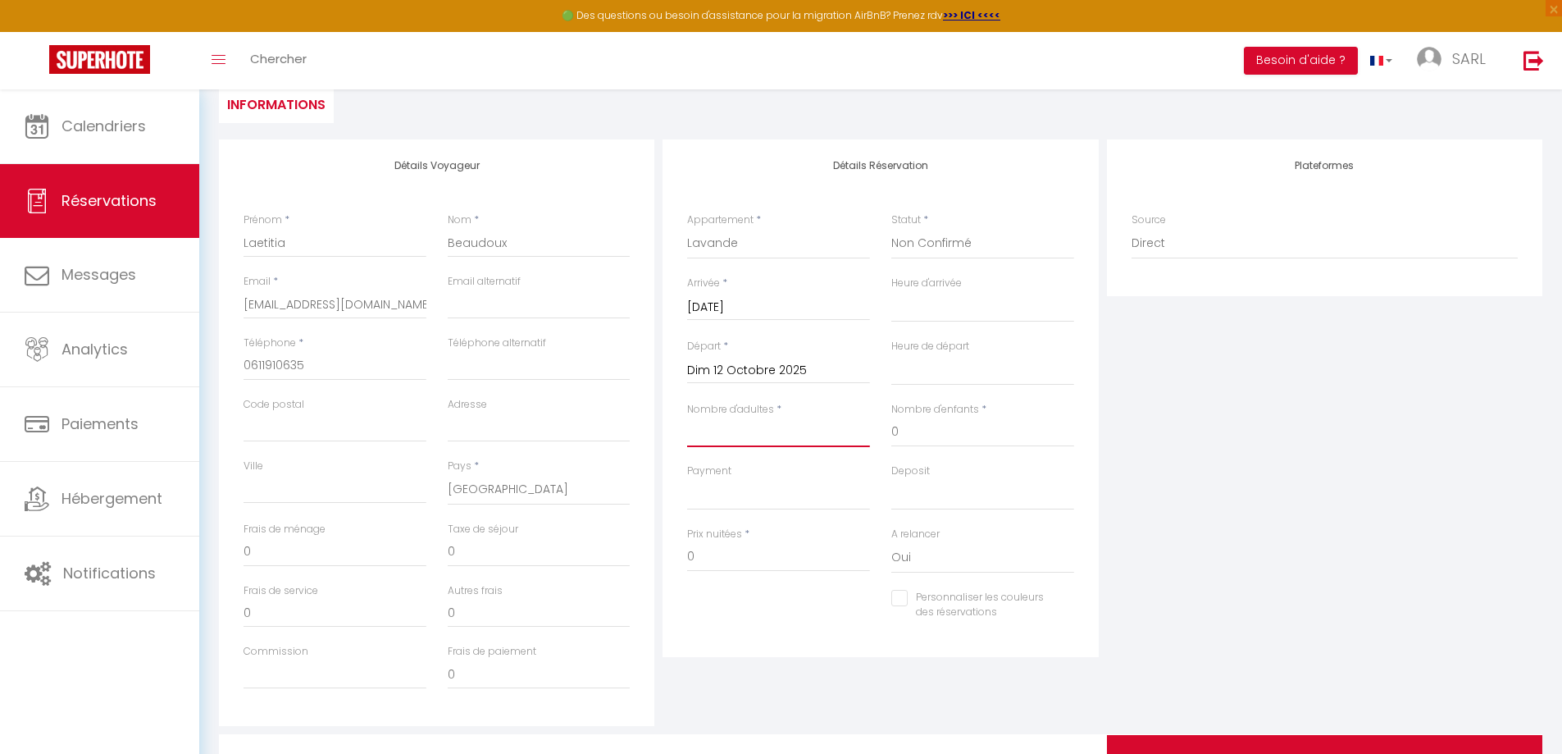
click at [723, 439] on input "Nombre d'adultes" at bounding box center [778, 432] width 183 height 30
drag, startPoint x: 910, startPoint y: 437, endPoint x: 855, endPoint y: 441, distance: 54.3
click at [858, 438] on div "Nombre d'adultes * 2 Nombre d'enfants * 0" at bounding box center [881, 433] width 408 height 62
click at [1155, 472] on div "Plateformes Source Direct [DOMAIN_NAME] [DOMAIN_NAME] Chalet montagne Expedia G…" at bounding box center [1325, 432] width 444 height 586
drag, startPoint x: 693, startPoint y: 554, endPoint x: 704, endPoint y: 556, distance: 10.9
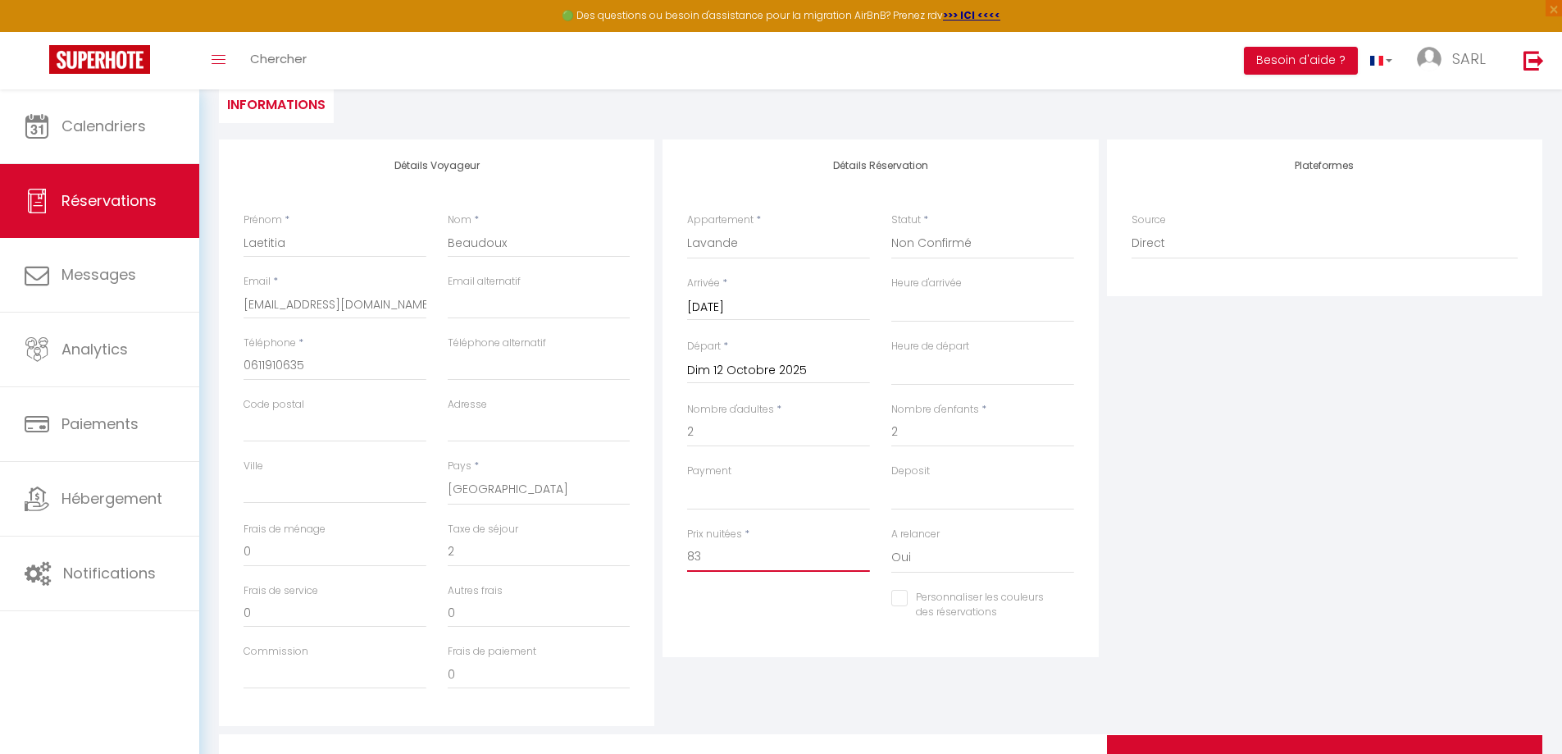
click at [704, 556] on input "83" at bounding box center [778, 557] width 183 height 30
click at [1239, 559] on div "Plateformes Source Direct [DOMAIN_NAME] [DOMAIN_NAME] Chalet montagne Expedia G…" at bounding box center [1325, 432] width 444 height 586
click at [733, 495] on select "OK KO" at bounding box center [778, 494] width 183 height 31
click at [1444, 440] on div "Plateformes Source Direct [DOMAIN_NAME] [DOMAIN_NAME] Chalet montagne Expedia G…" at bounding box center [1325, 432] width 444 height 586
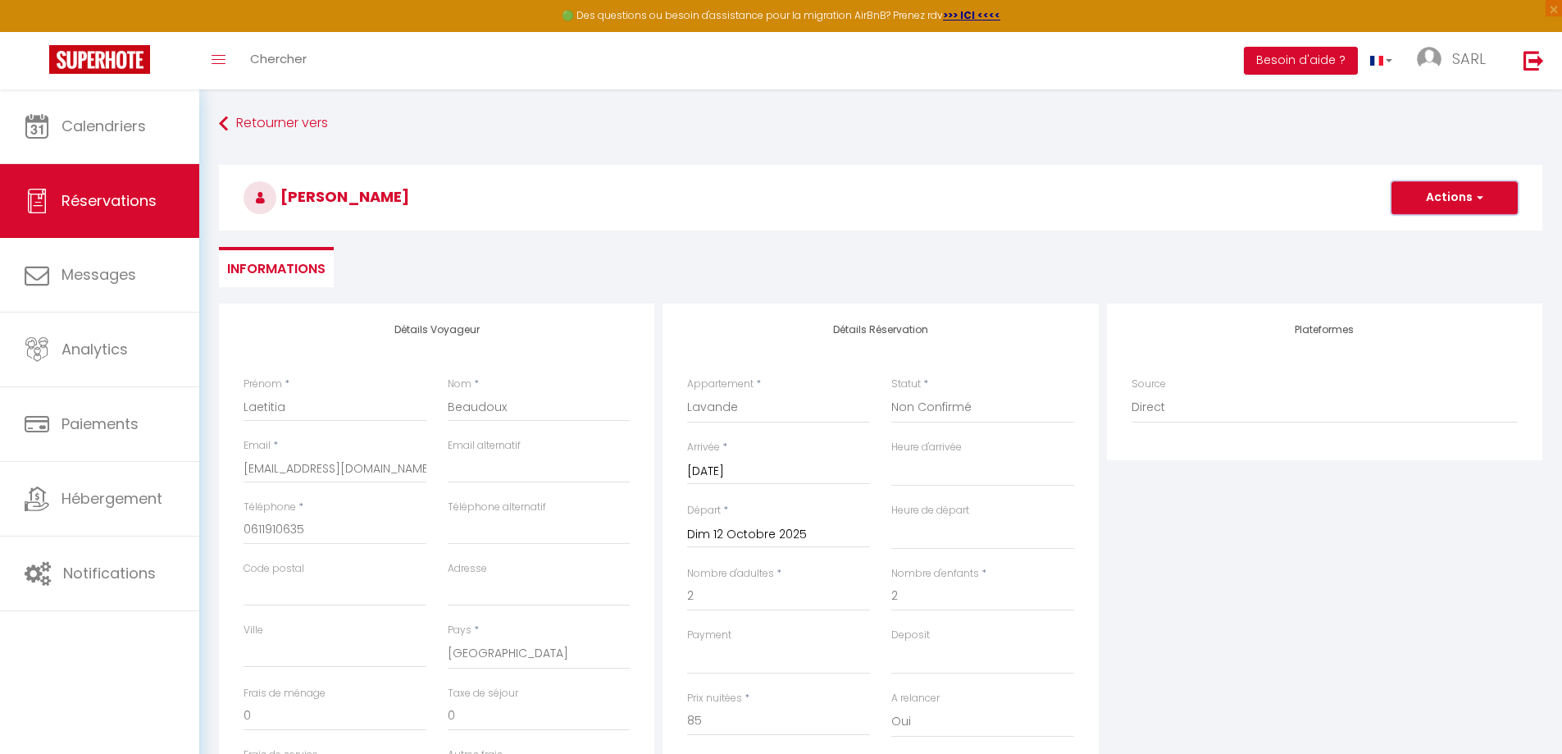
click at [1478, 202] on span "button" at bounding box center [1478, 197] width 10 height 15
click at [1421, 234] on link "Enregistrer" at bounding box center [1439, 233] width 130 height 21
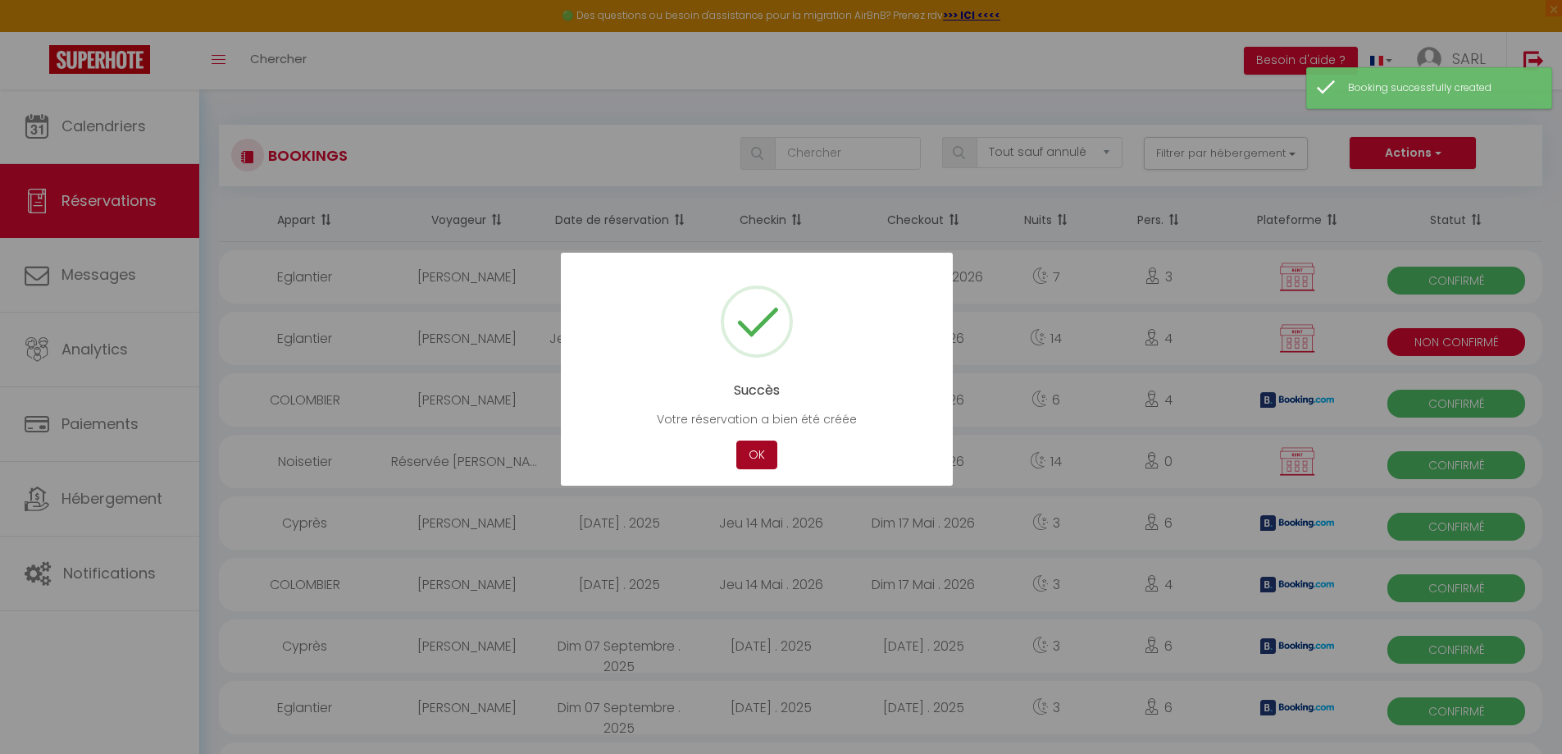
click at [763, 457] on button "OK" at bounding box center [757, 454] width 41 height 29
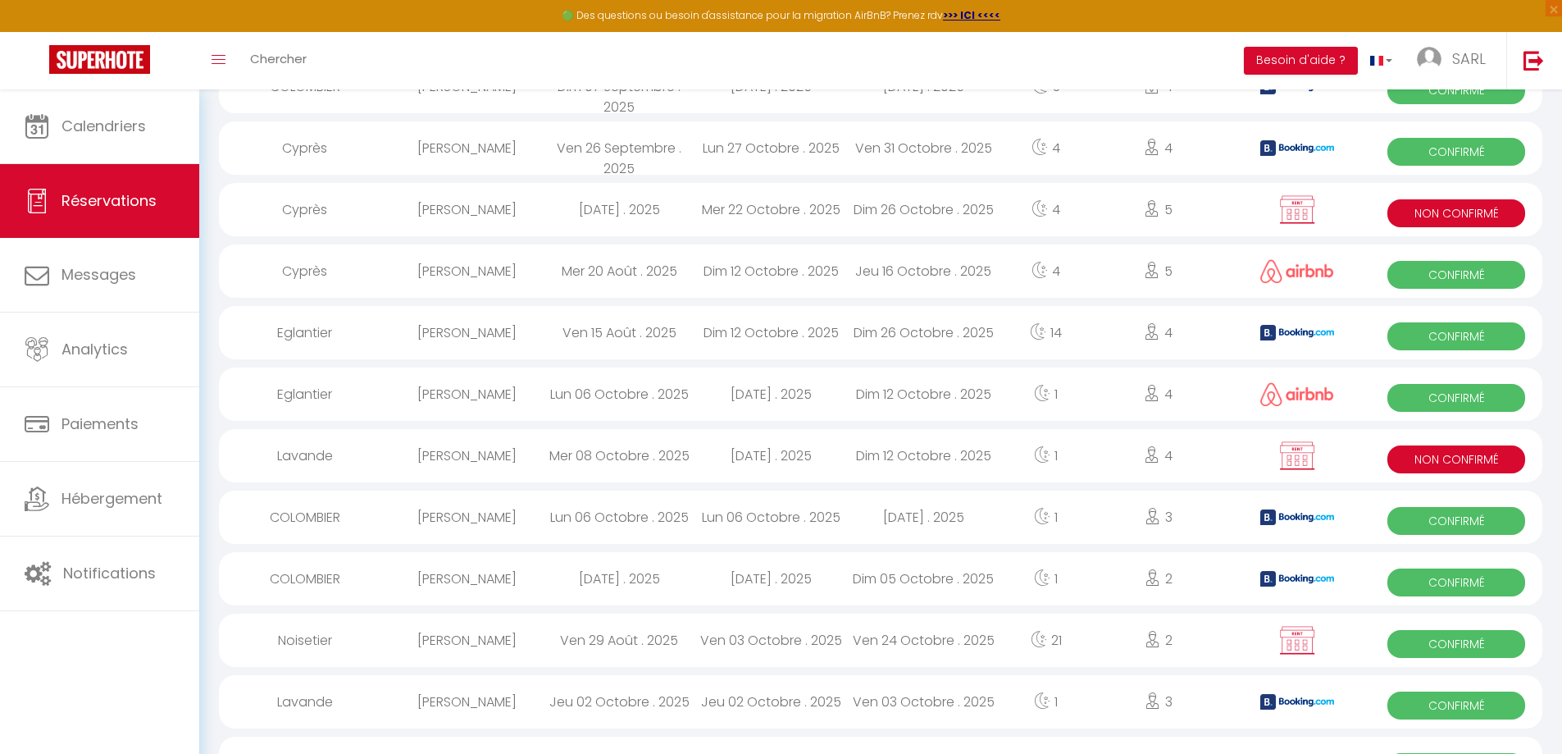
scroll to position [738, 0]
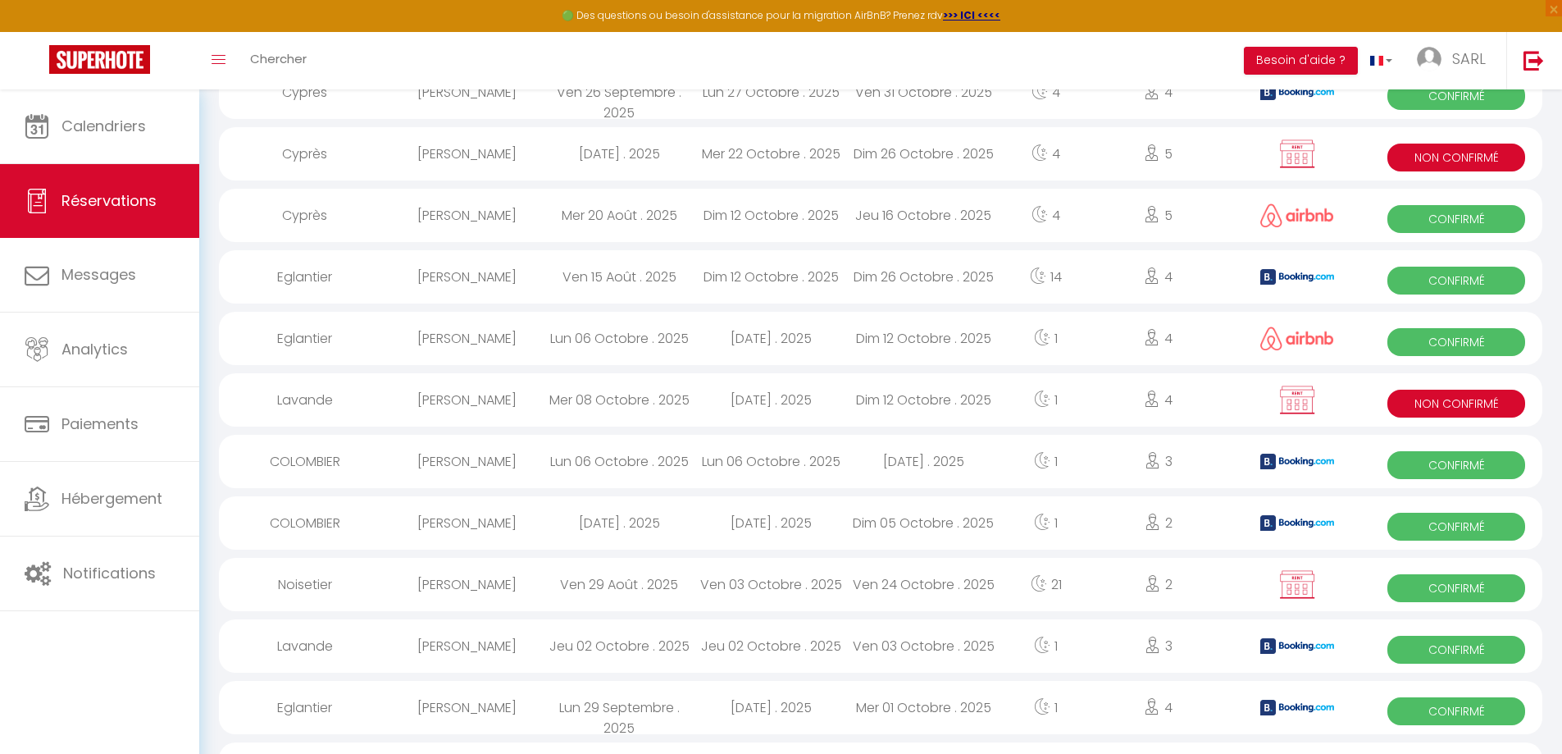
click at [1002, 406] on div "1" at bounding box center [1046, 399] width 93 height 53
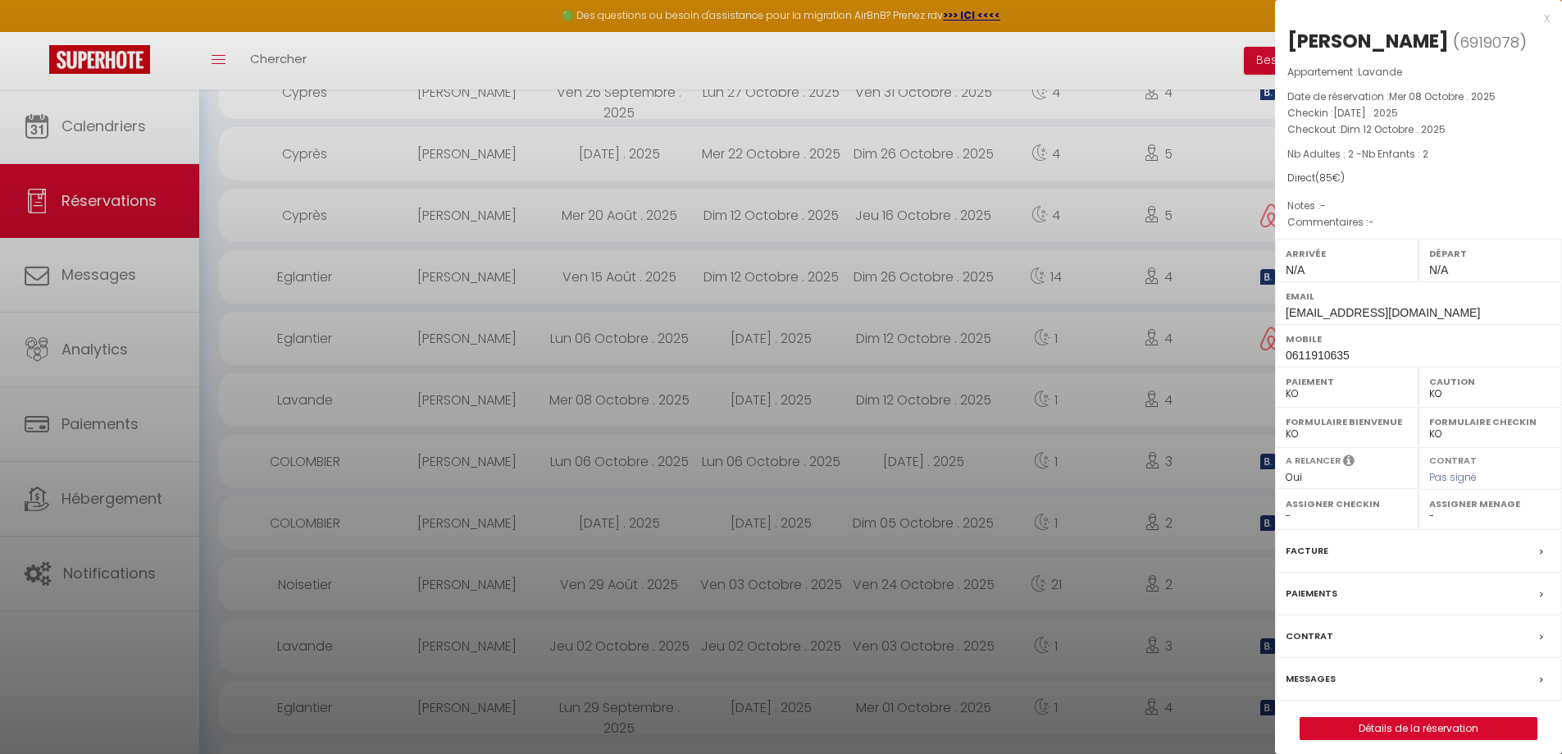
click at [1309, 672] on label "Messages" at bounding box center [1311, 678] width 50 height 17
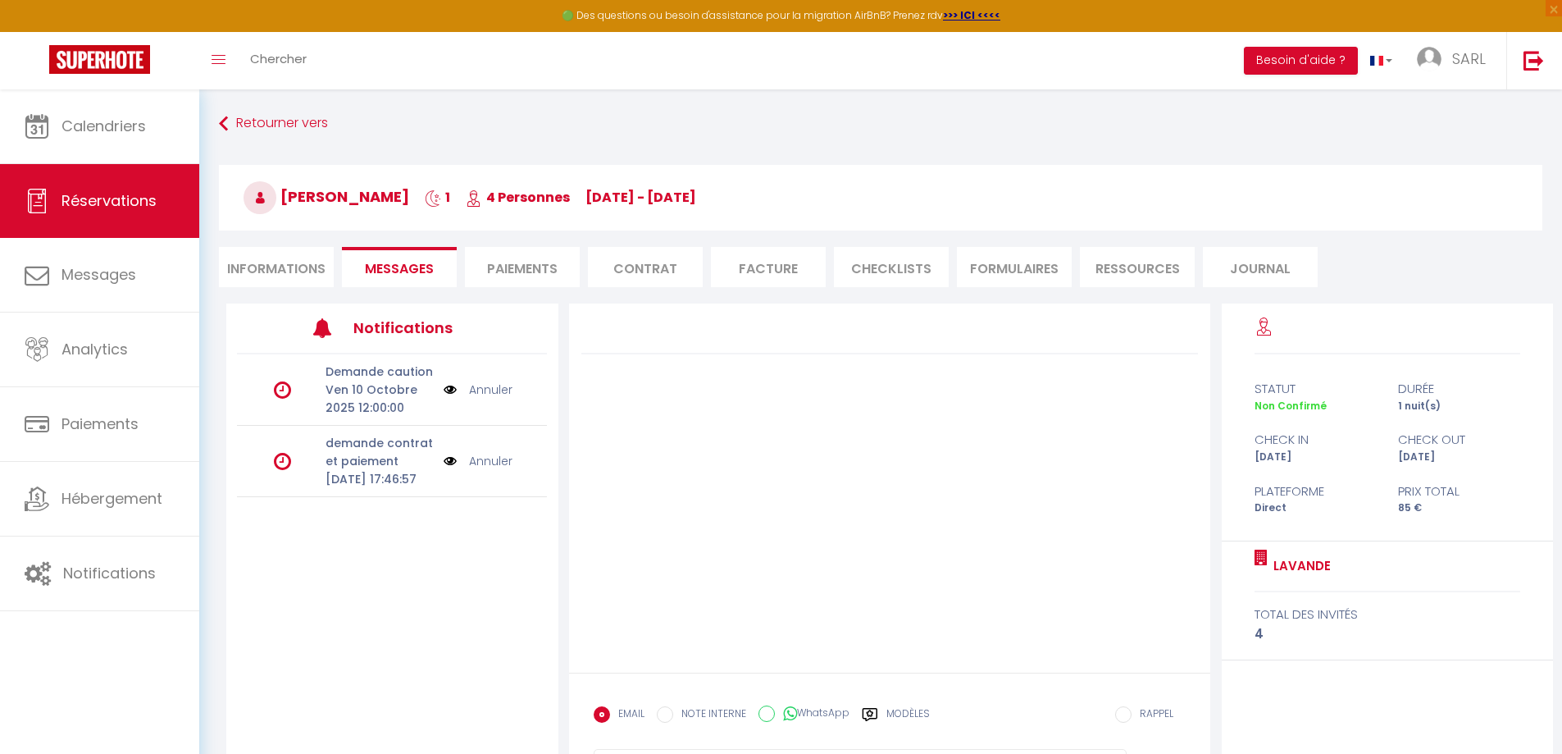
click at [495, 470] on link "Annuler" at bounding box center [490, 461] width 43 height 18
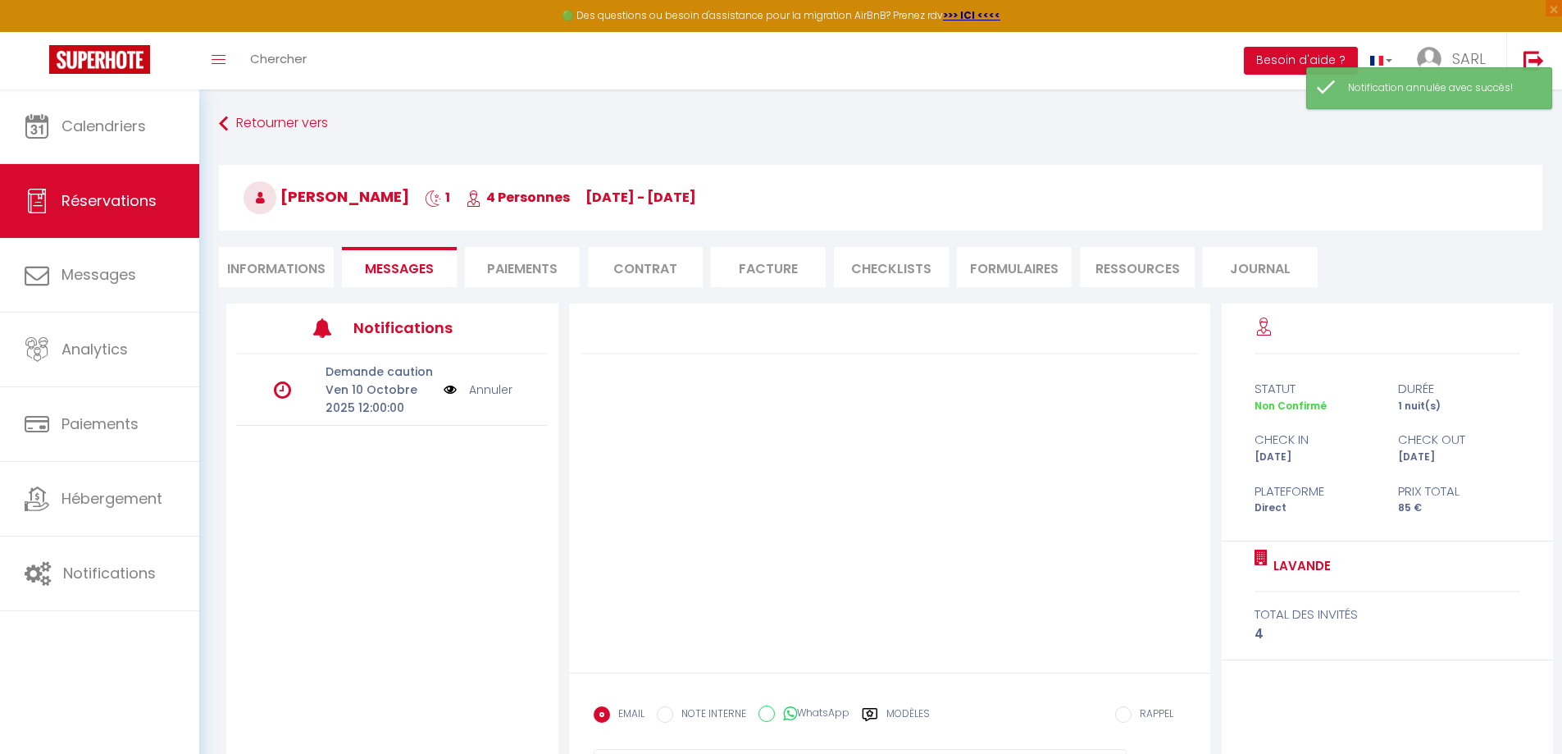
click at [919, 709] on label "Modèles" at bounding box center [908, 720] width 43 height 29
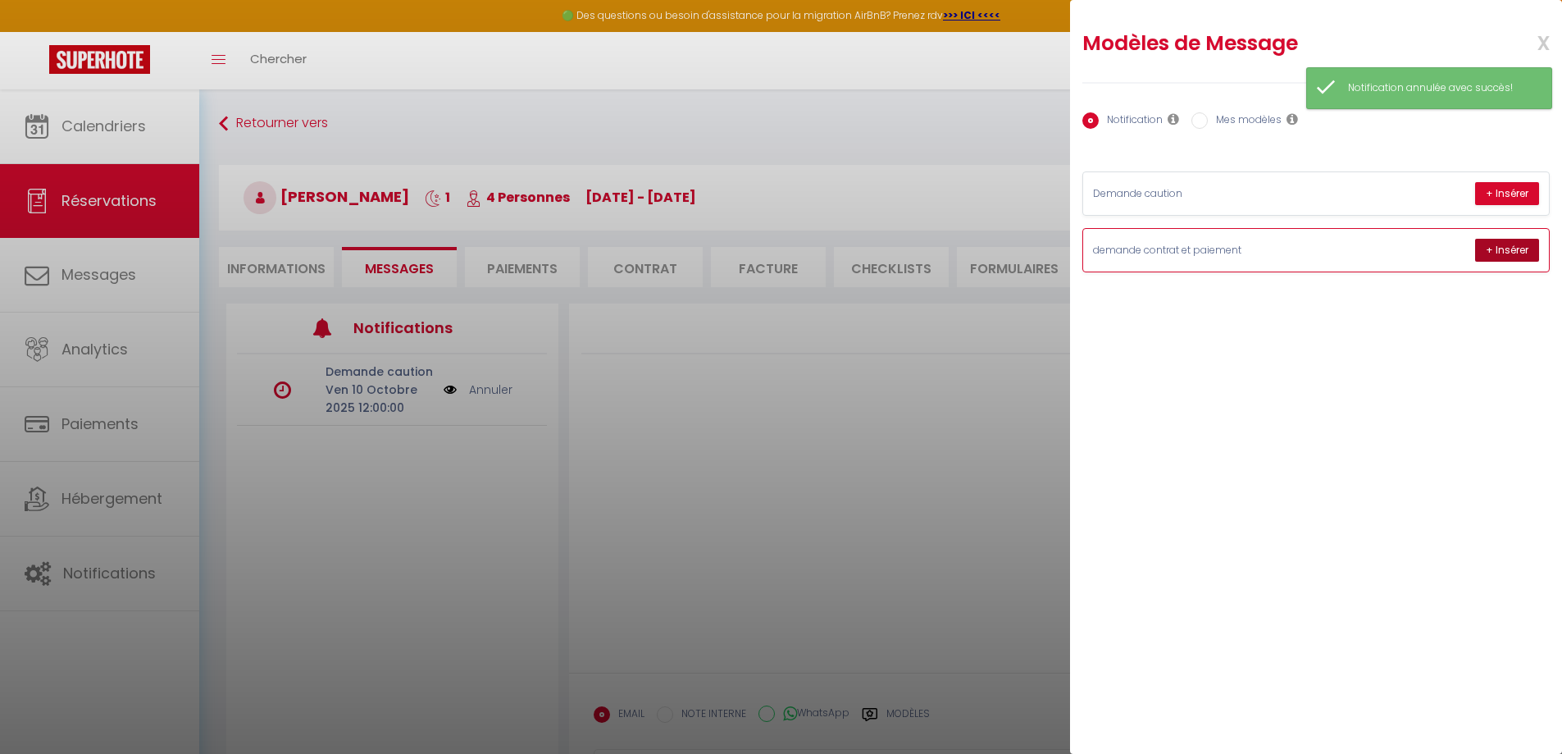
click at [1517, 245] on button "+ Insérer" at bounding box center [1508, 250] width 64 height 23
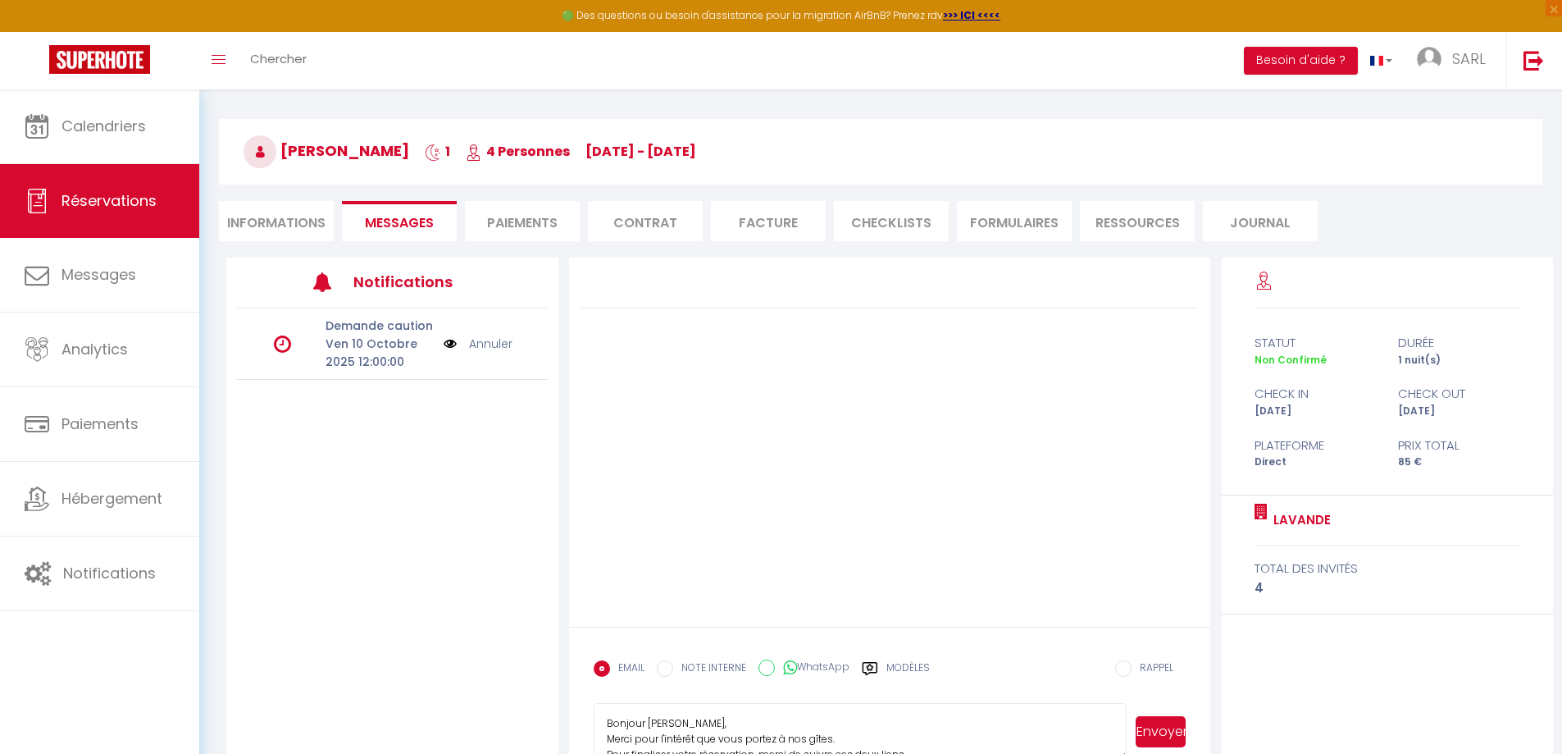
scroll to position [89, 0]
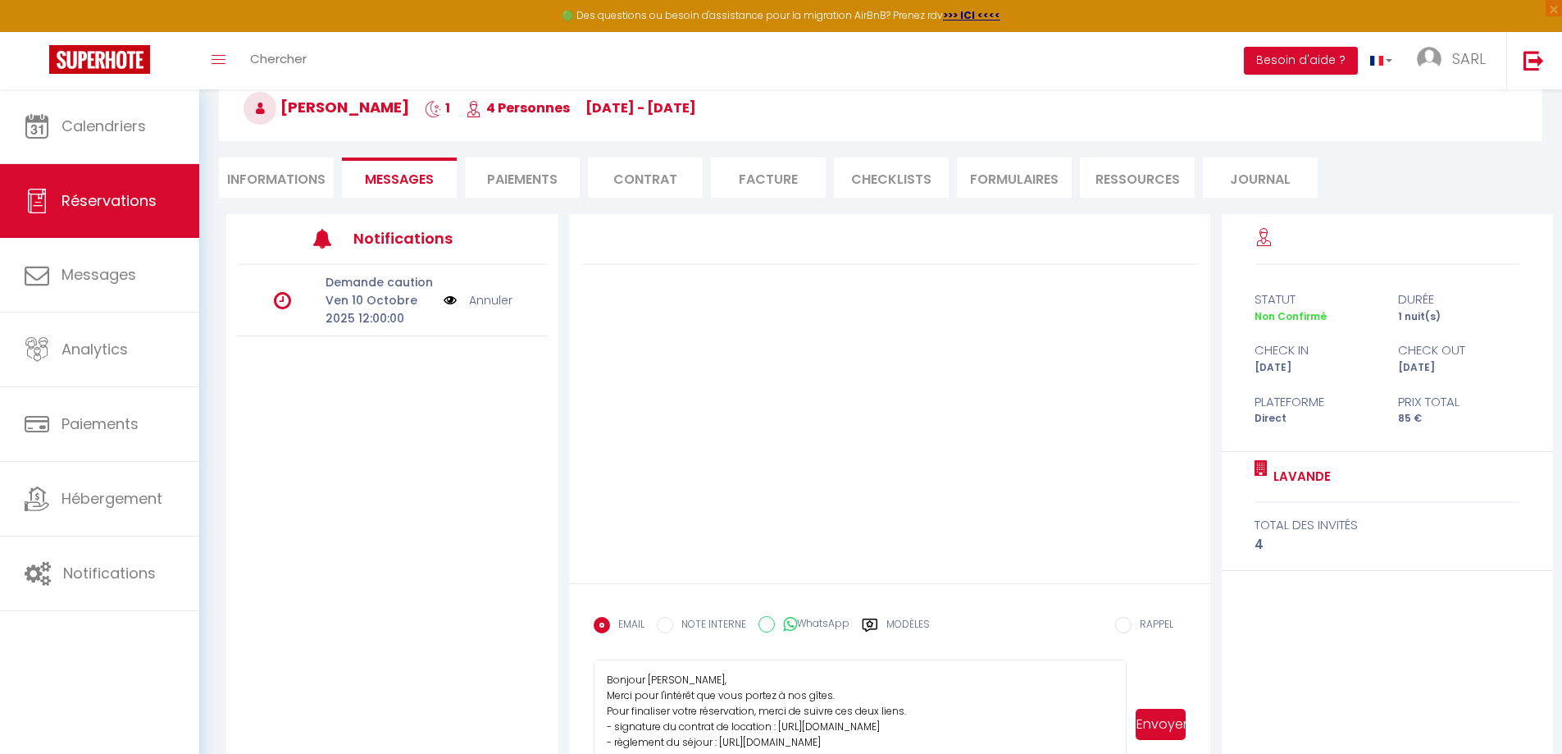
drag, startPoint x: 1123, startPoint y: 714, endPoint x: 1147, endPoint y: 786, distance: 76.0
click at [1147, 664] on html "🟢 Des questions ou besoin d'assistance pour la migration AirBnB? Prenez rdv >>>…" at bounding box center [781, 288] width 1562 height 754
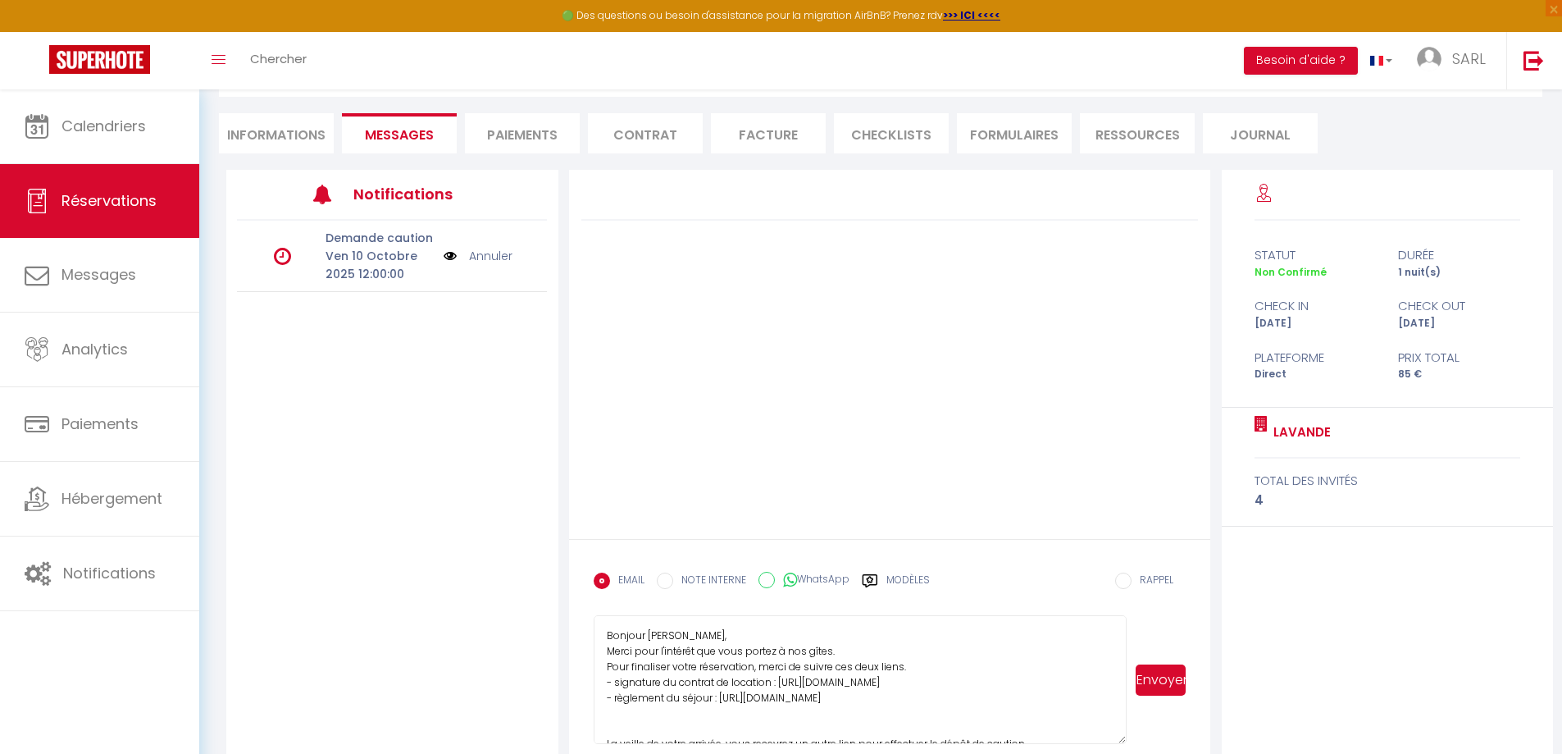
scroll to position [156, 0]
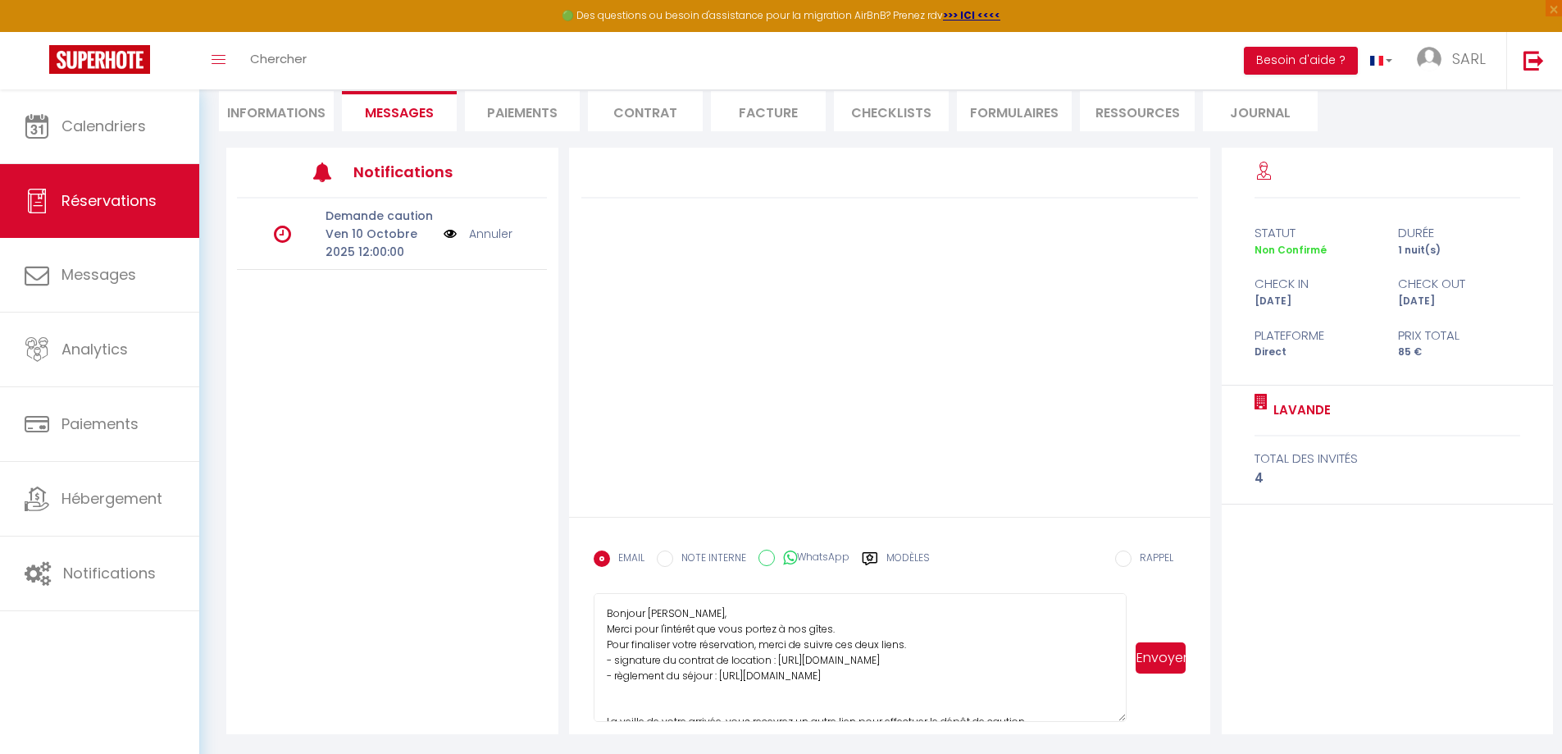
click at [996, 679] on textarea "Bonjour [PERSON_NAME], Merci pour l'intérêt que vous portez à nos gîtes. Pour f…" at bounding box center [861, 657] width 534 height 129
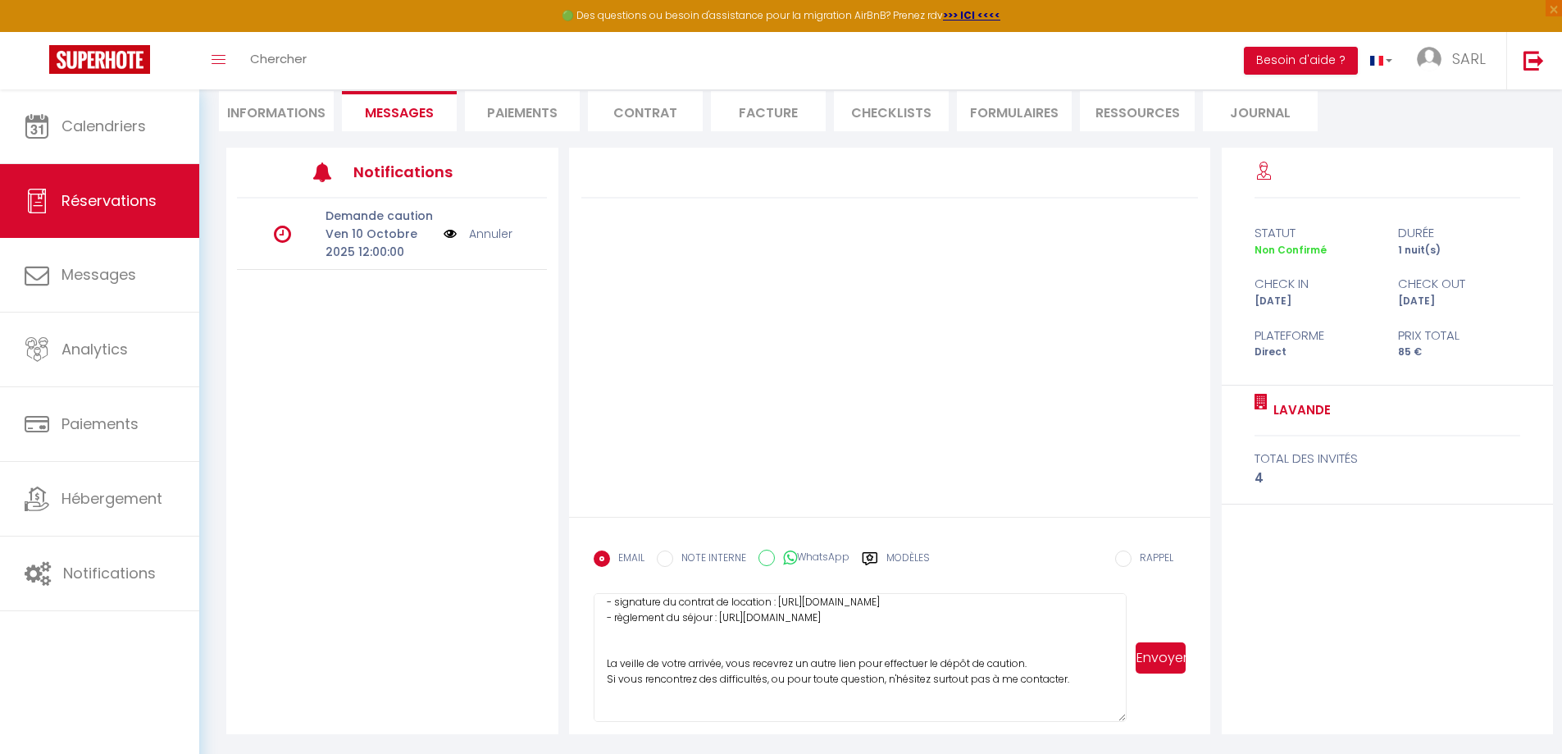
scroll to position [82, 0]
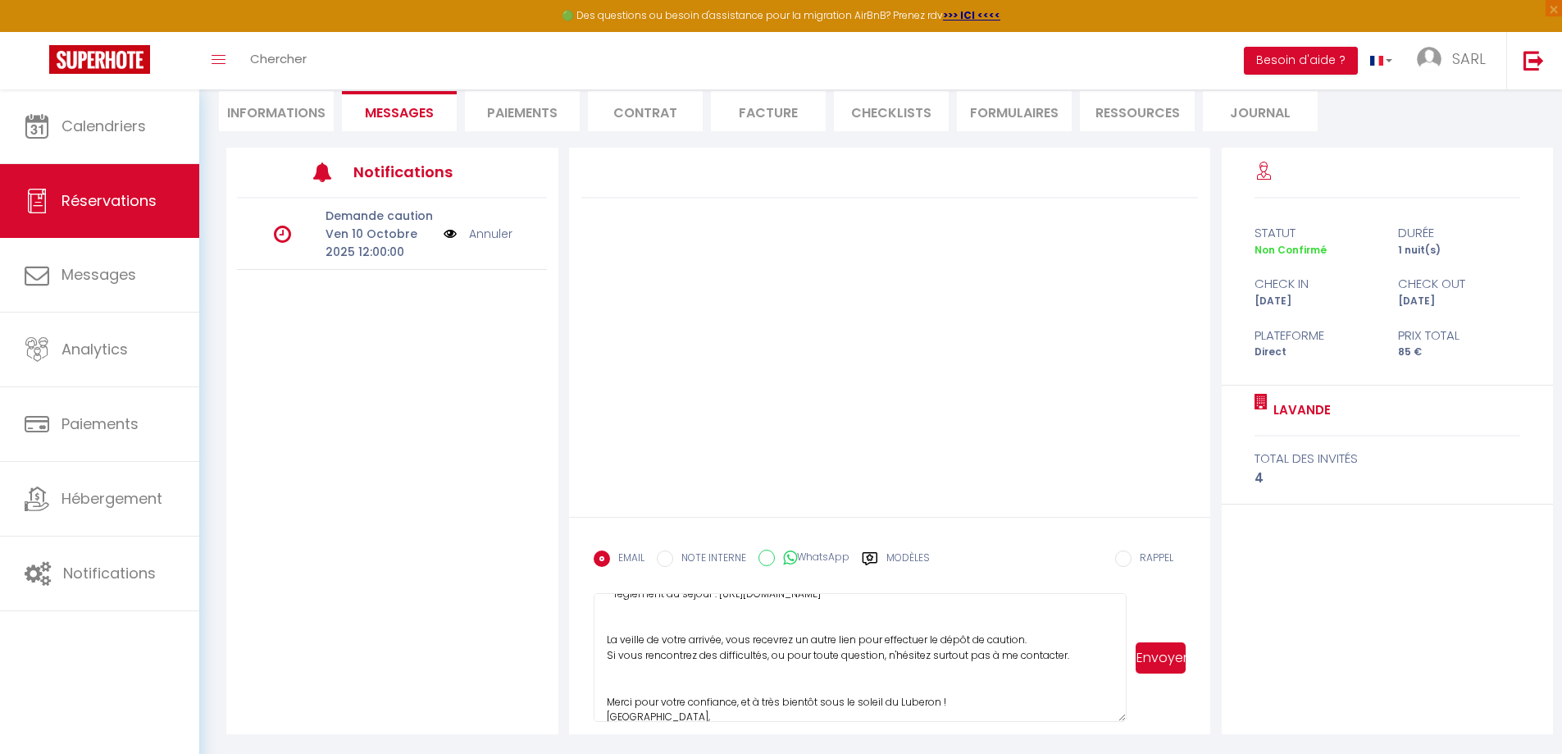
click at [754, 675] on textarea "Bonjour [PERSON_NAME], Merci pour l'intérêt que vous portez à nos gîtes. Pour f…" at bounding box center [861, 657] width 534 height 129
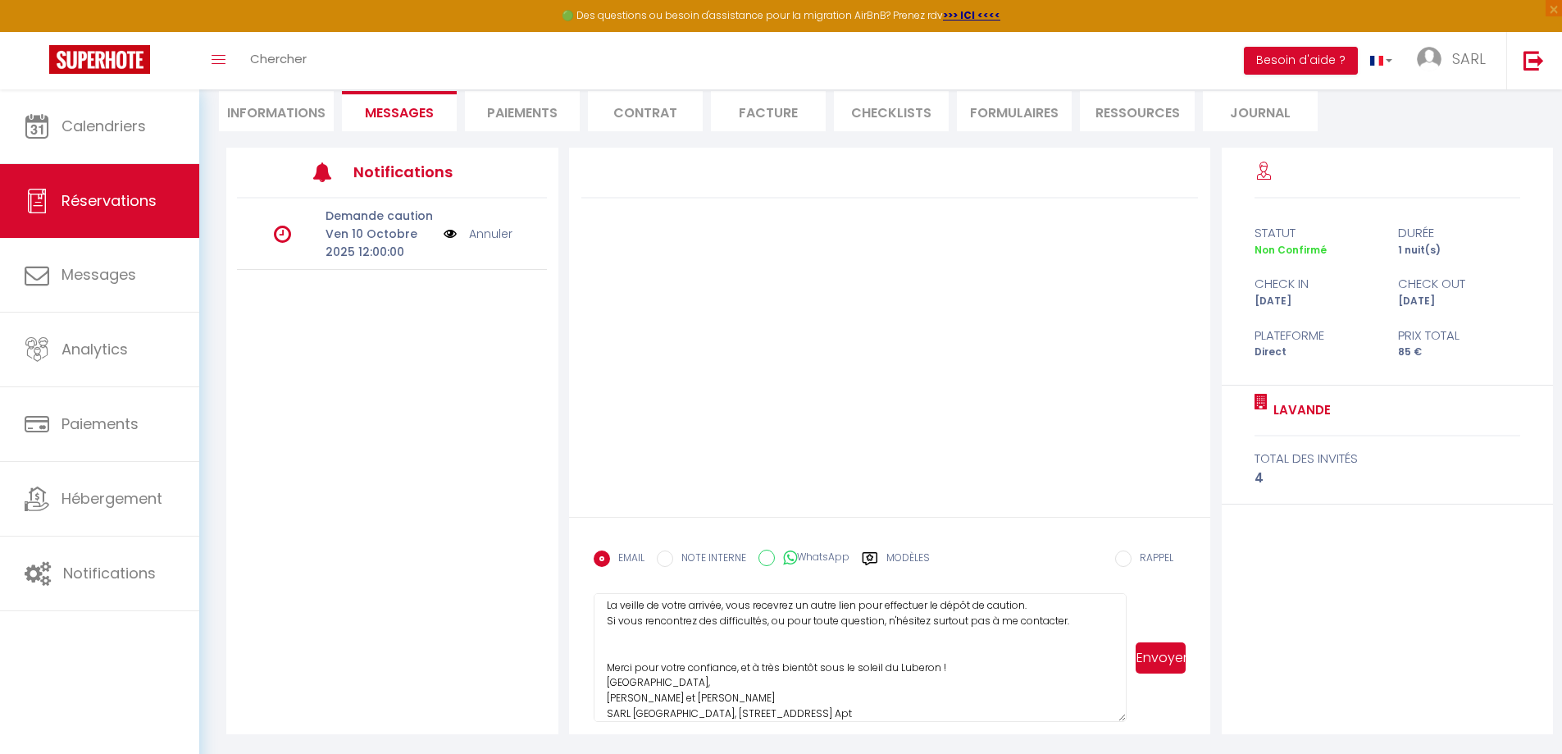
scroll to position [145, 0]
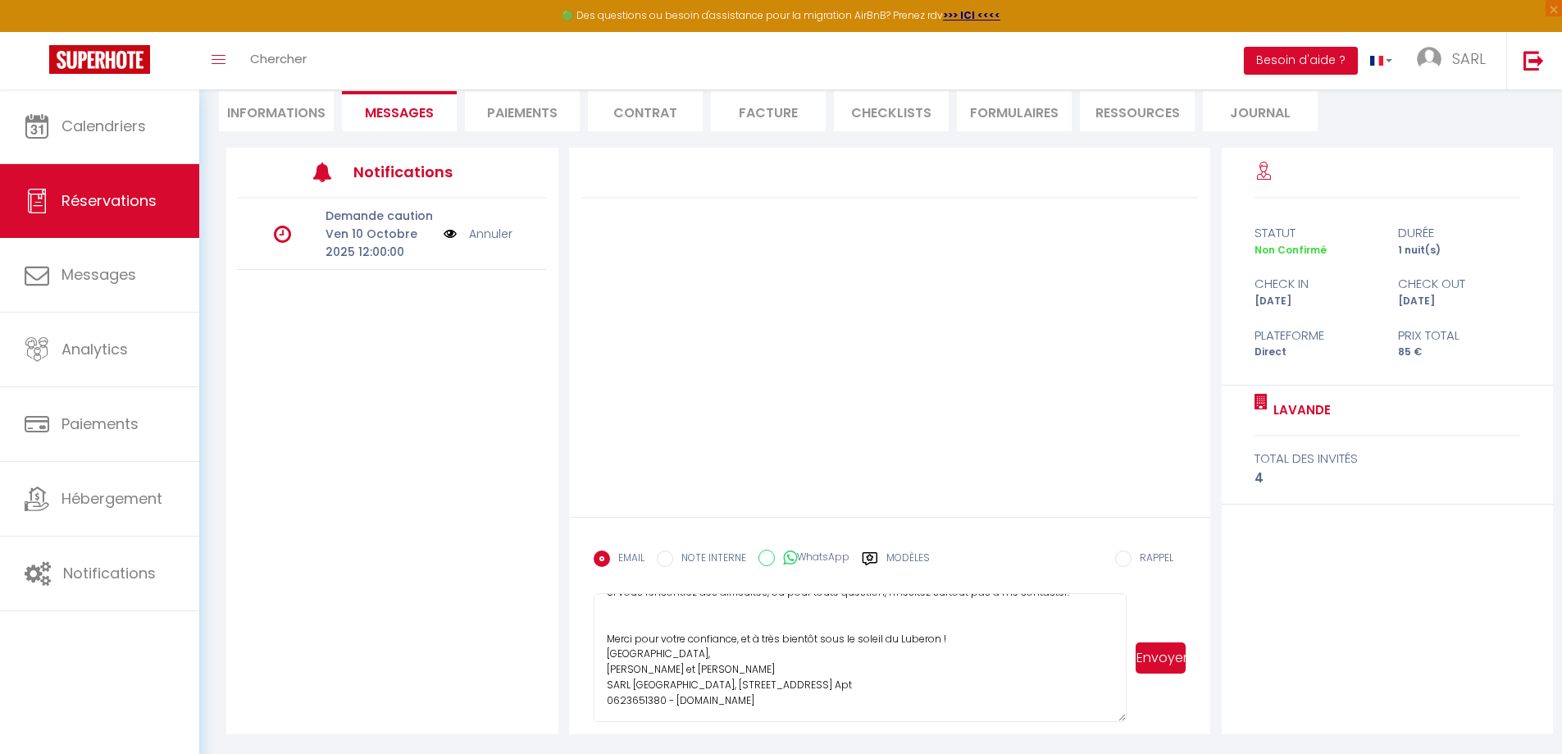
click at [978, 635] on textarea "Bonjour [PERSON_NAME], Merci pour l'intérêt que vous portez à nos gîtes. Pour f…" at bounding box center [861, 657] width 534 height 129
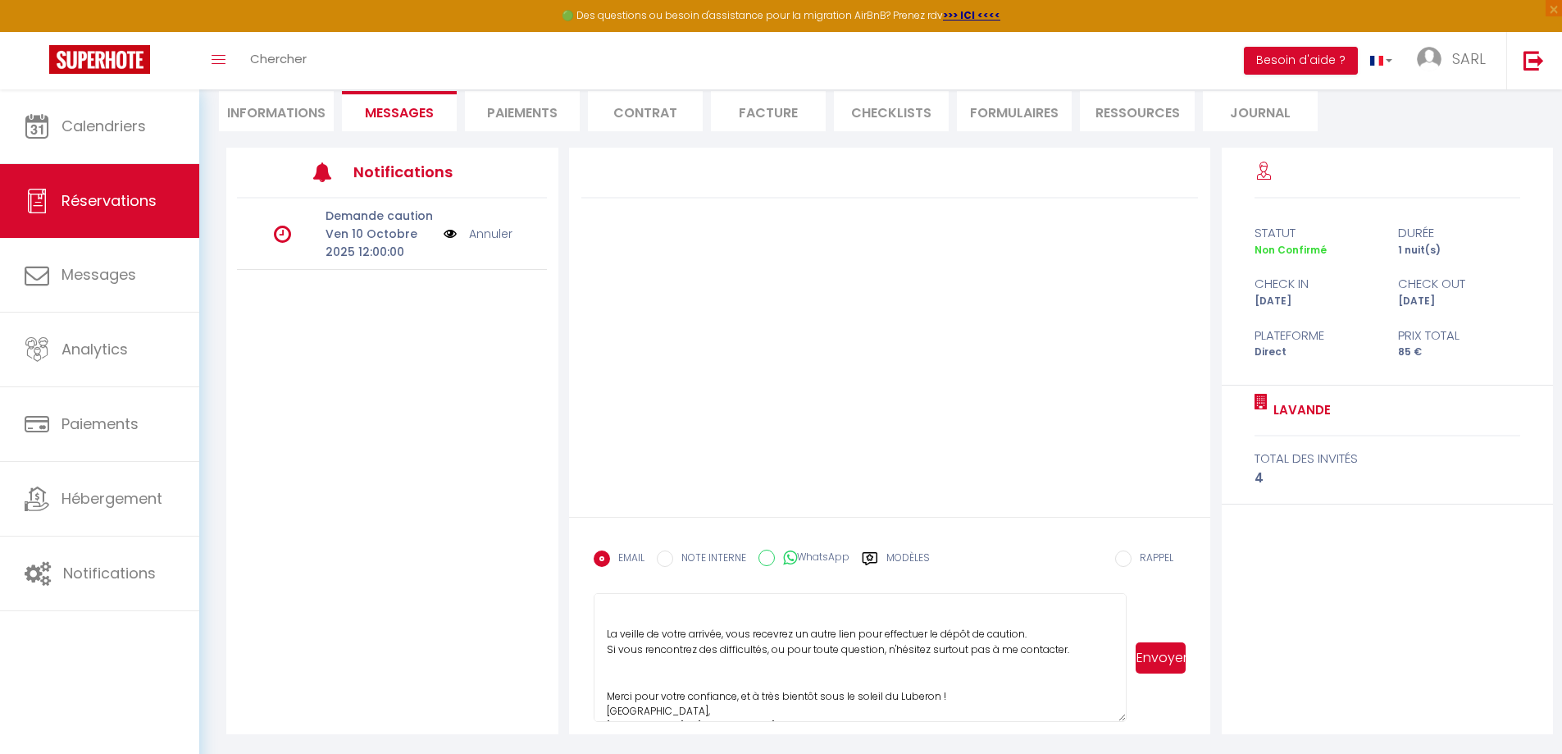
scroll to position [63, 0]
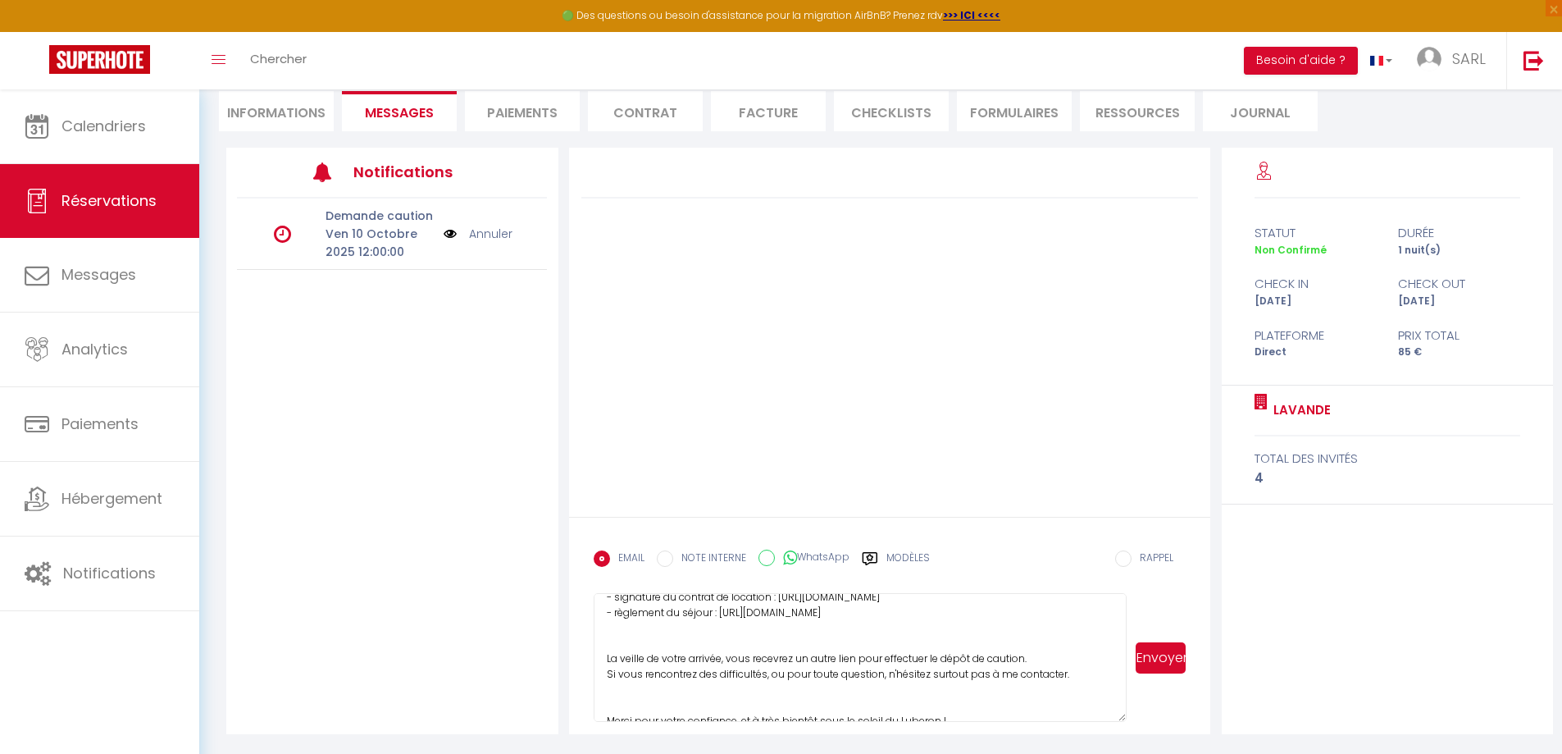
click at [660, 690] on textarea "Bonjour [PERSON_NAME], Merci pour l'intérêt que vous portez à nos gîtes. Pour f…" at bounding box center [861, 657] width 534 height 129
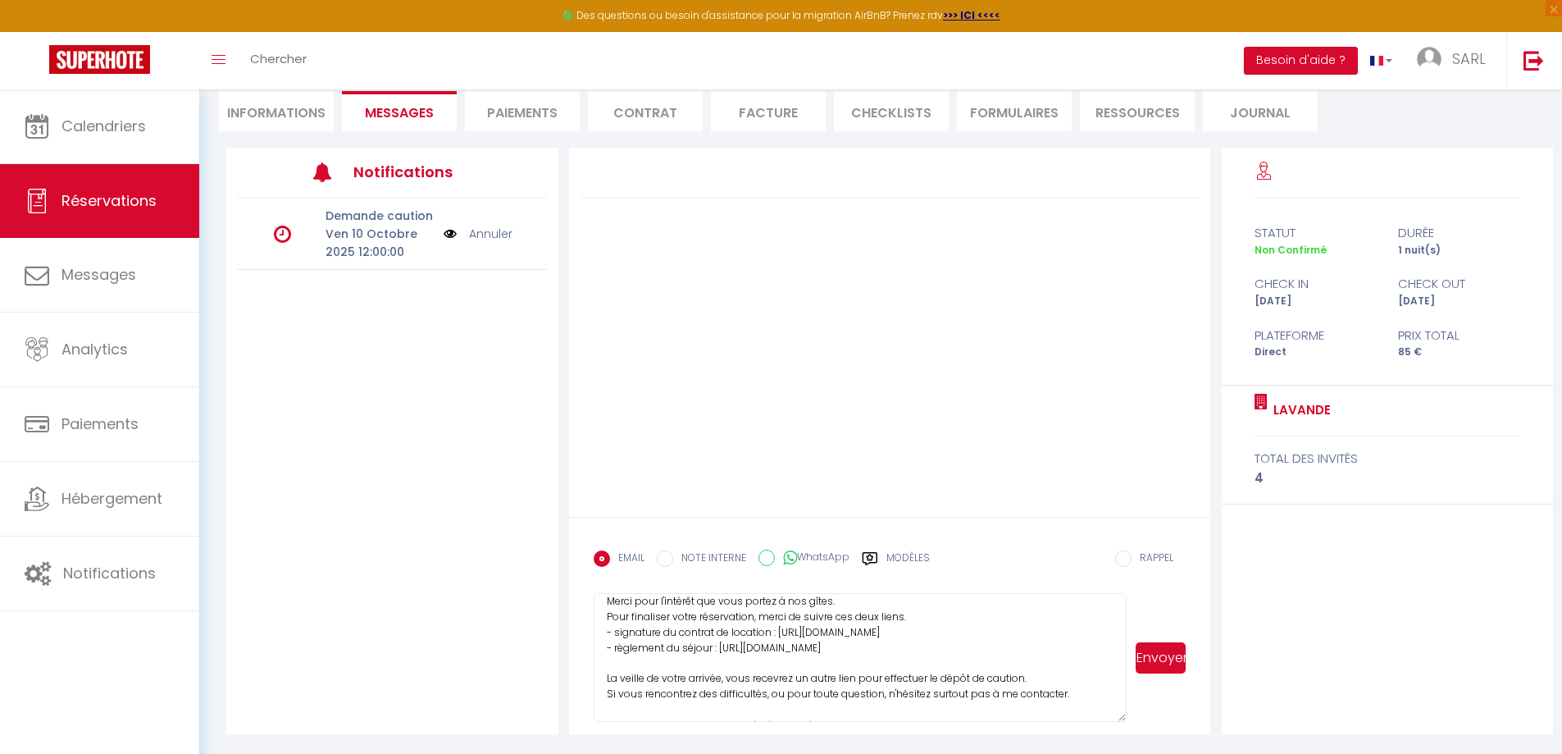
scroll to position [12, 0]
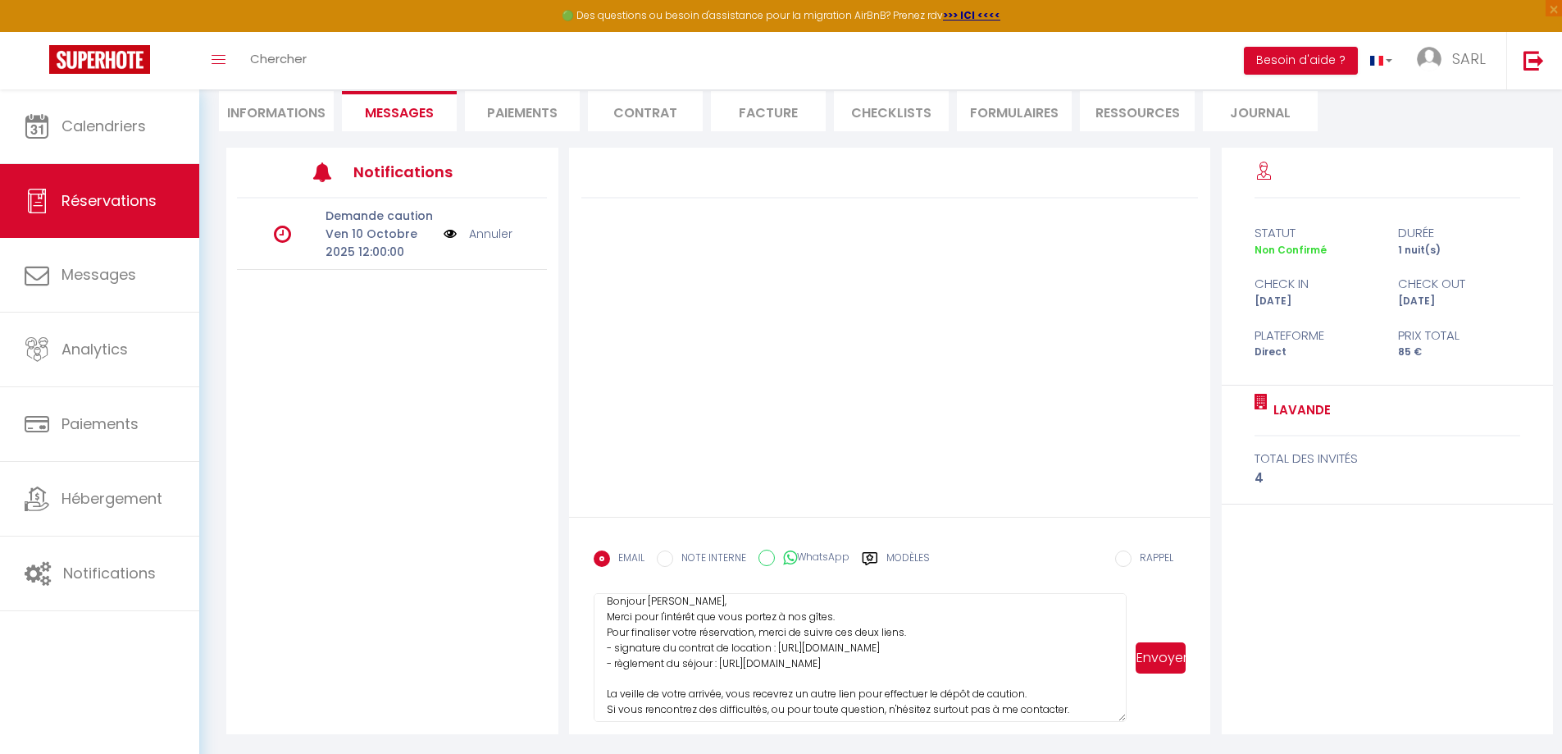
click at [1162, 655] on button "Envoyer" at bounding box center [1161, 657] width 50 height 31
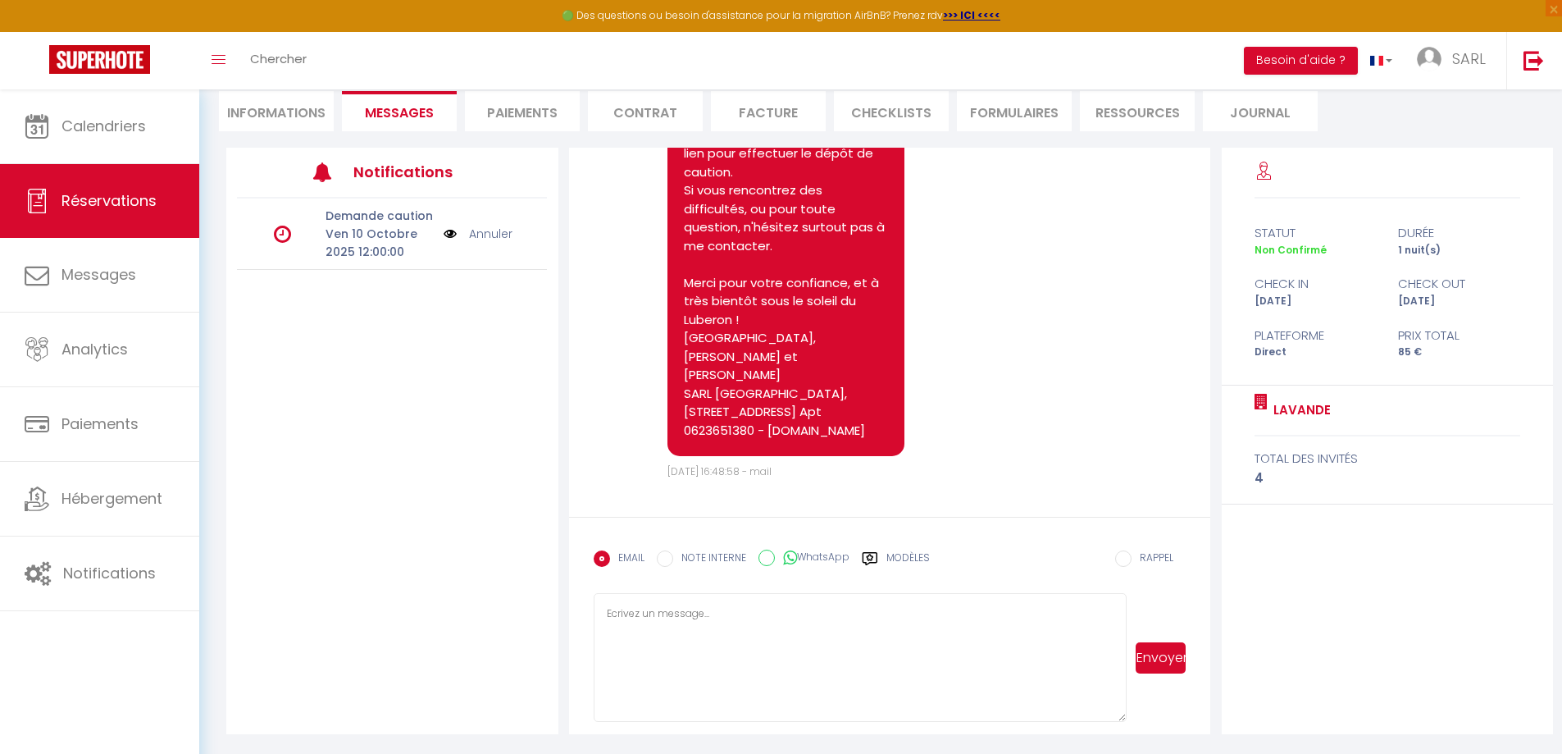
scroll to position [376, 0]
click at [997, 329] on div "Note Sms Bonjour [PERSON_NAME], Merci pour l'intérêt que vous portez à nos gîte…" at bounding box center [890, 209] width 593 height 540
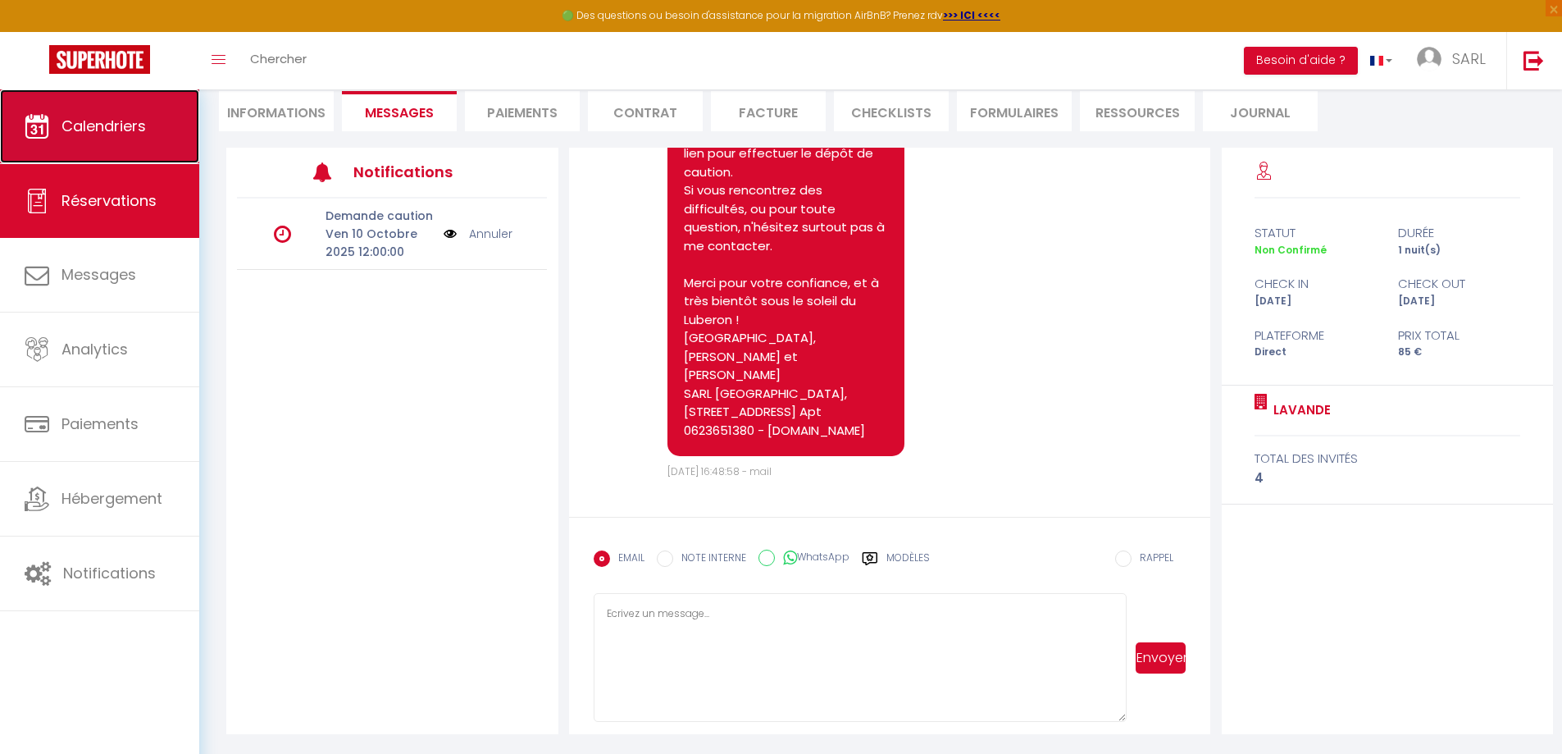
click at [108, 127] on span "Calendriers" at bounding box center [104, 126] width 84 height 21
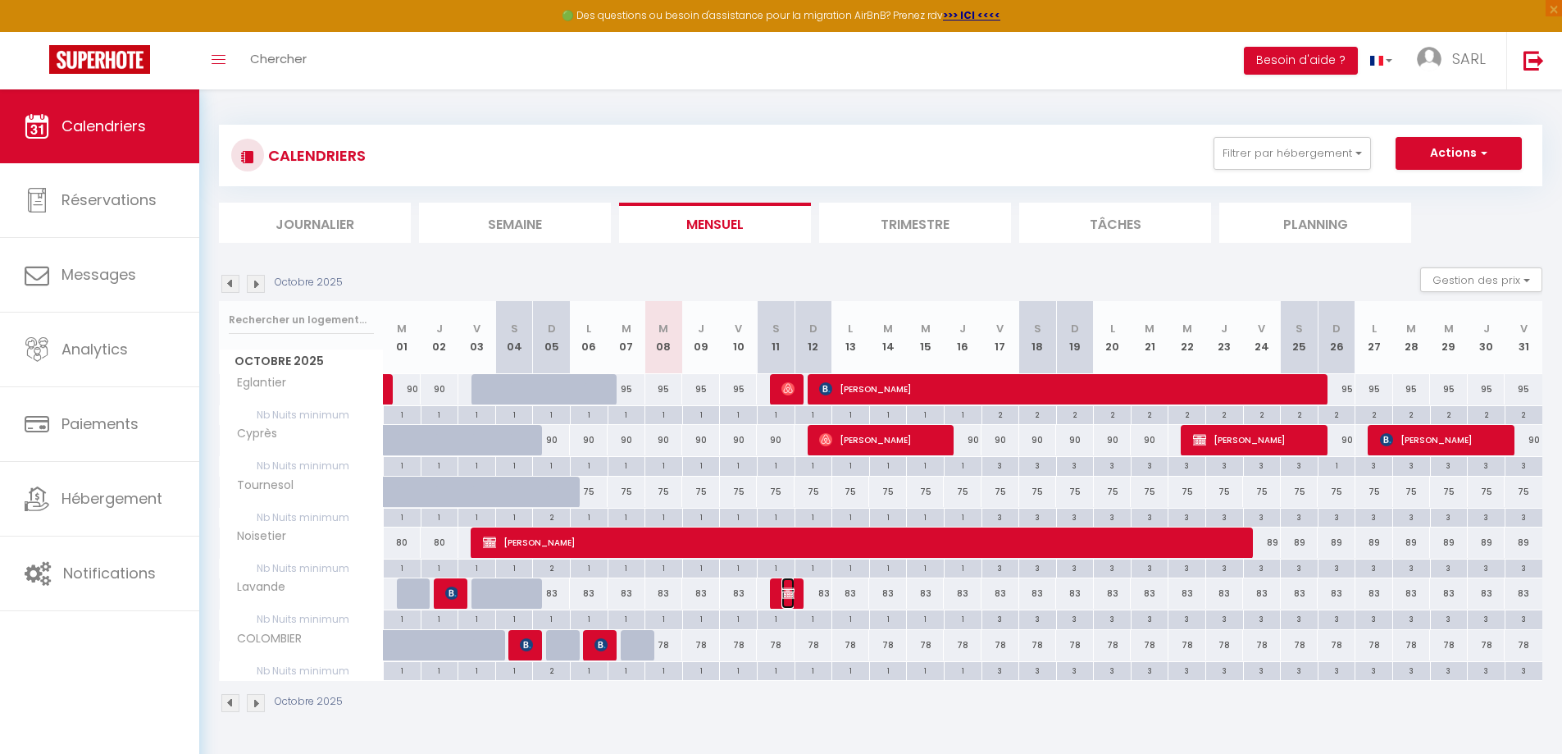
click at [787, 596] on img at bounding box center [788, 592] width 13 height 13
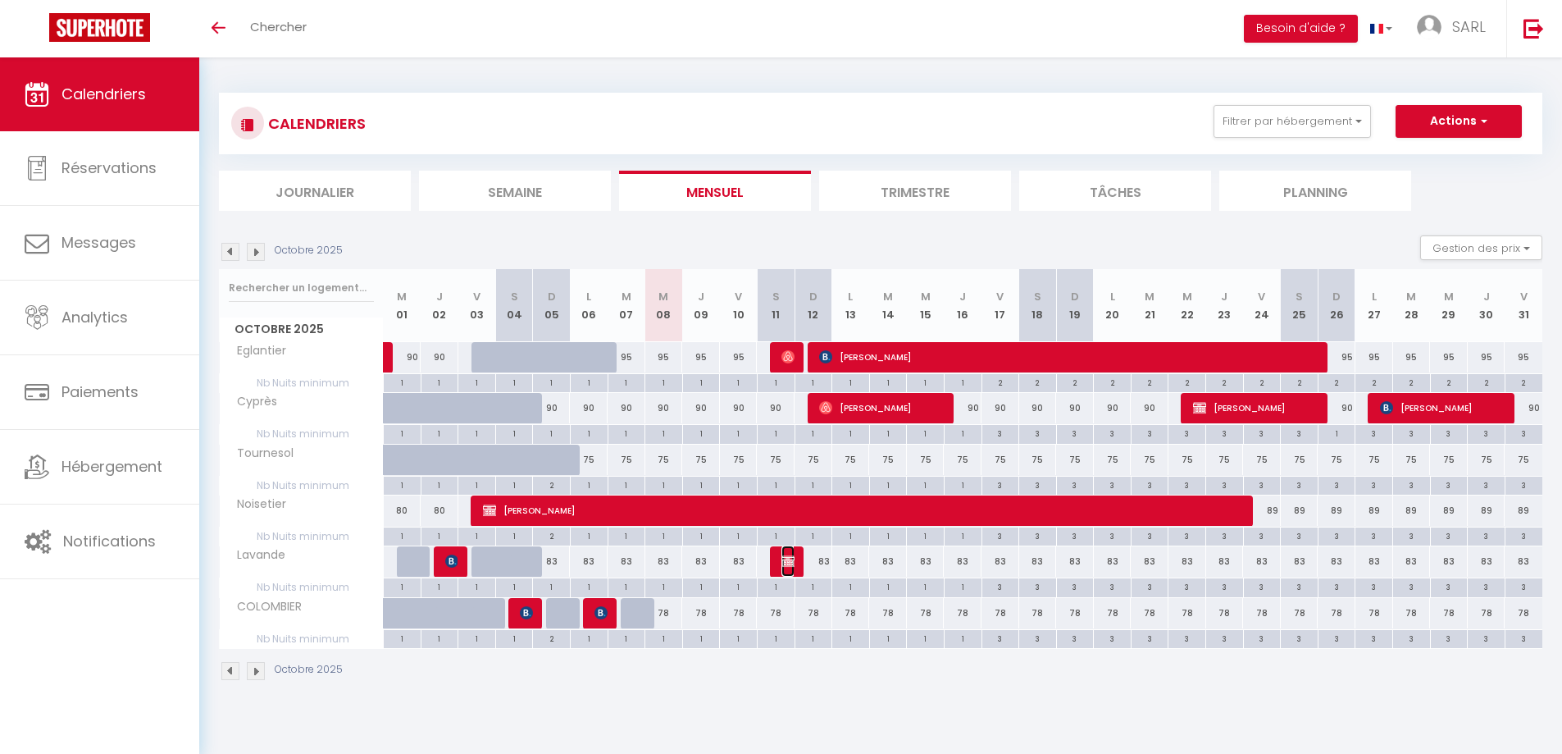
click at [786, 561] on img at bounding box center [788, 560] width 13 height 13
select select "KO"
select select "0"
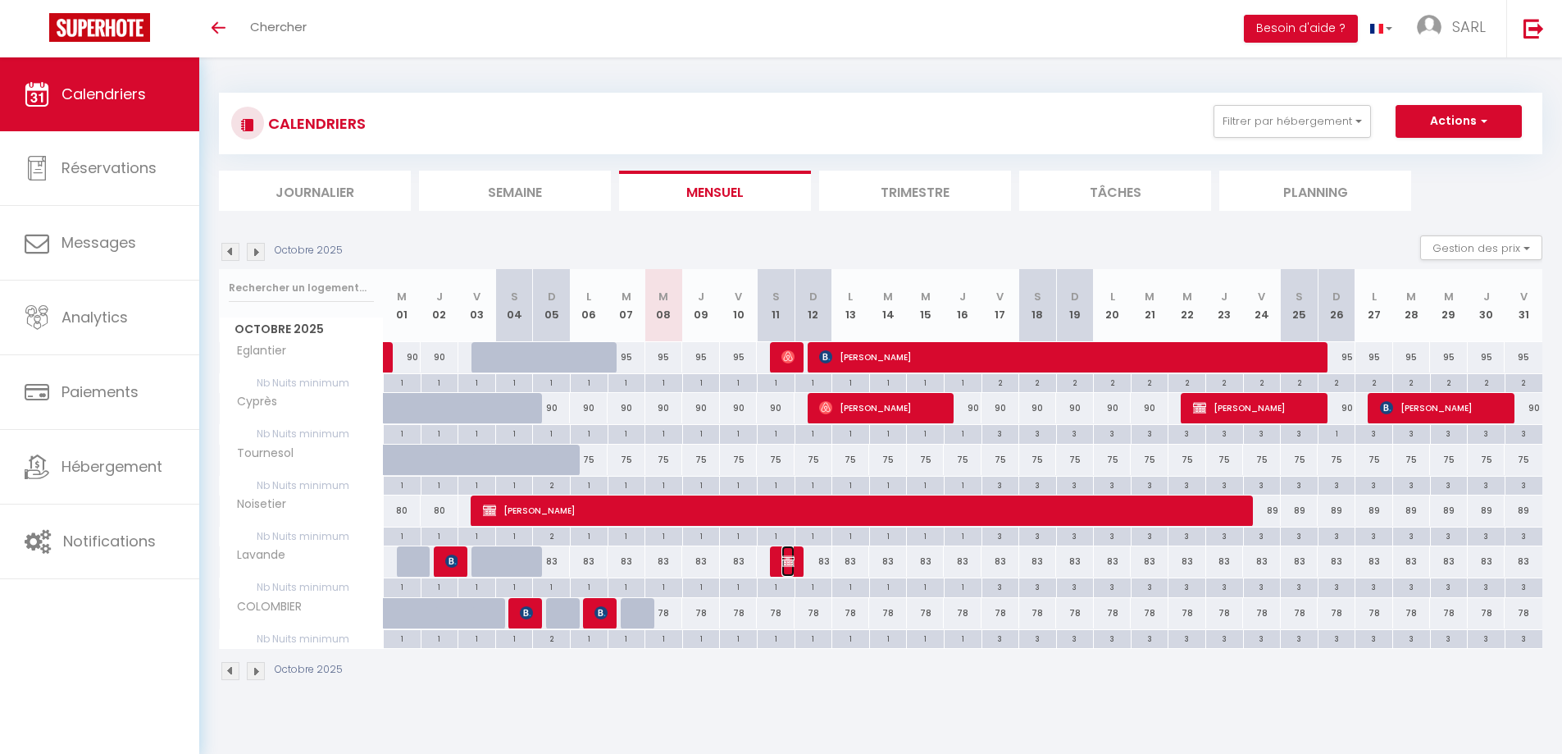
select select "1"
select select
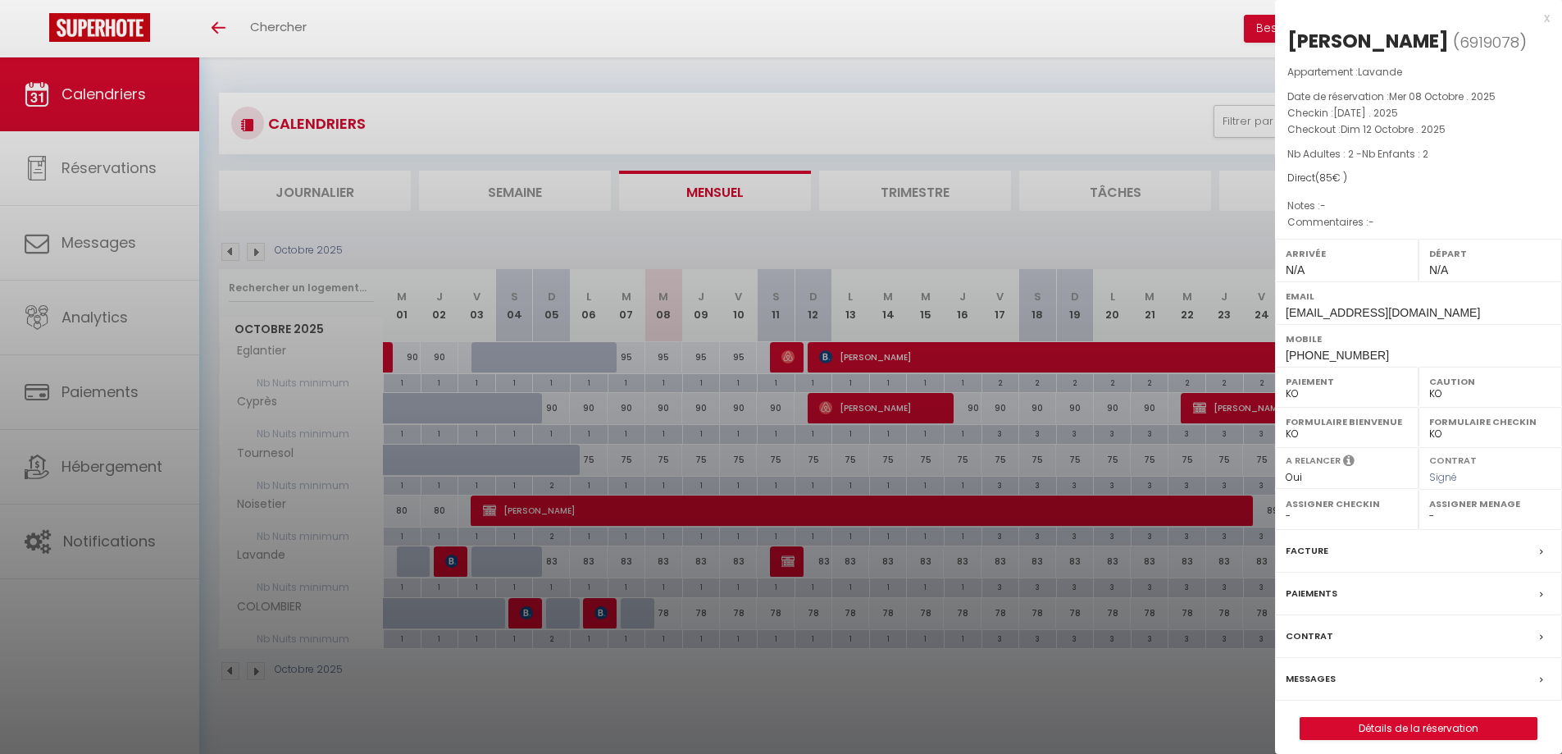
click at [1307, 585] on label "Paiements" at bounding box center [1312, 593] width 52 height 17
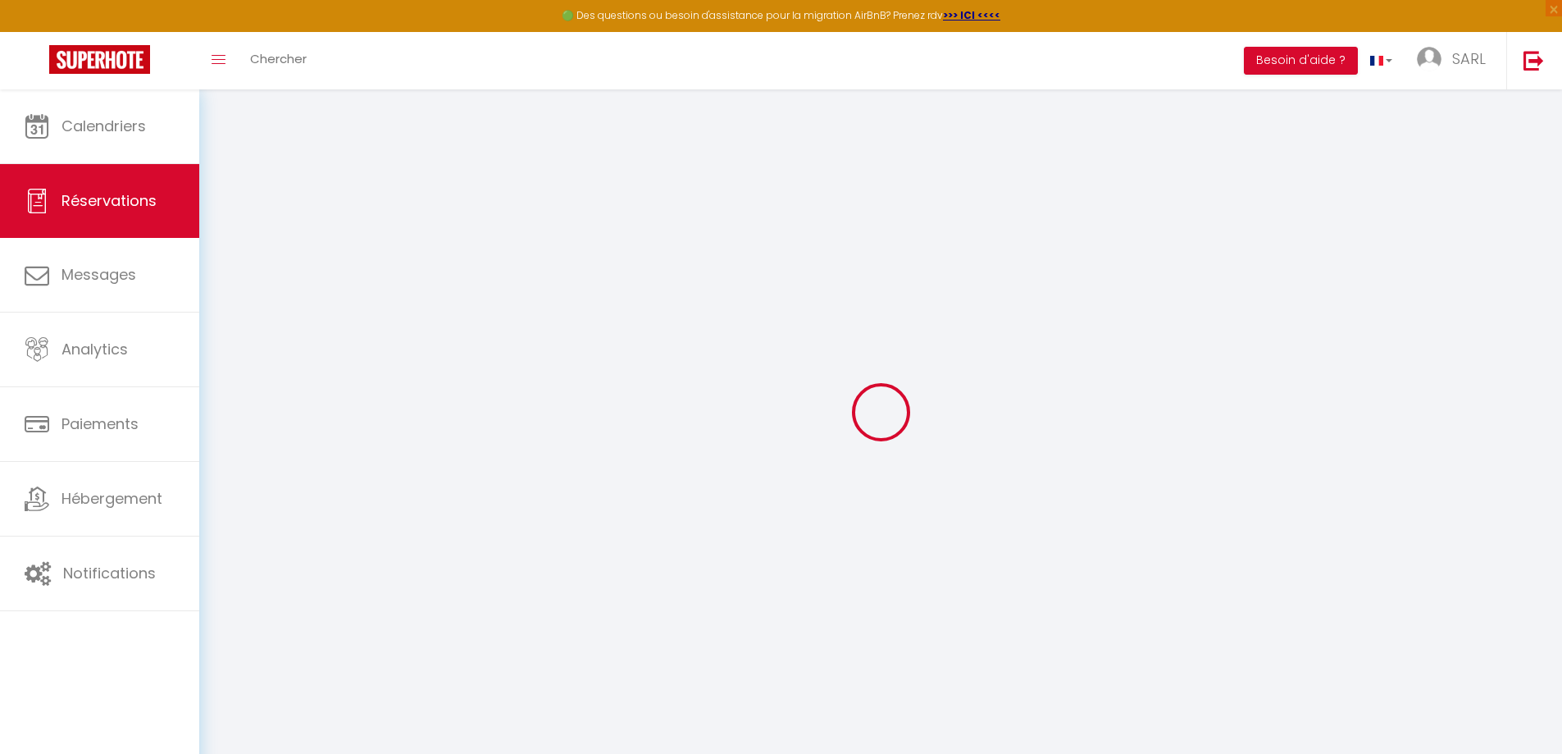
select select
checkbox input "false"
select select
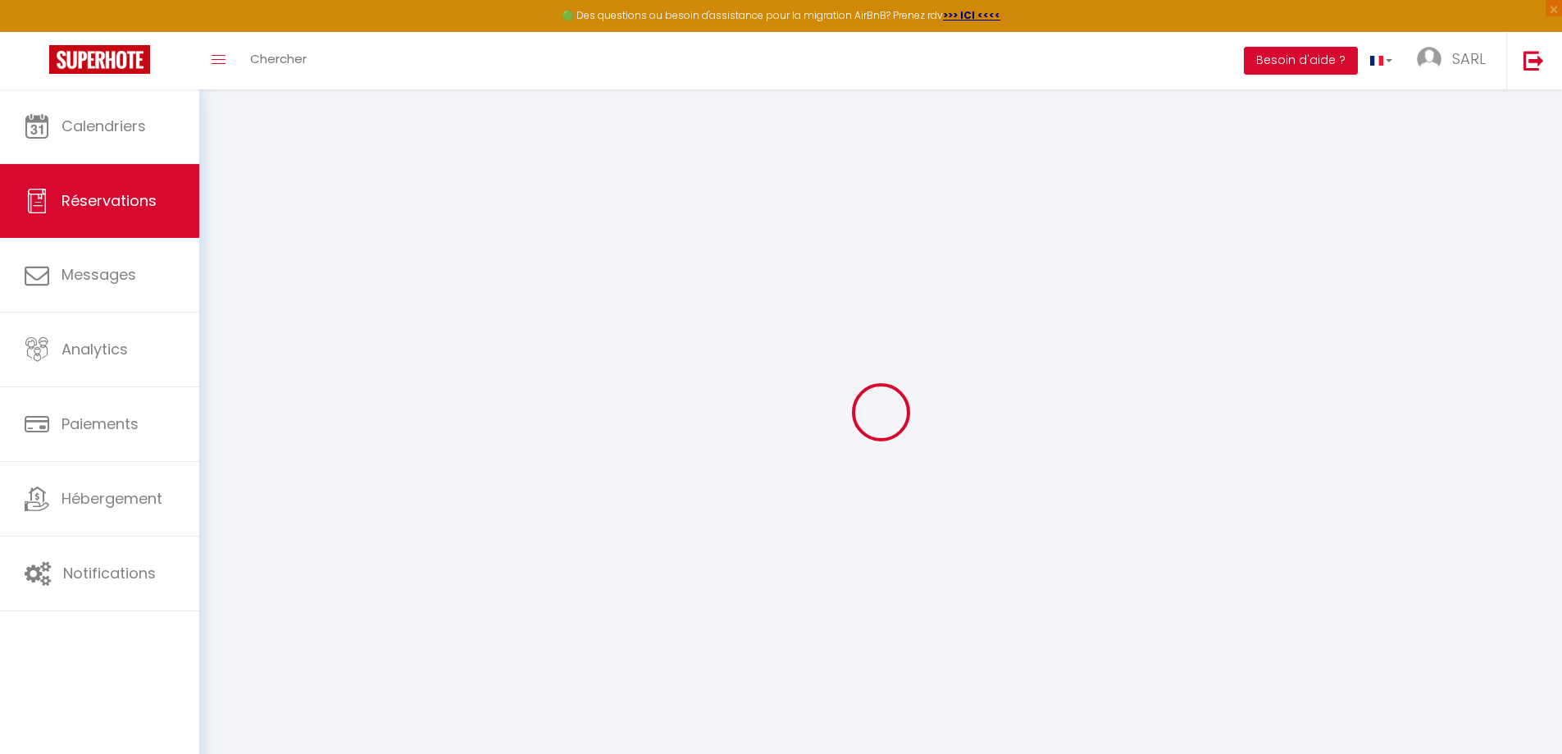
checkbox input "false"
select select
checkbox input "false"
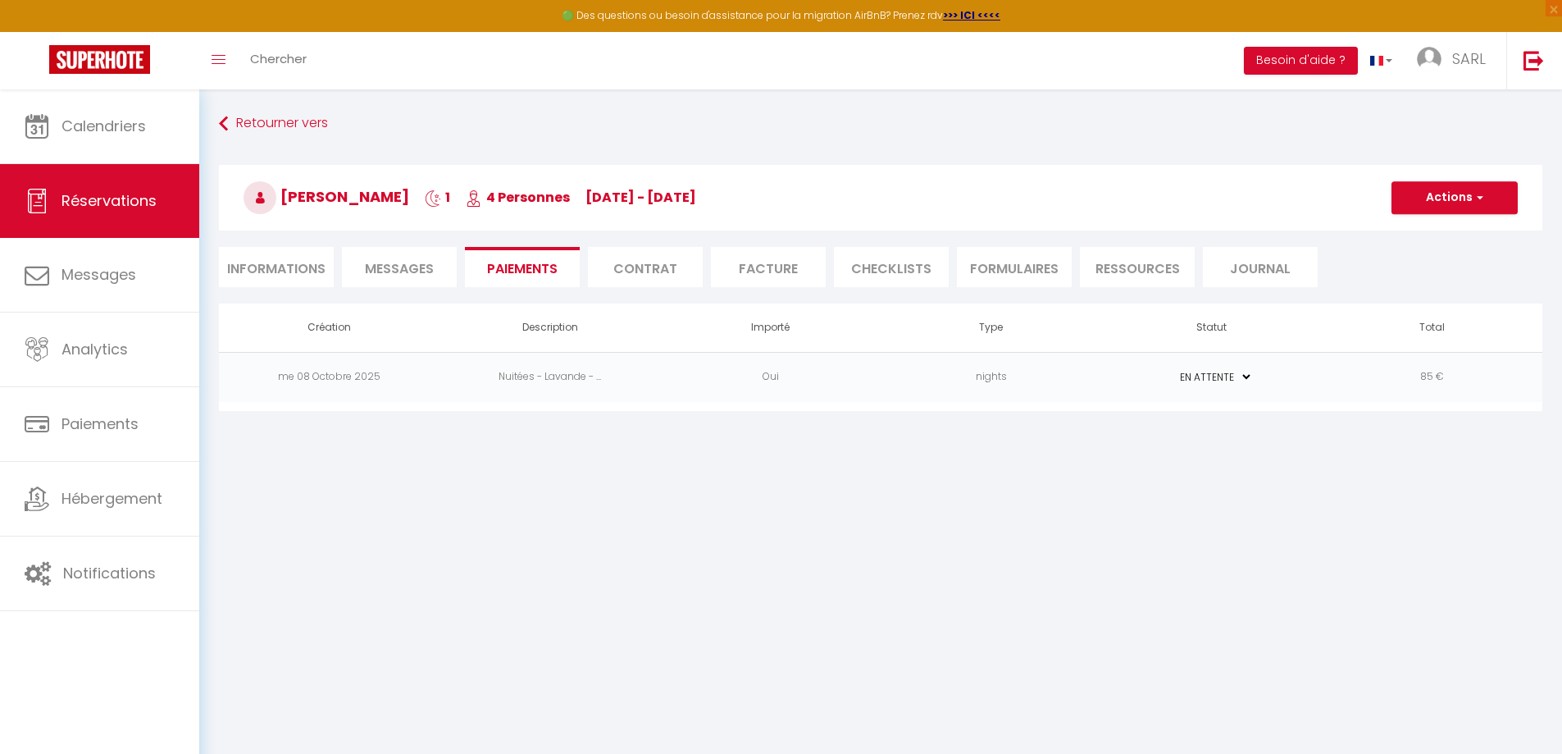
click at [1038, 384] on td "nights" at bounding box center [991, 377] width 221 height 50
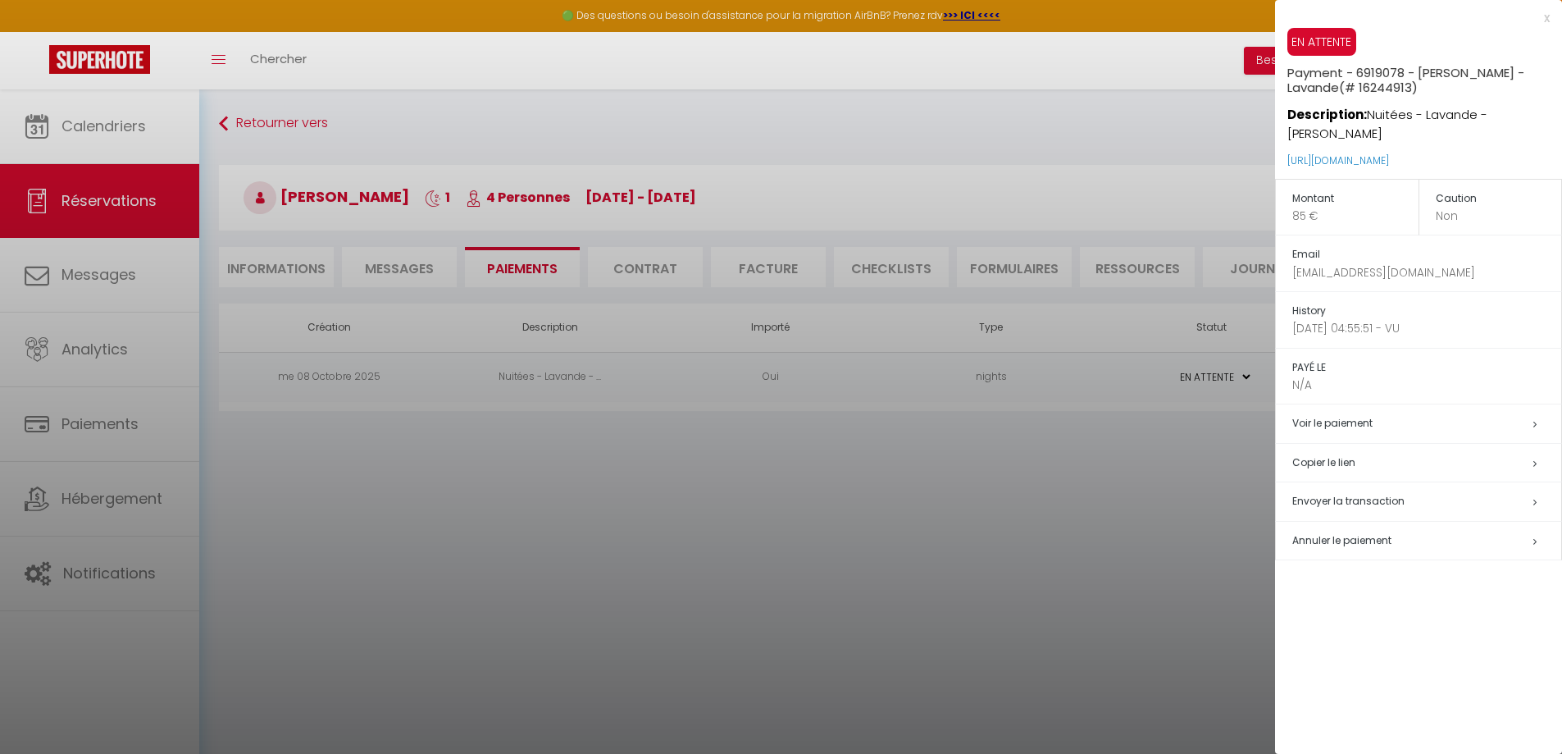
click at [1079, 536] on div at bounding box center [781, 377] width 1562 height 754
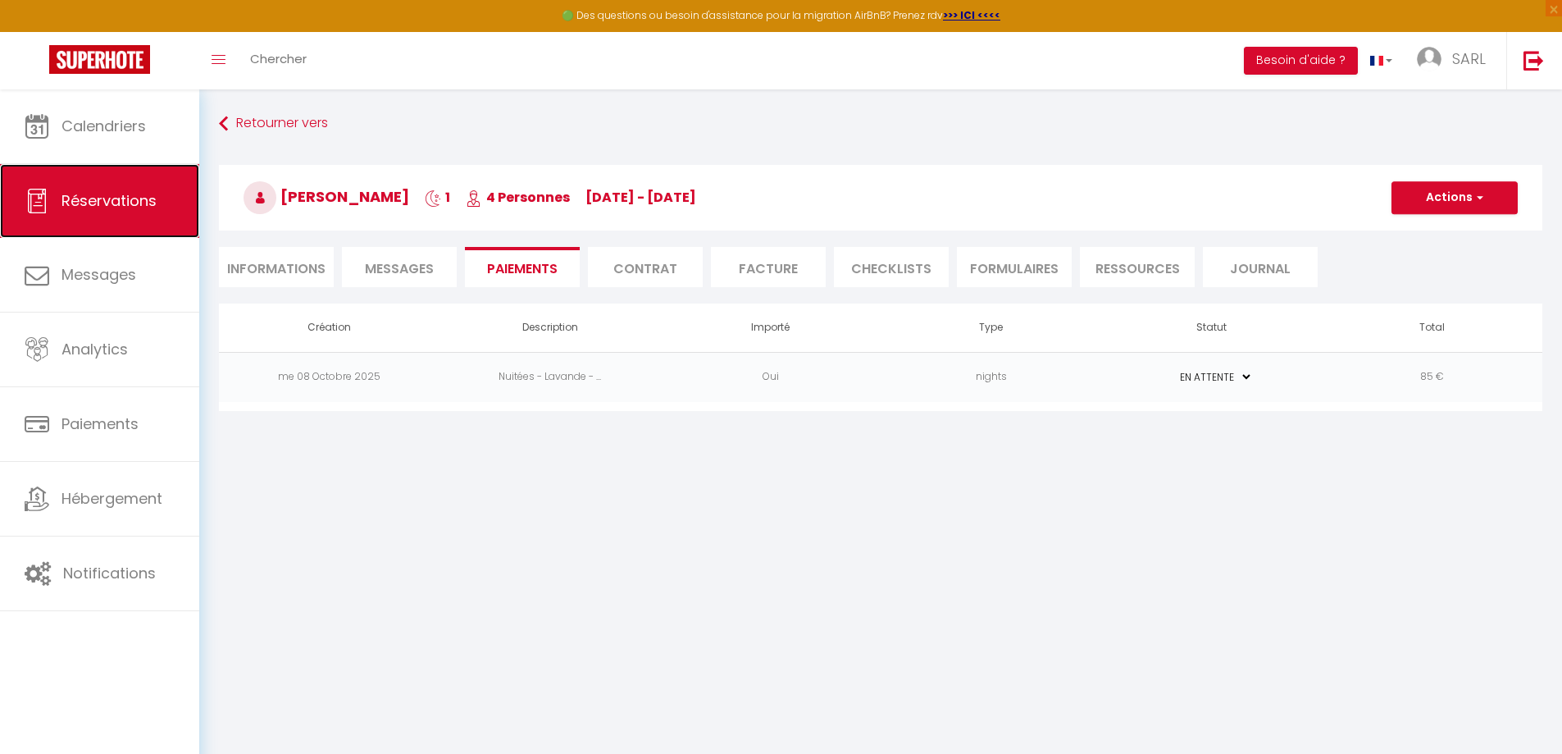
click at [115, 193] on span "Réservations" at bounding box center [109, 200] width 95 height 21
select select "not_cancelled"
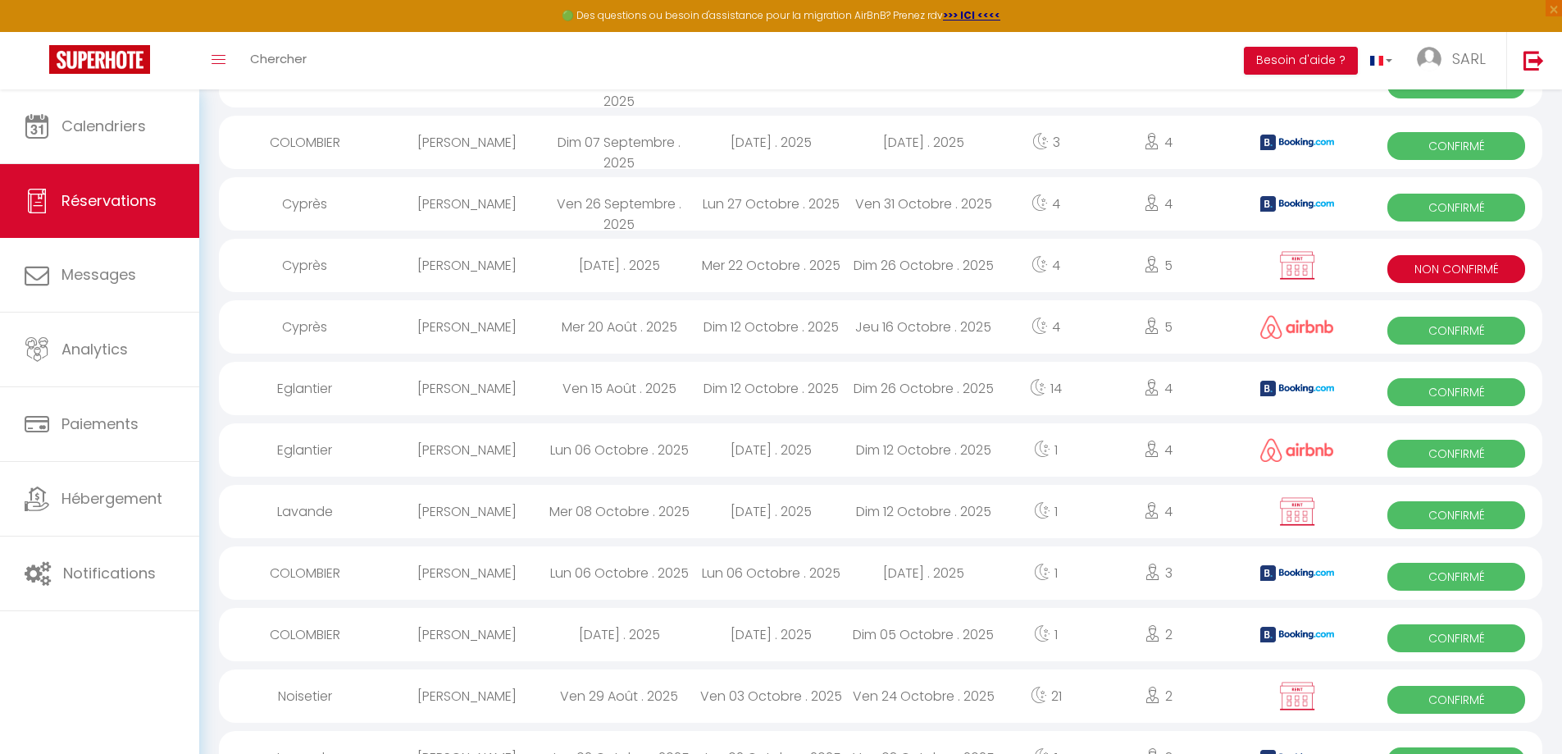
scroll to position [656, 0]
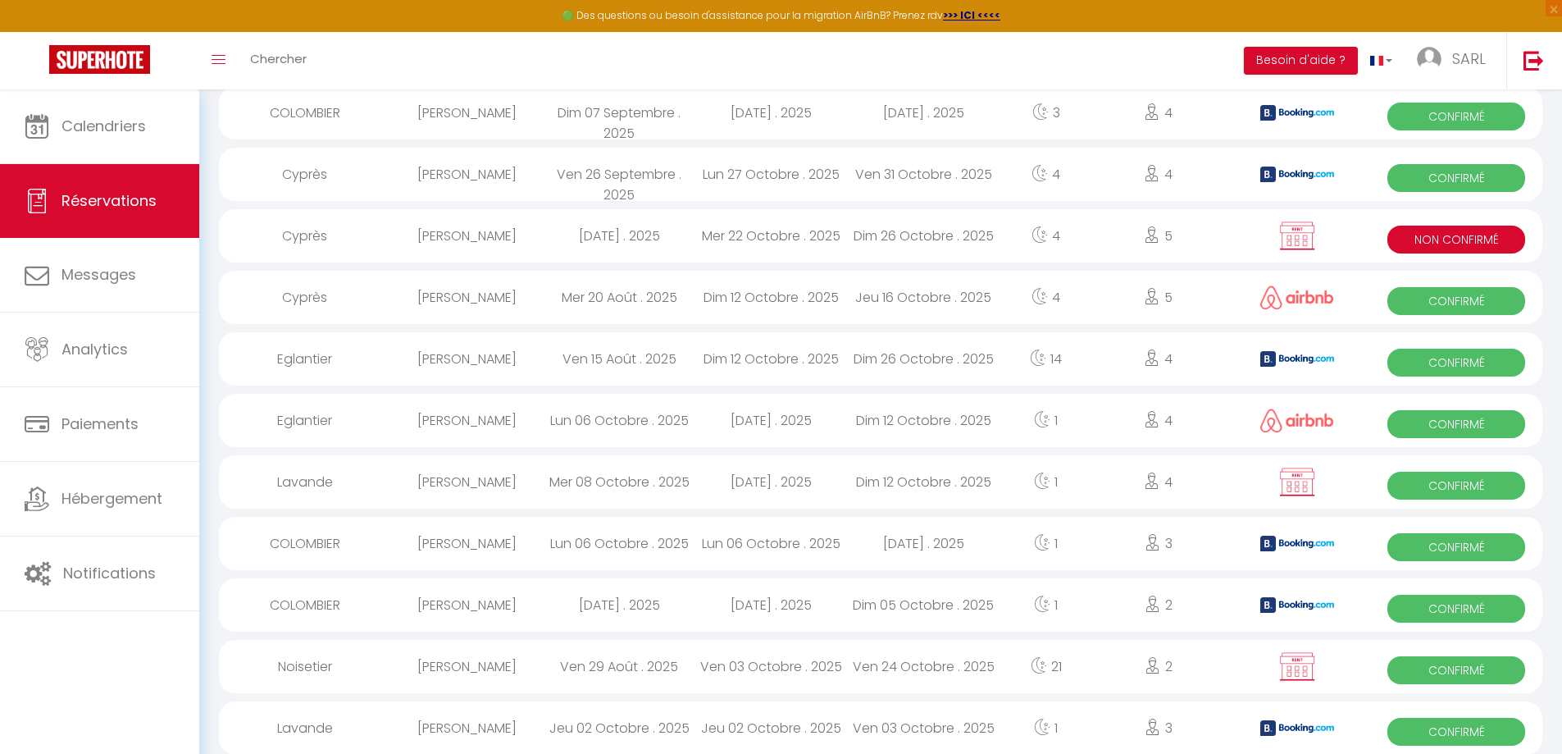
click at [536, 483] on div "Laetitia BAUDOUX" at bounding box center [467, 481] width 153 height 53
select select "OK"
select select "KO"
select select "0"
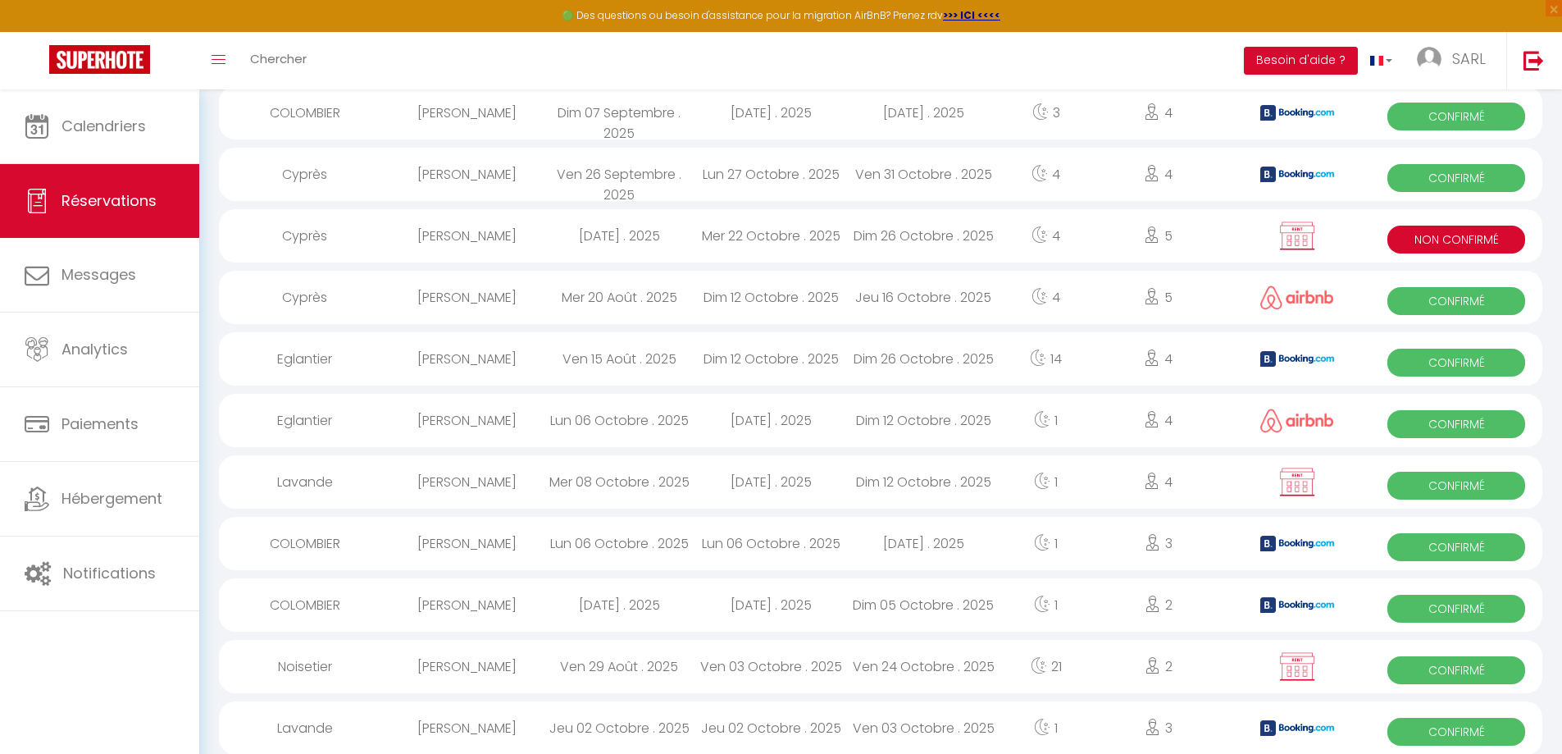
select select "1"
select select
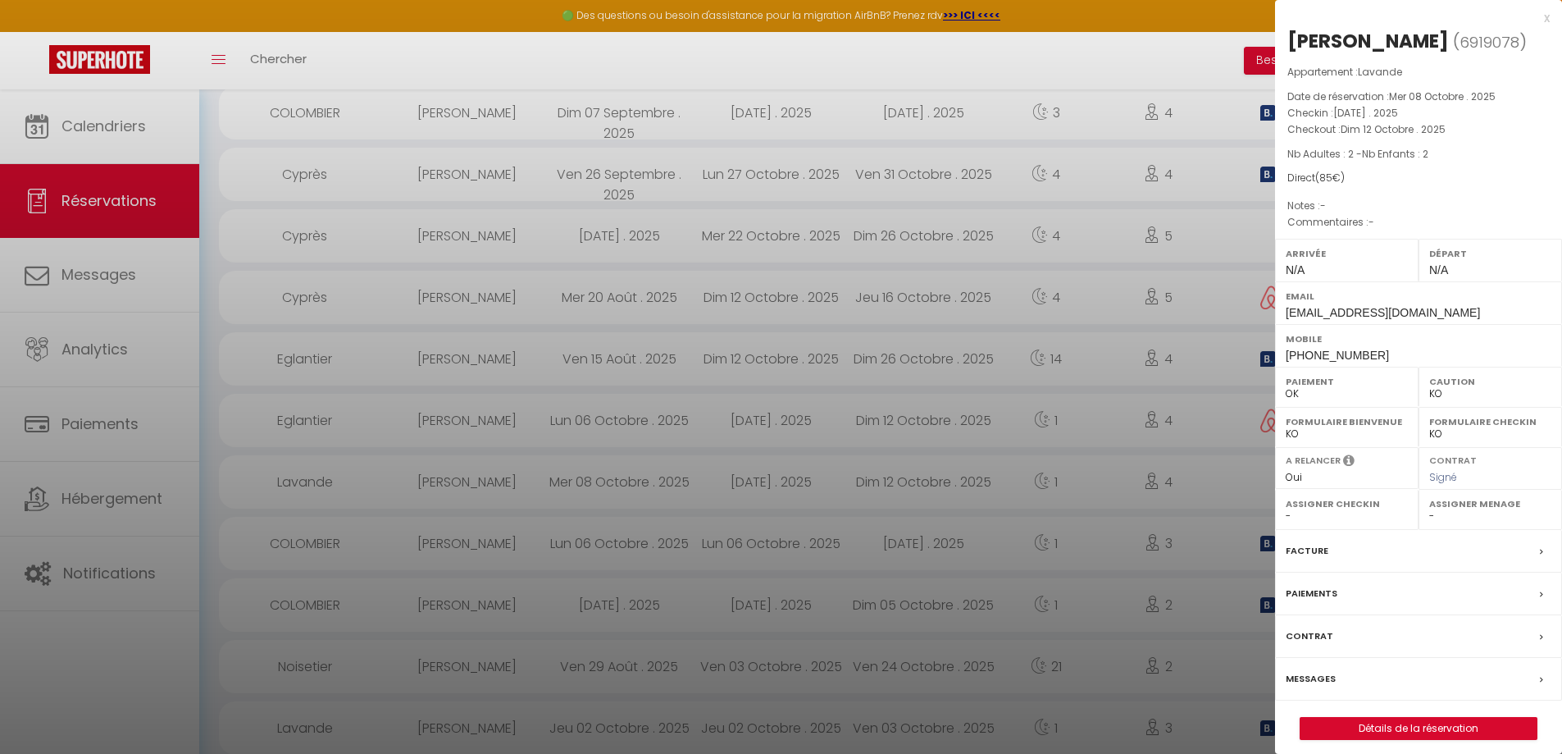
click at [1361, 675] on div "Messages" at bounding box center [1418, 679] width 287 height 43
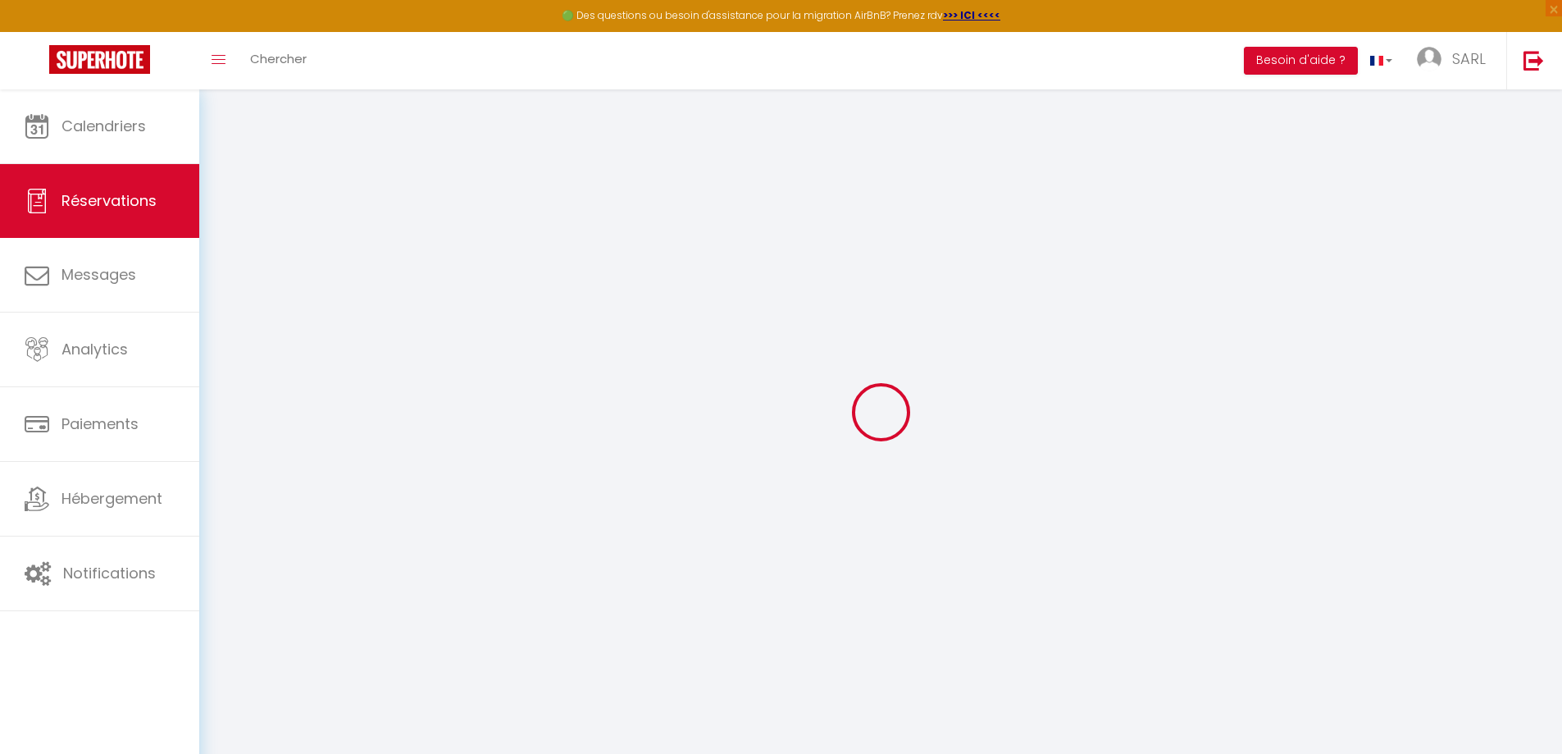
select select
checkbox input "false"
select select
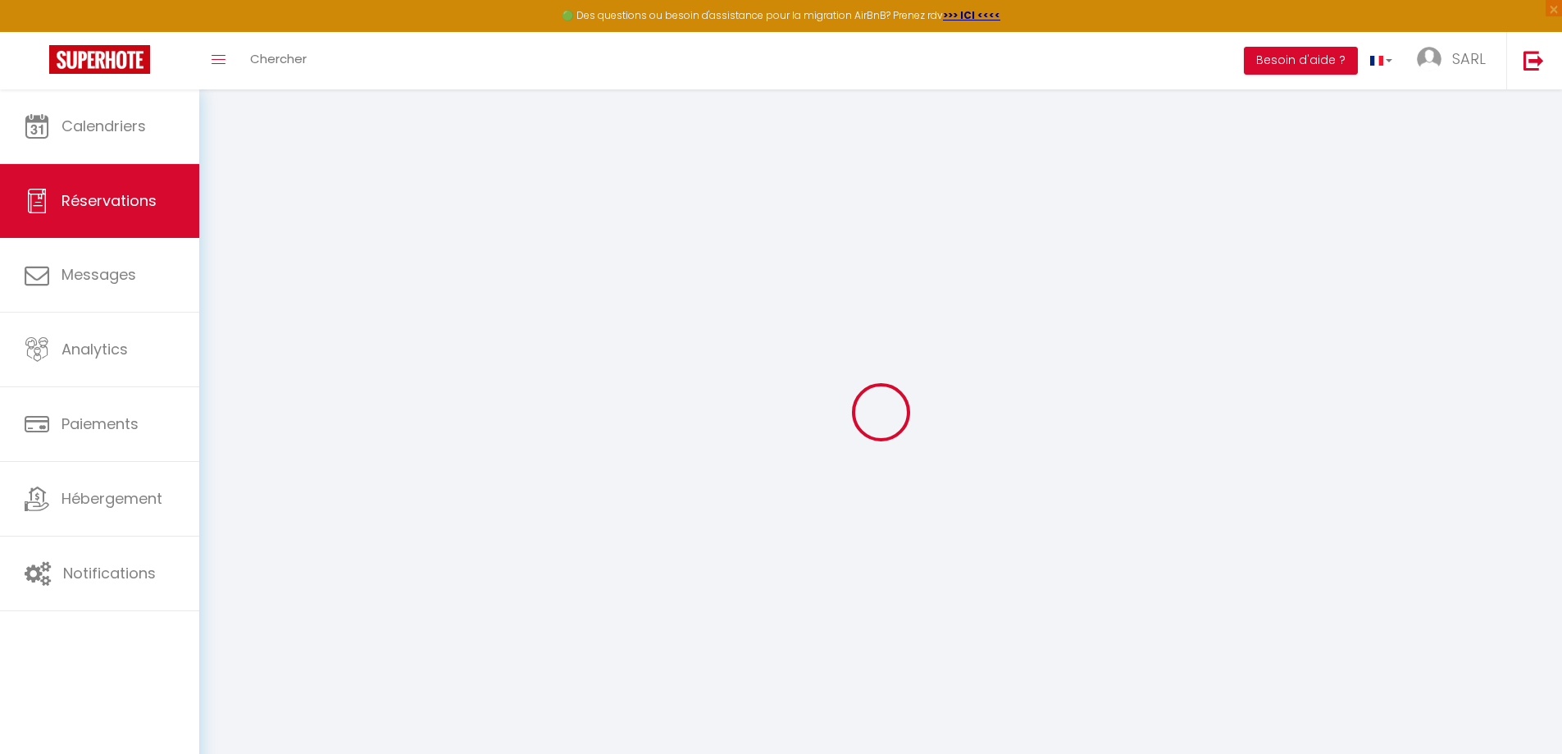
checkbox input "false"
select select
checkbox input "false"
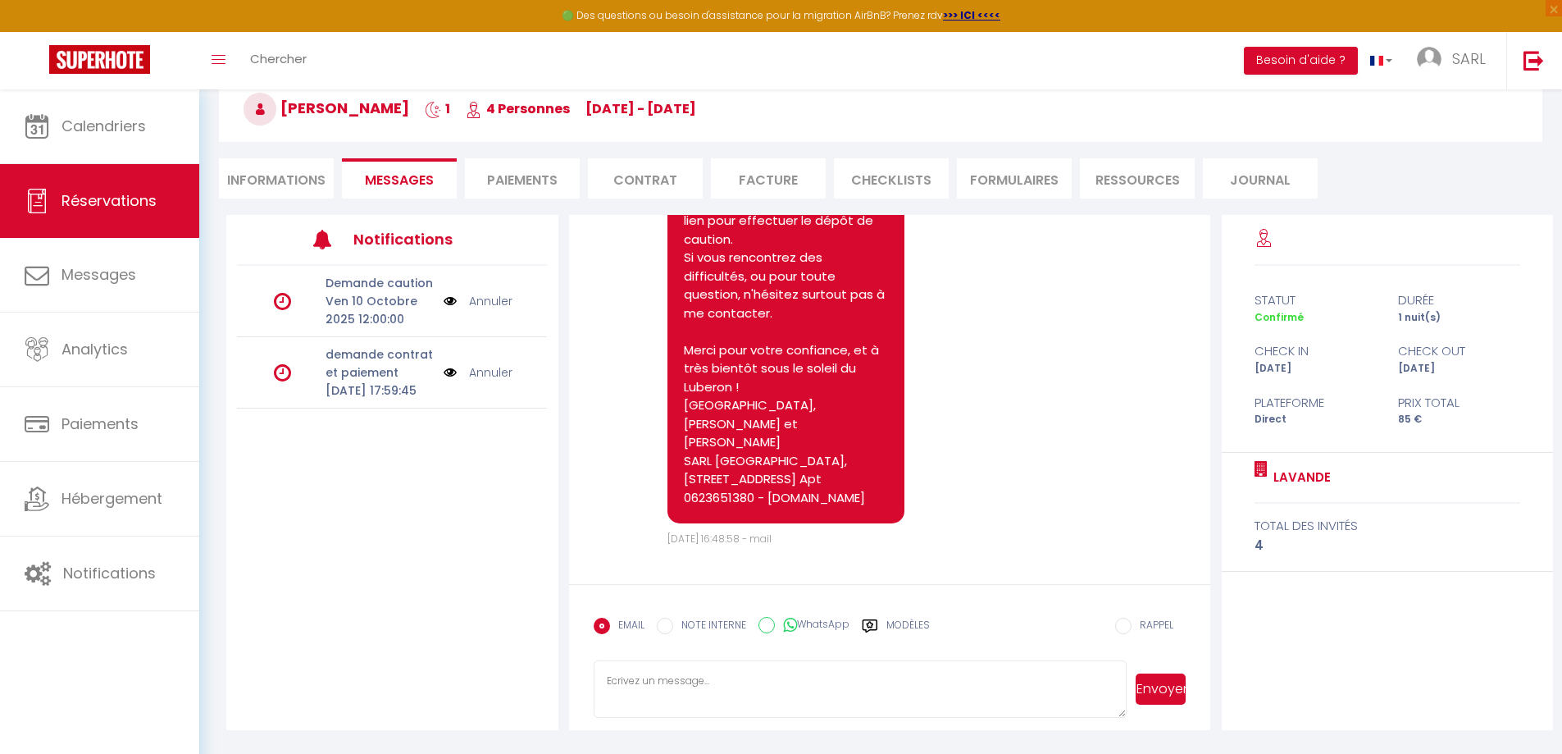
scroll to position [89, 0]
click at [673, 682] on textarea at bounding box center [861, 687] width 534 height 57
click at [773, 696] on textarea "Votre réservation est finalisée. Merci pour votre confiance. A samedi ! Cordial…" at bounding box center [861, 687] width 534 height 57
click at [609, 682] on textarea "Votre réservation est finalisée. Merci pour votre confiance. A samedi ! Cordial…" at bounding box center [861, 687] width 534 height 57
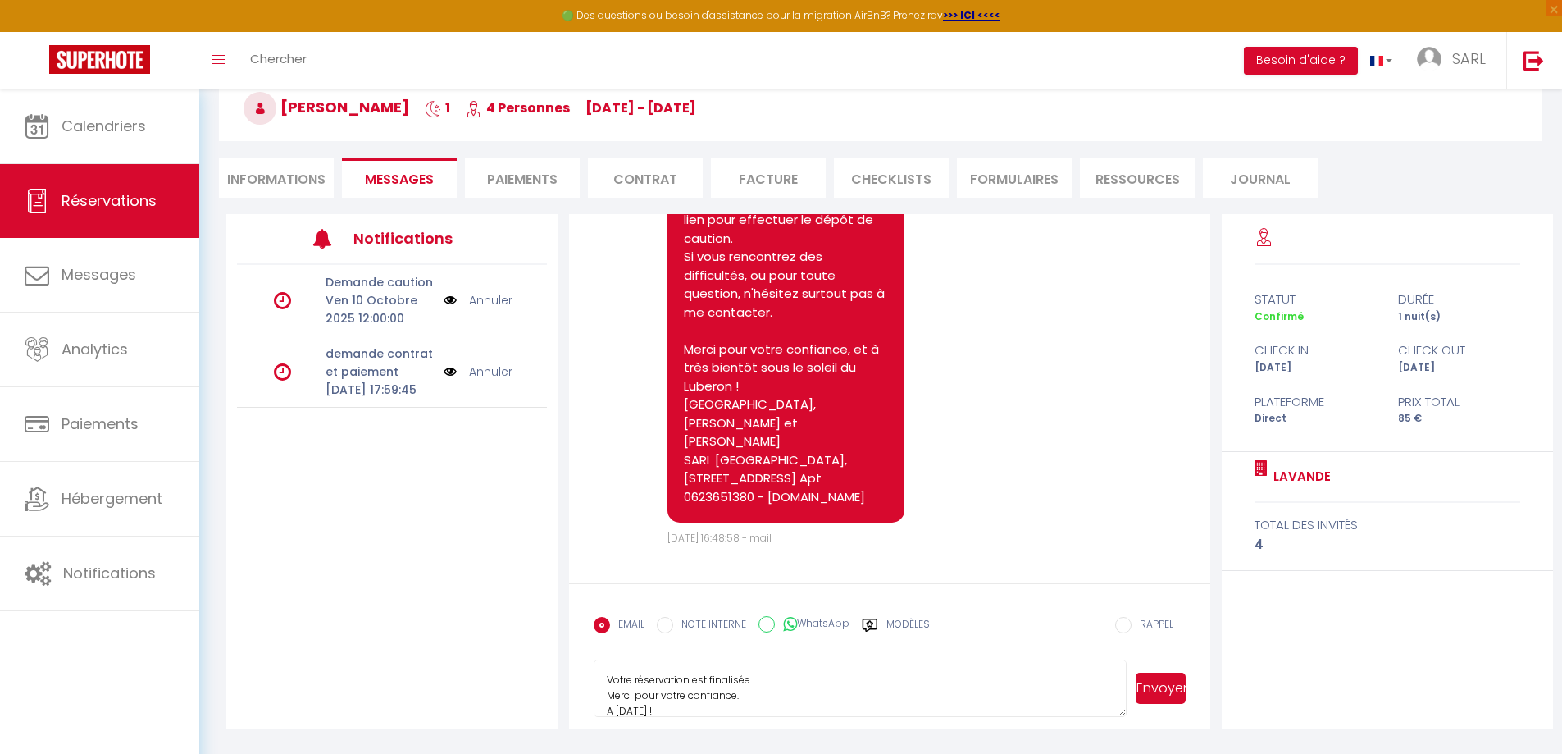
type textarea "Votre réservation est finalisée. Merci pour votre confiance. A samedi ! Cordial…"
click at [1153, 692] on button "Envoyer" at bounding box center [1161, 688] width 50 height 31
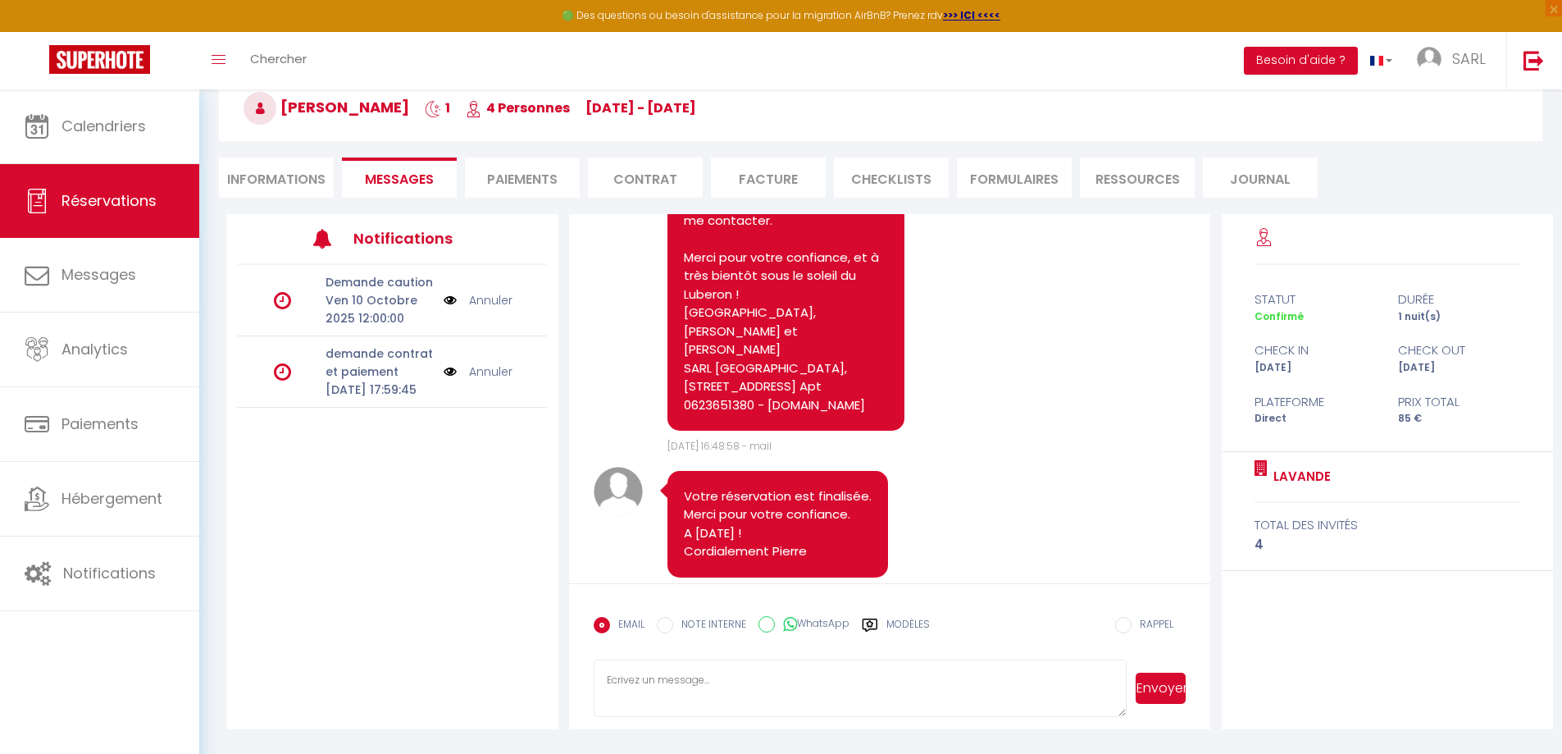
click at [283, 381] on icon at bounding box center [282, 372] width 17 height 20
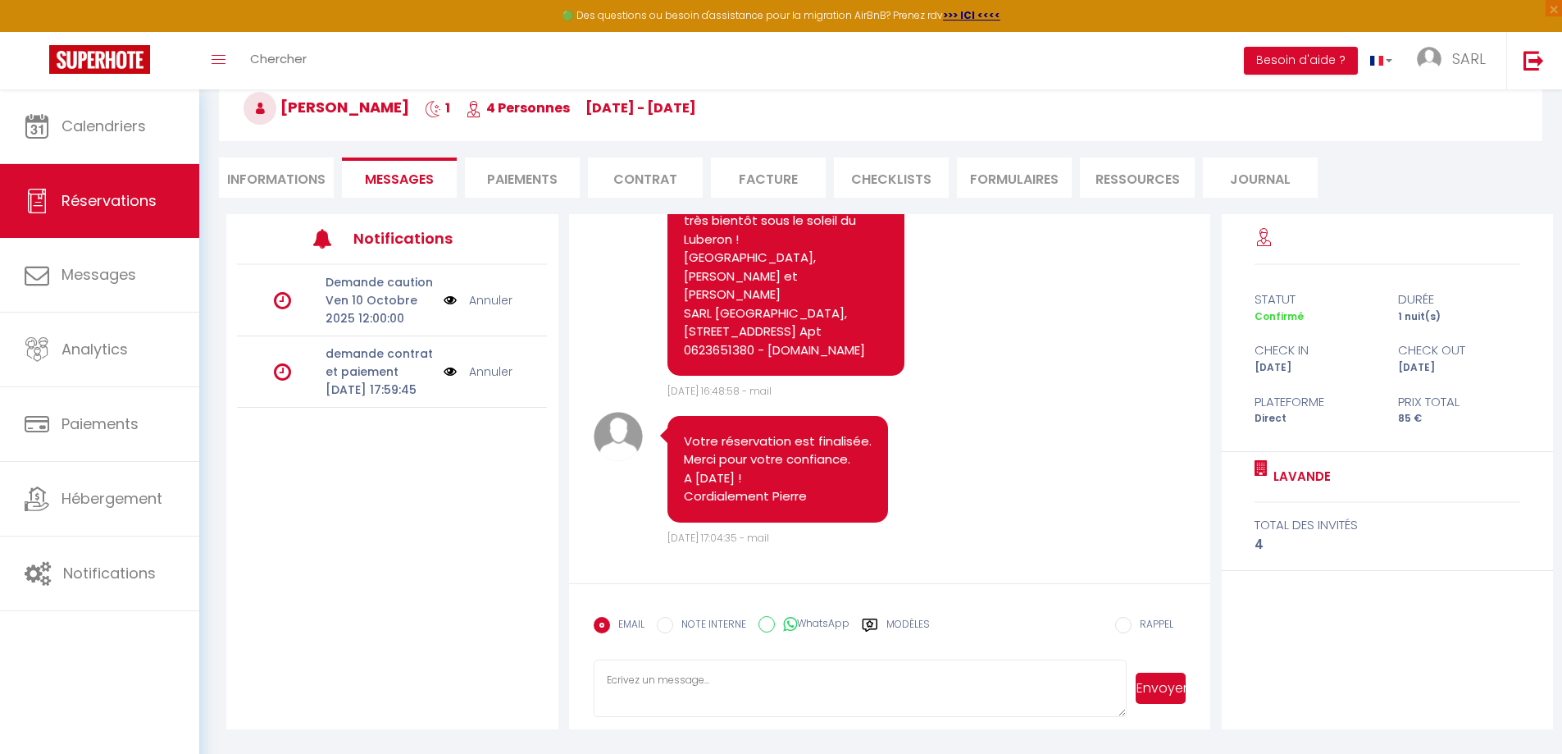
scroll to position [522, 0]
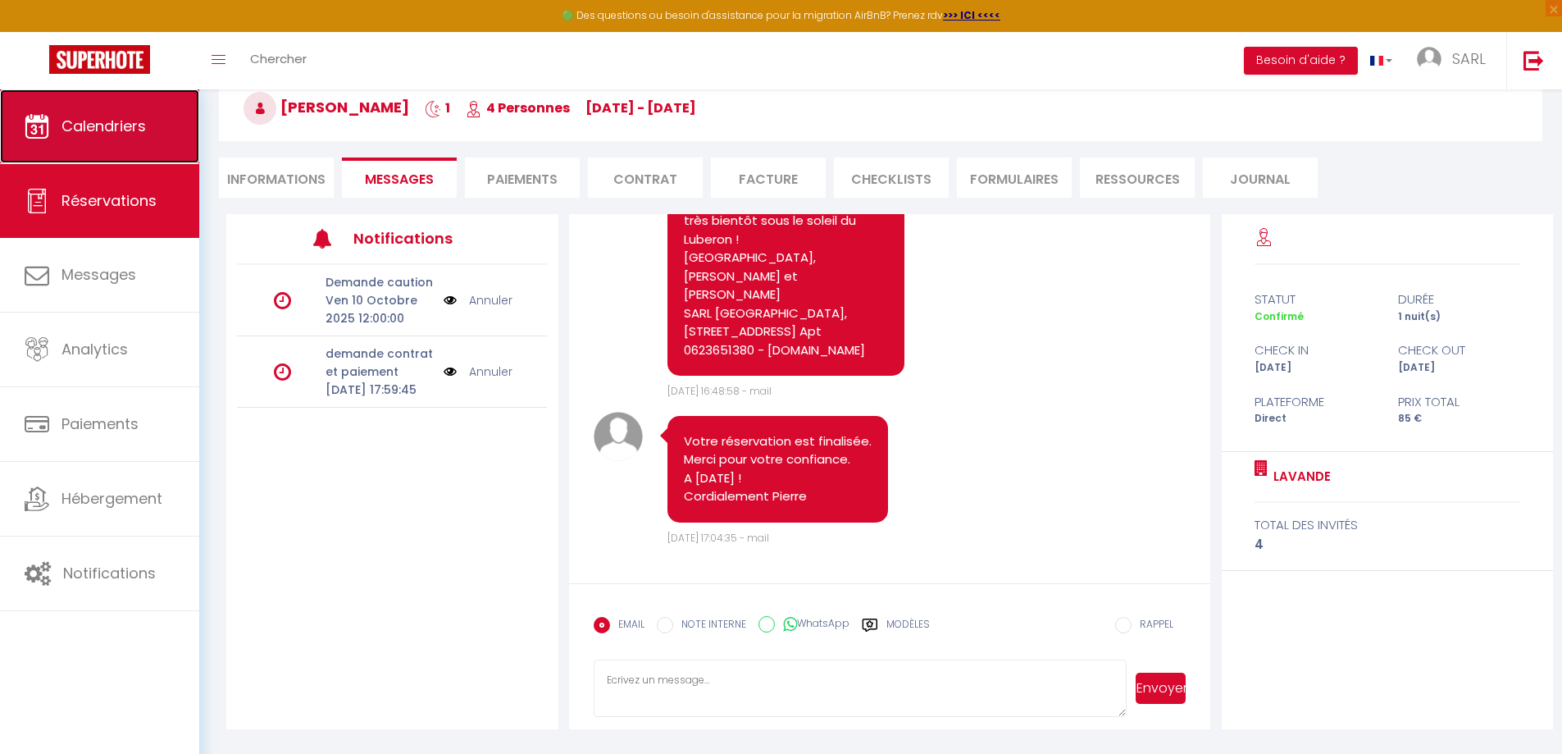
click at [104, 130] on span "Calendriers" at bounding box center [104, 126] width 84 height 21
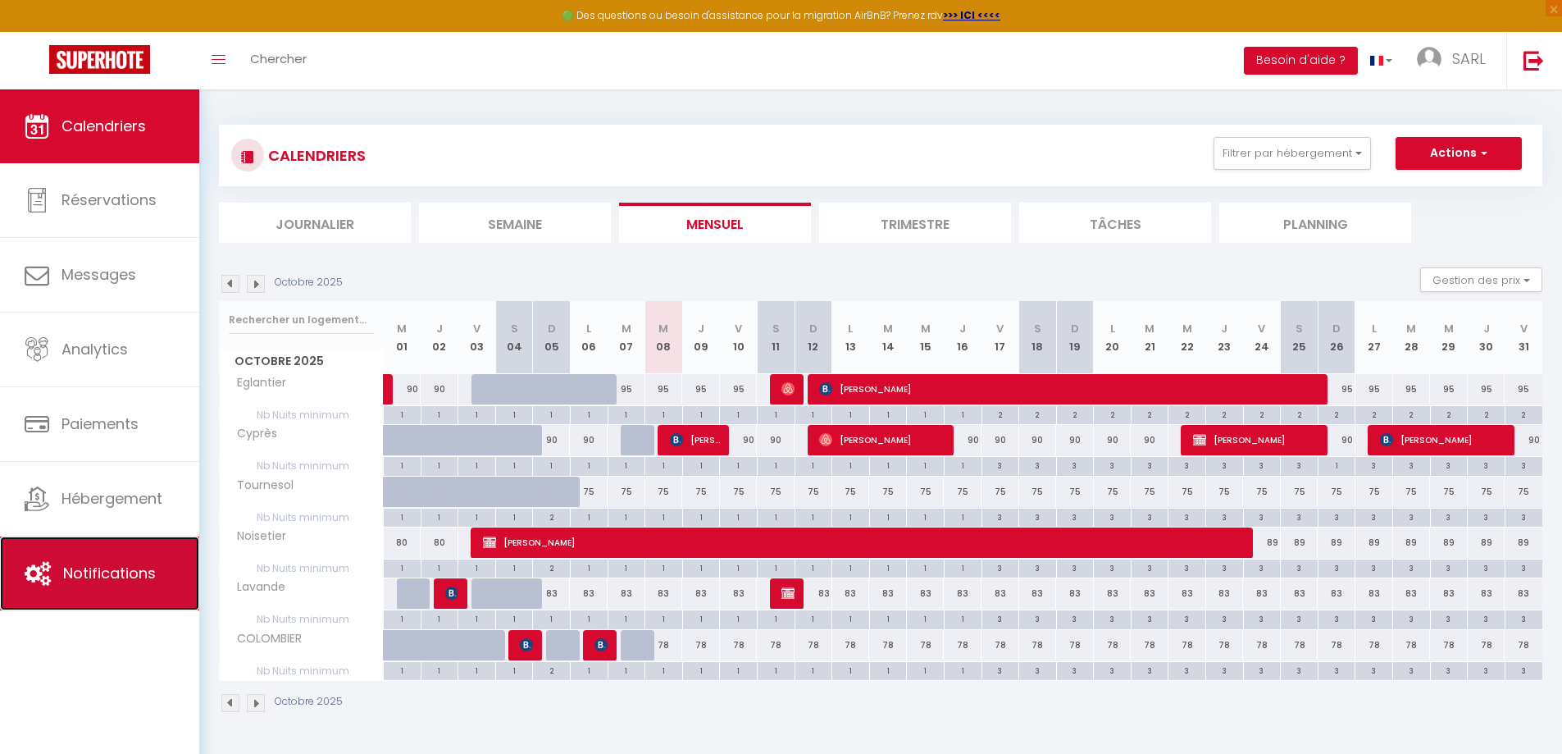
click at [146, 591] on link "Notifications" at bounding box center [99, 573] width 199 height 74
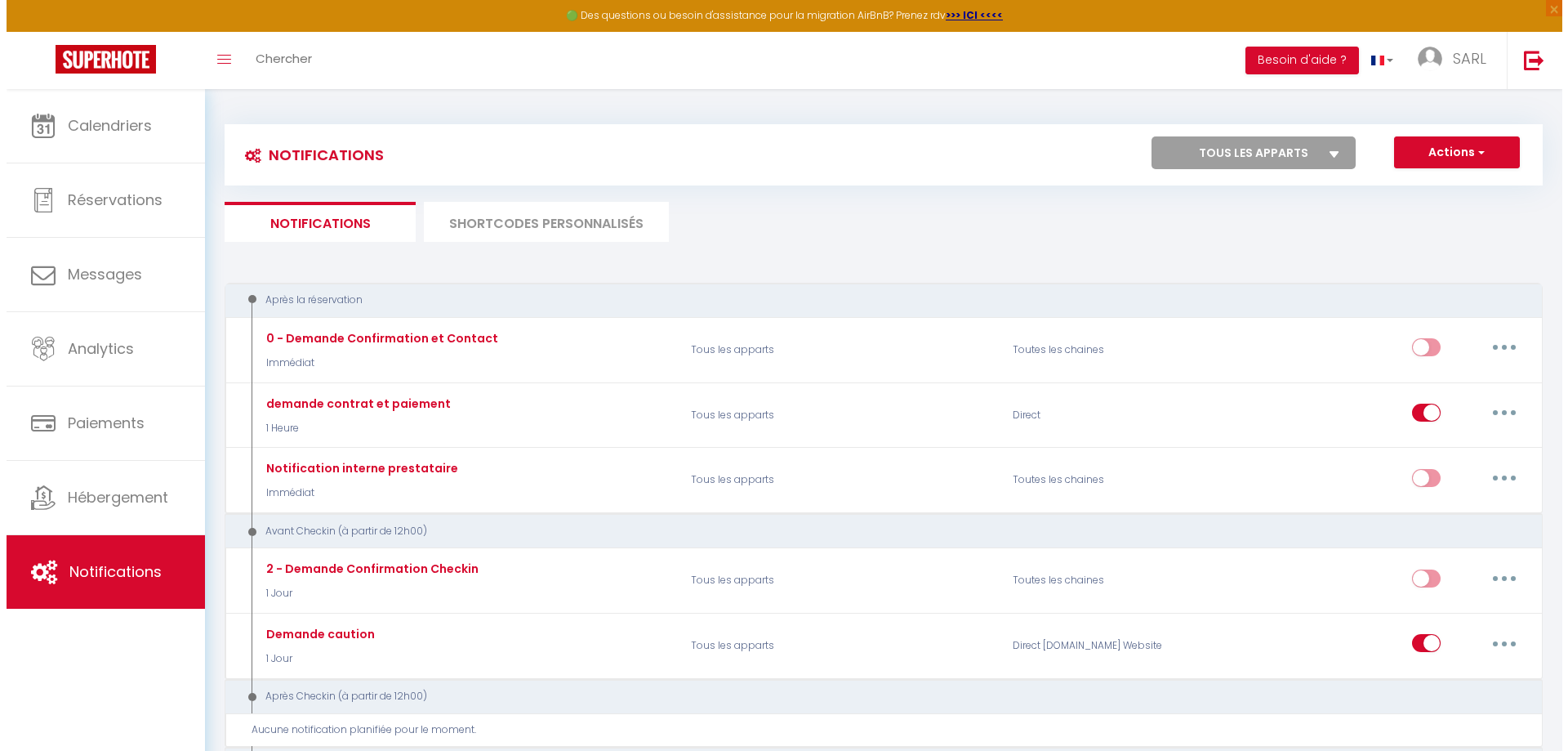
scroll to position [82, 0]
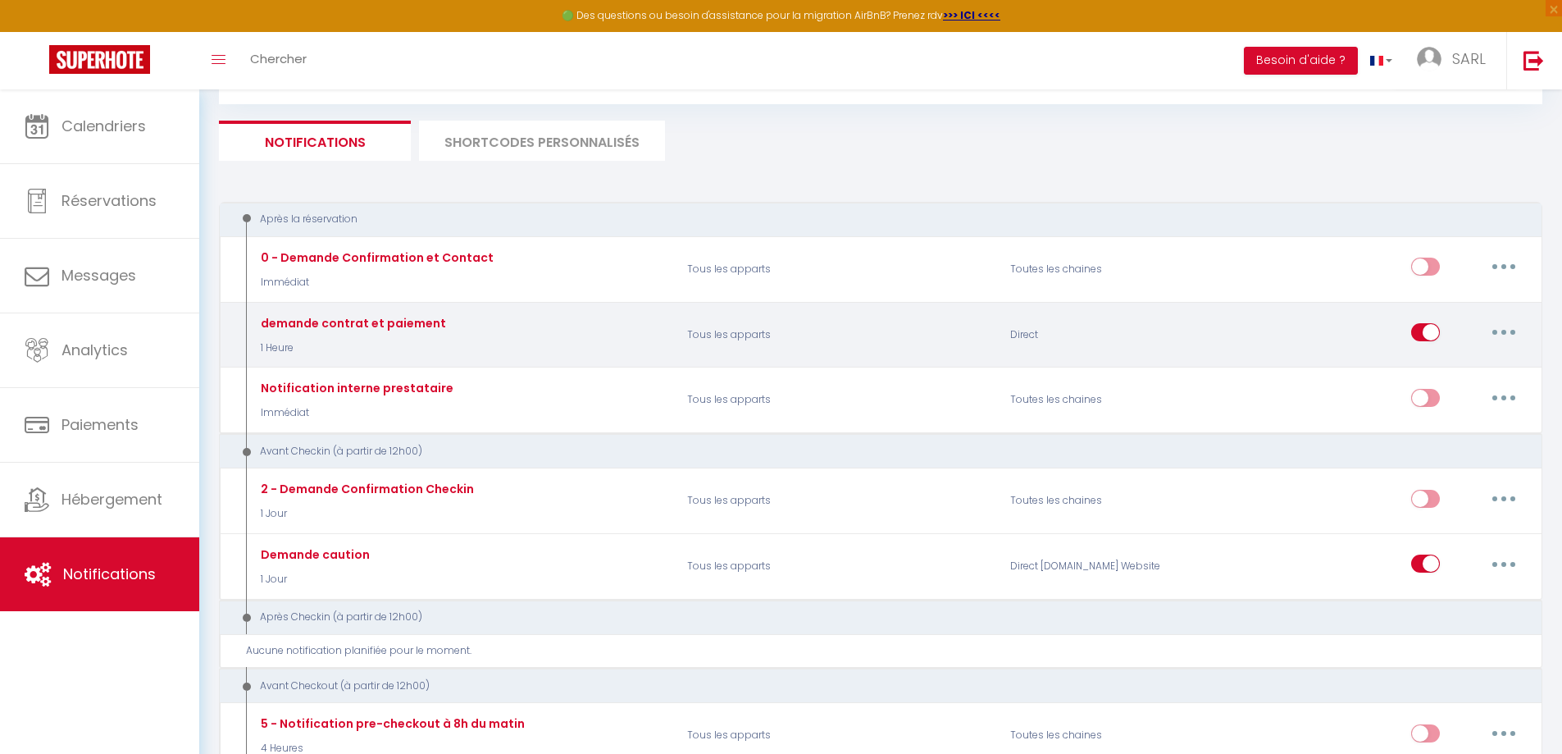
click at [800, 335] on p "Tous les apparts" at bounding box center [838, 335] width 323 height 48
click at [1499, 334] on button "button" at bounding box center [1504, 332] width 46 height 26
click at [1431, 374] on link "Editer" at bounding box center [1461, 370] width 121 height 28
type input "demande contrat et paiement"
select select "1 Heure"
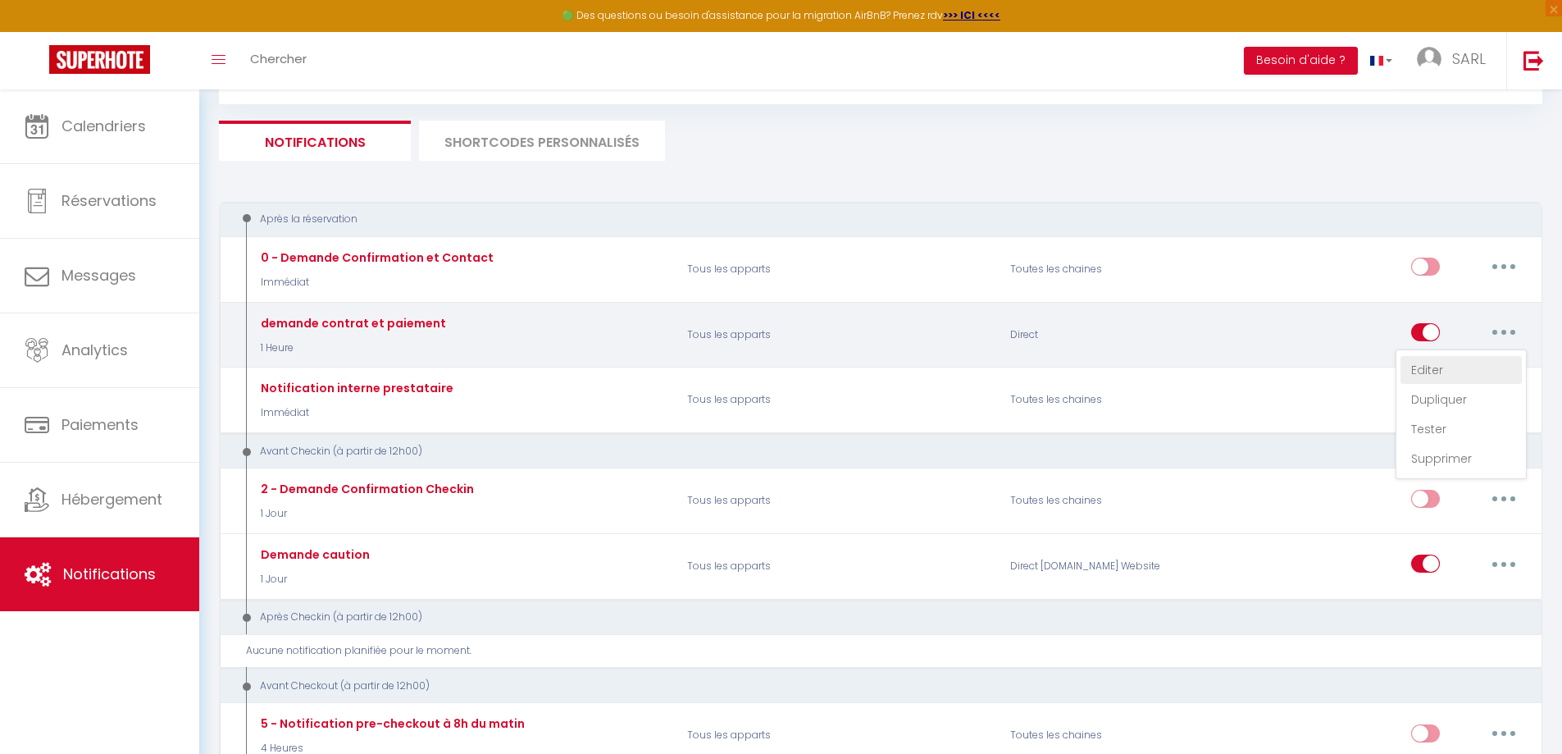
select select "if_booking_not_paid"
checkbox input "true"
checkbox input "false"
radio input "true"
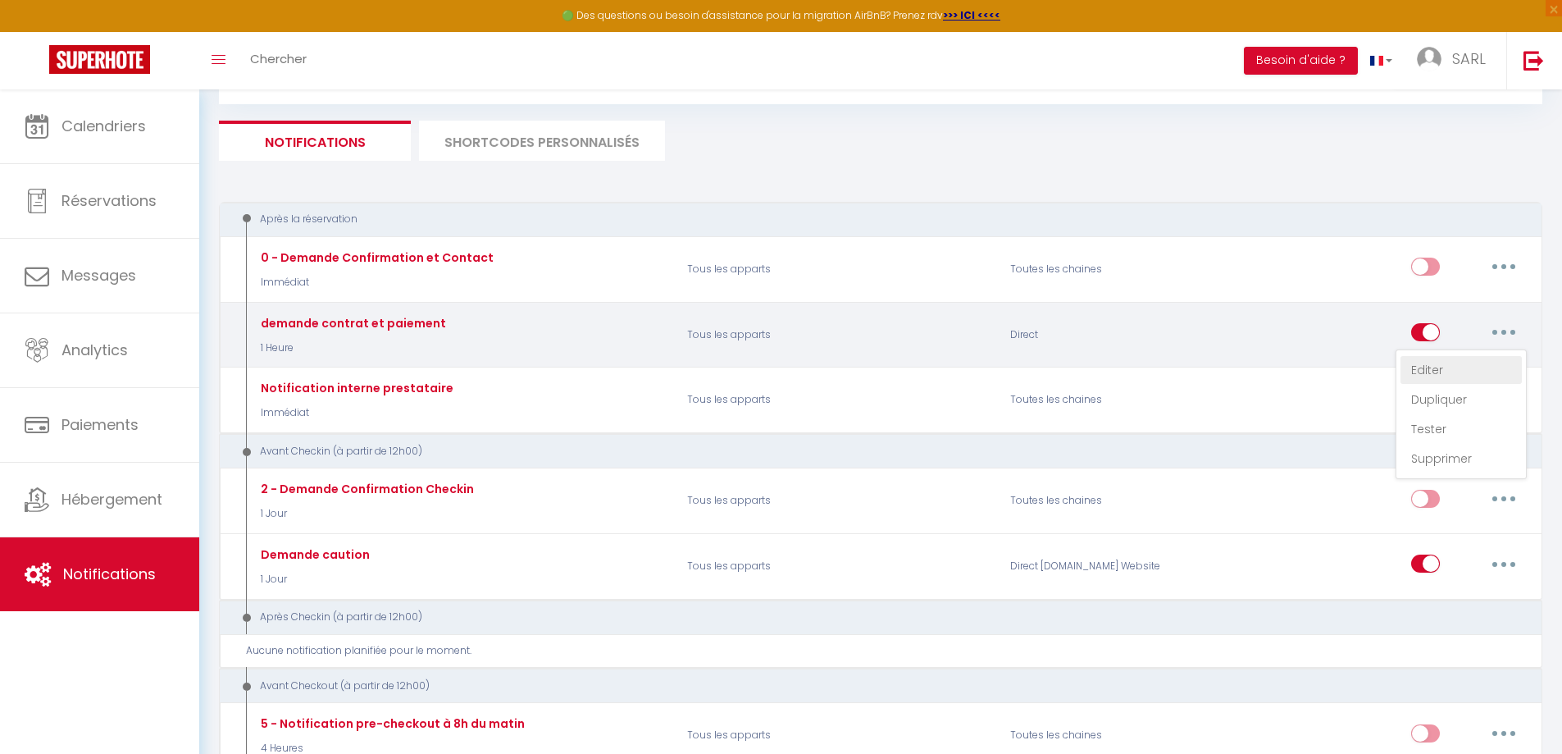
type input "Le Moulin Des Ocres - gîtes en Provence Luberon"
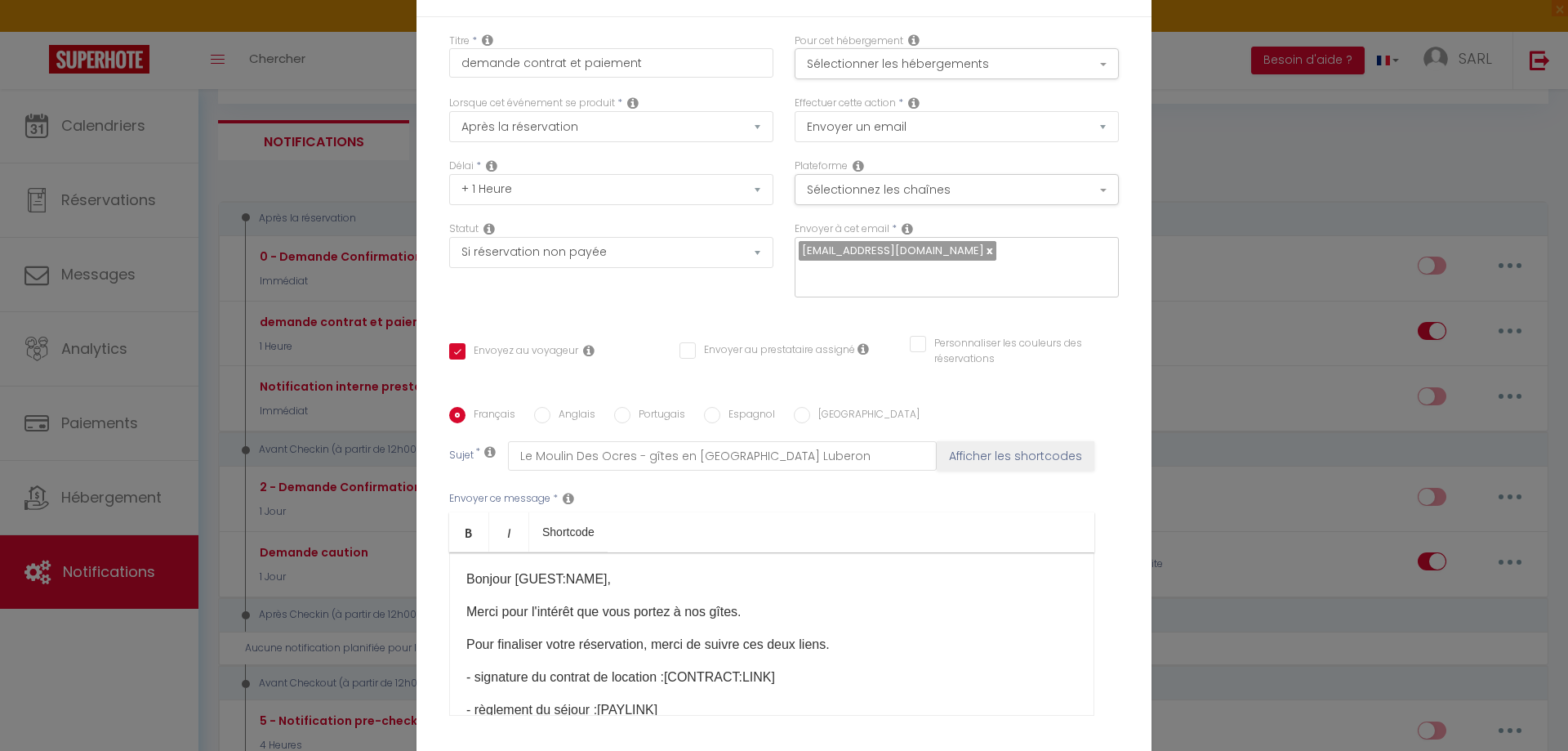
click at [531, 294] on div "Statut Aucun Si la réservation est payée Si réservation non payée Si la caution…" at bounding box center [610, 267] width 345 height 93
click at [643, 241] on select "Aucun Si la réservation est payée Si réservation non payée Si la caution a été …" at bounding box center [611, 252] width 325 height 31
click at [584, 290] on div "Statut Aucun Si la réservation est payée Si réservation non payée Si la caution…" at bounding box center [610, 267] width 345 height 93
click at [625, 289] on div "Statut Aucun Si la réservation est payée Si réservation non payée Si la caution…" at bounding box center [610, 267] width 345 height 93
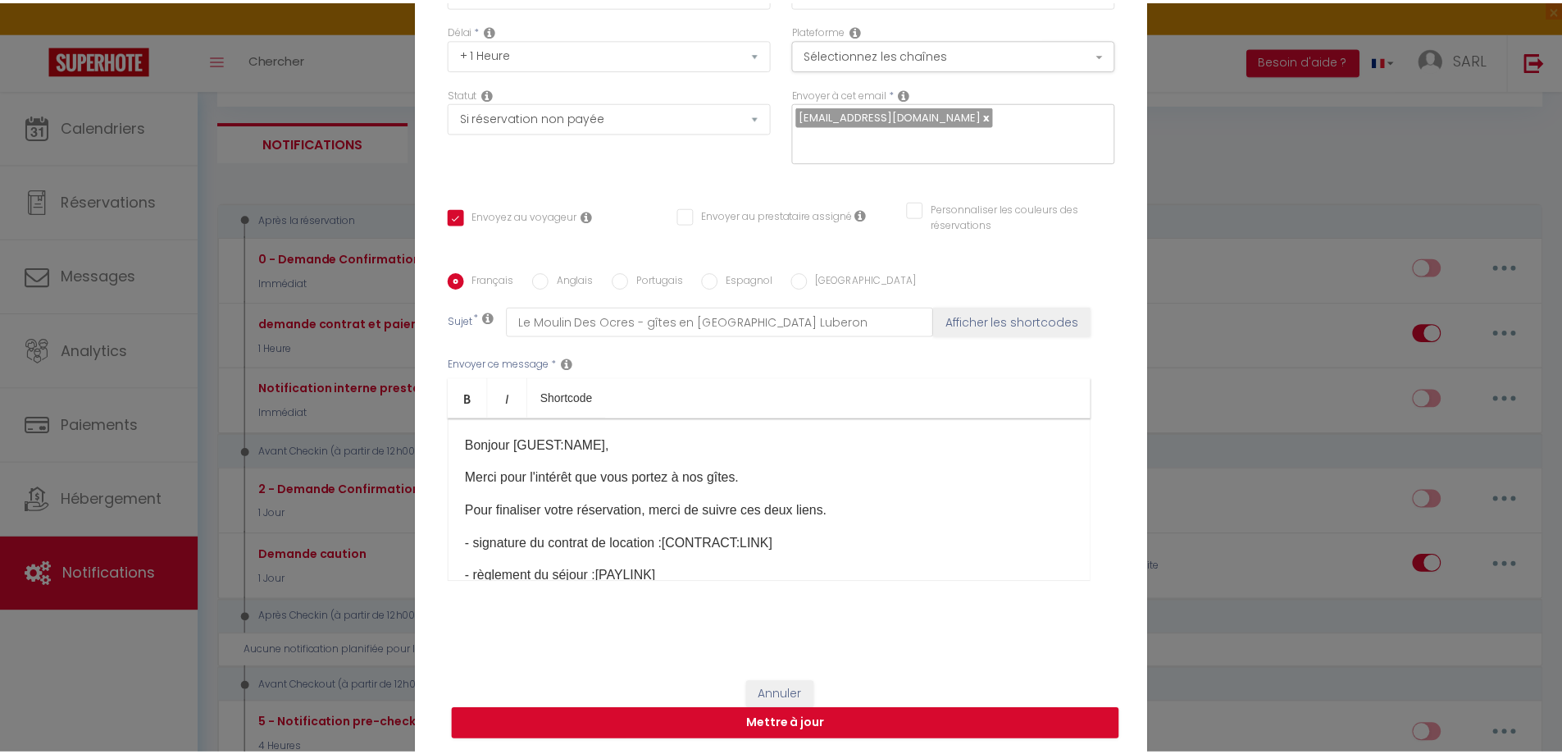
scroll to position [139, 0]
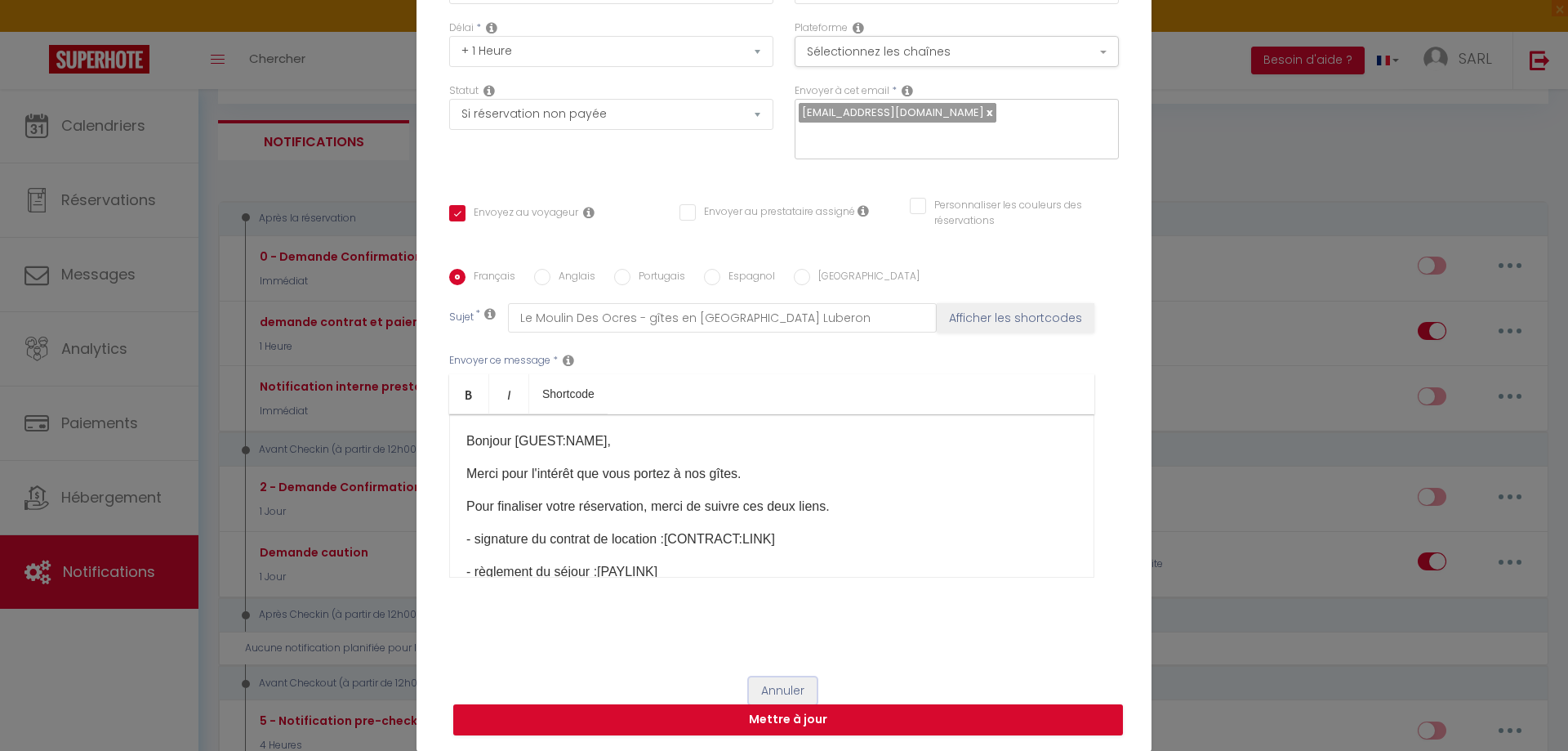
click at [787, 690] on button "Annuler" at bounding box center [783, 691] width 68 height 28
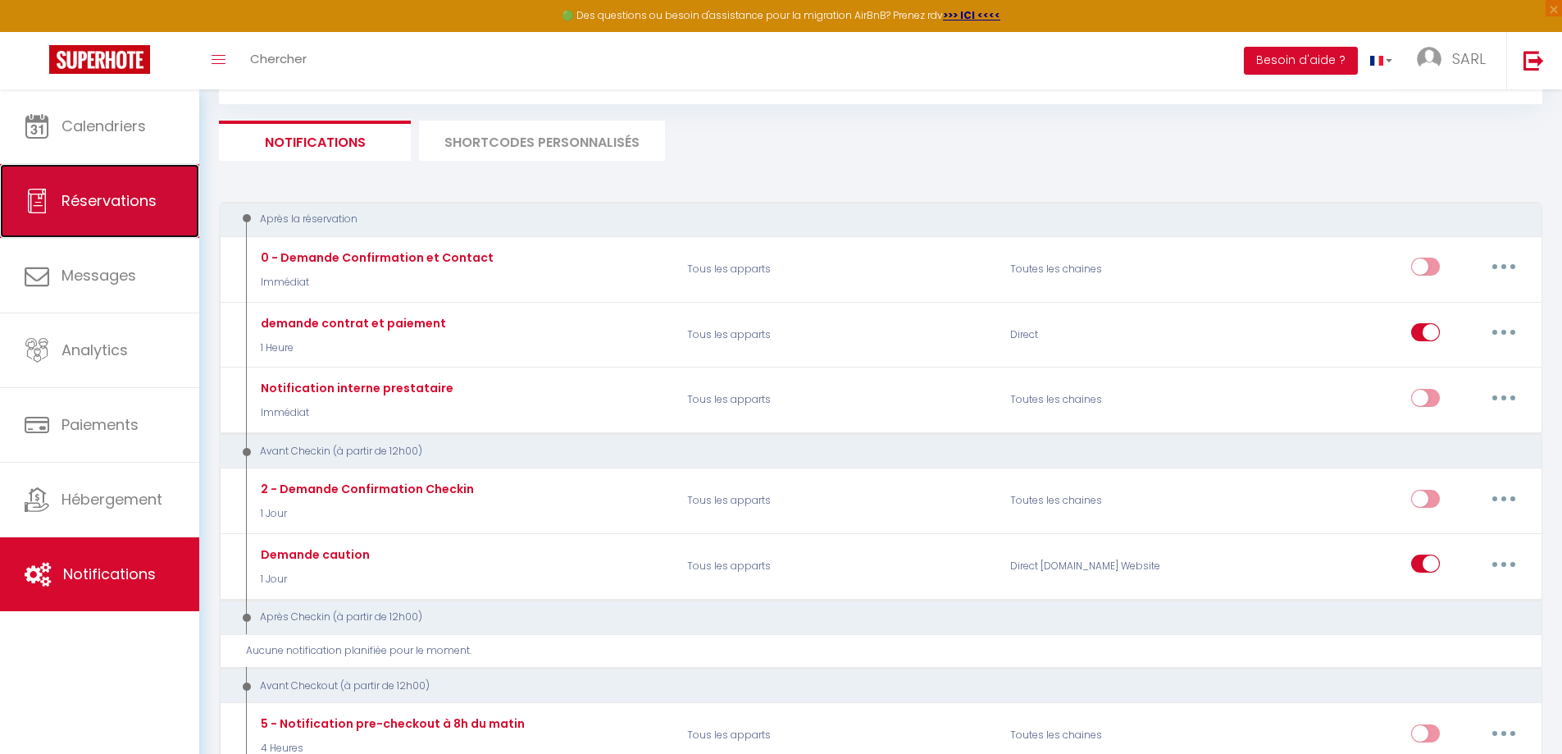
click at [94, 203] on span "Réservations" at bounding box center [109, 200] width 95 height 21
select select "not_cancelled"
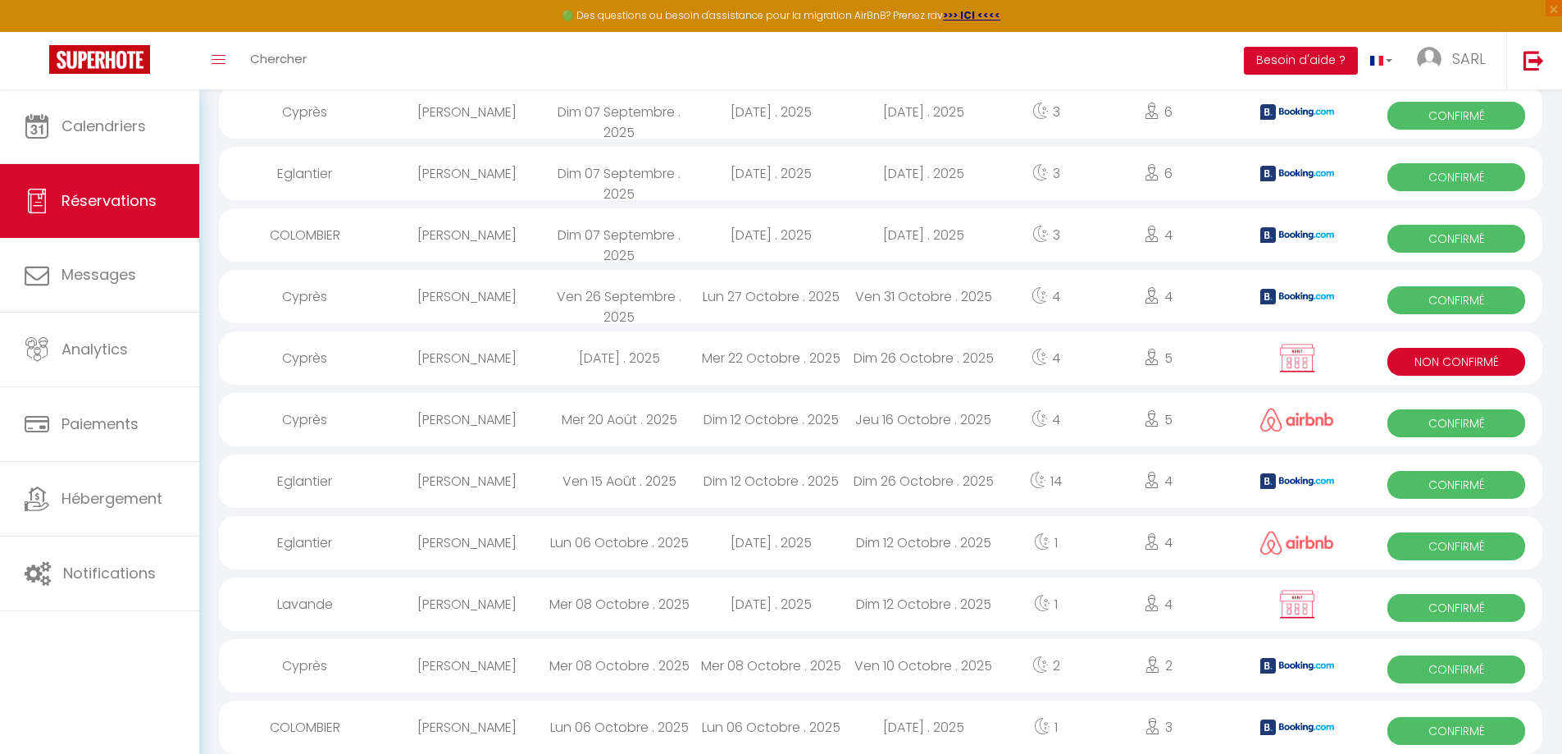
scroll to position [530, 0]
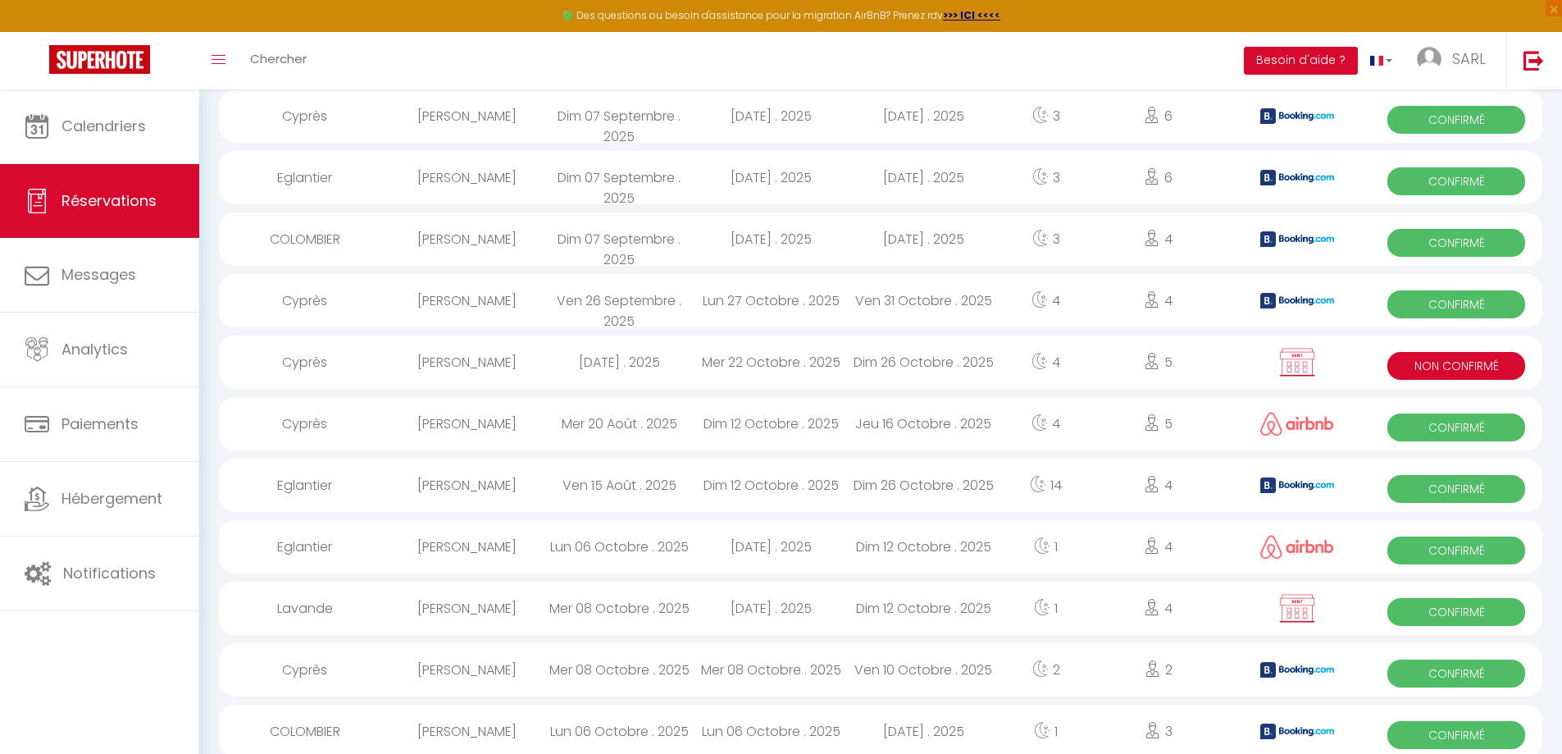
click at [637, 600] on div "Mer 08 Octobre . 2025" at bounding box center [619, 608] width 153 height 53
select select "OK"
select select "KO"
select select "0"
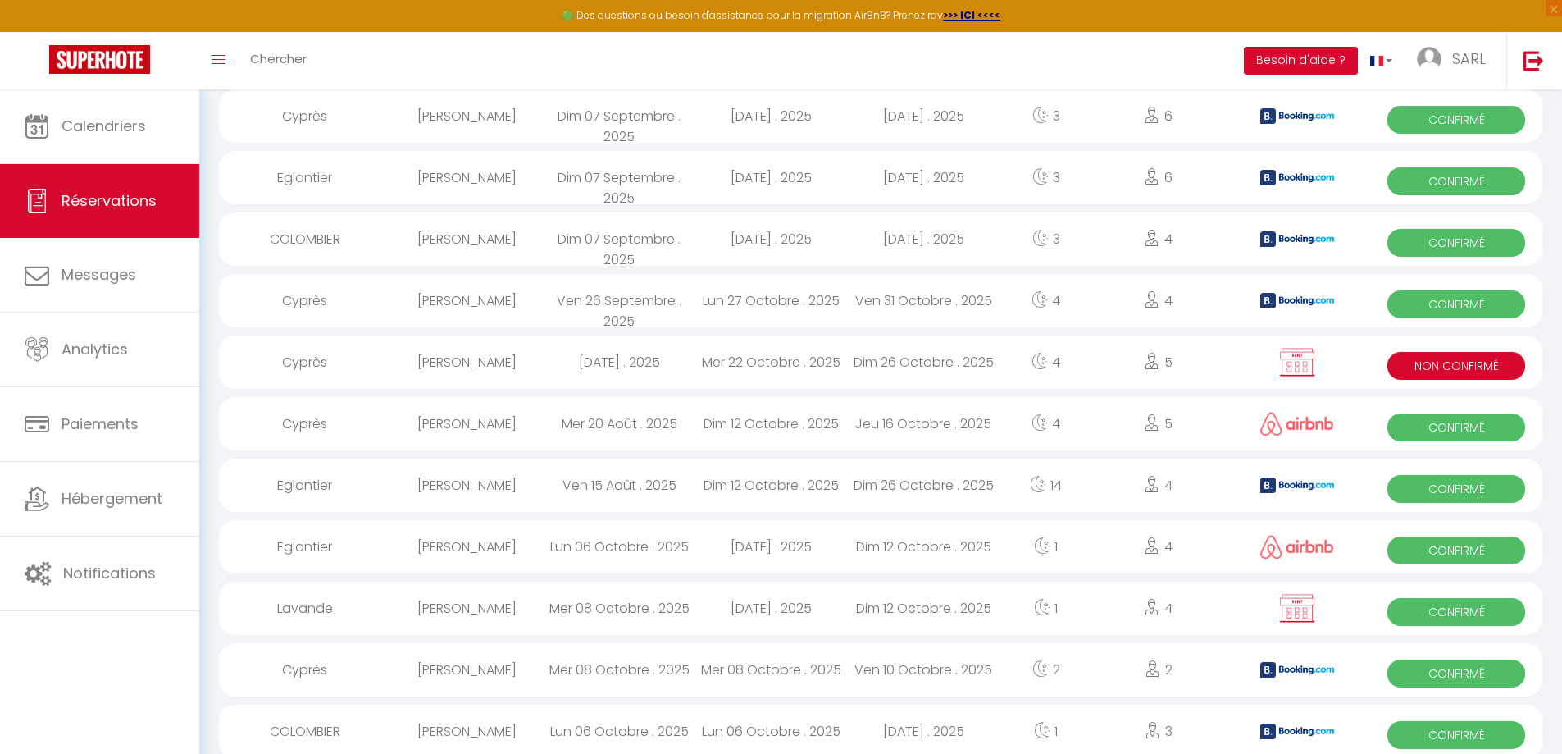
select select "1"
select select
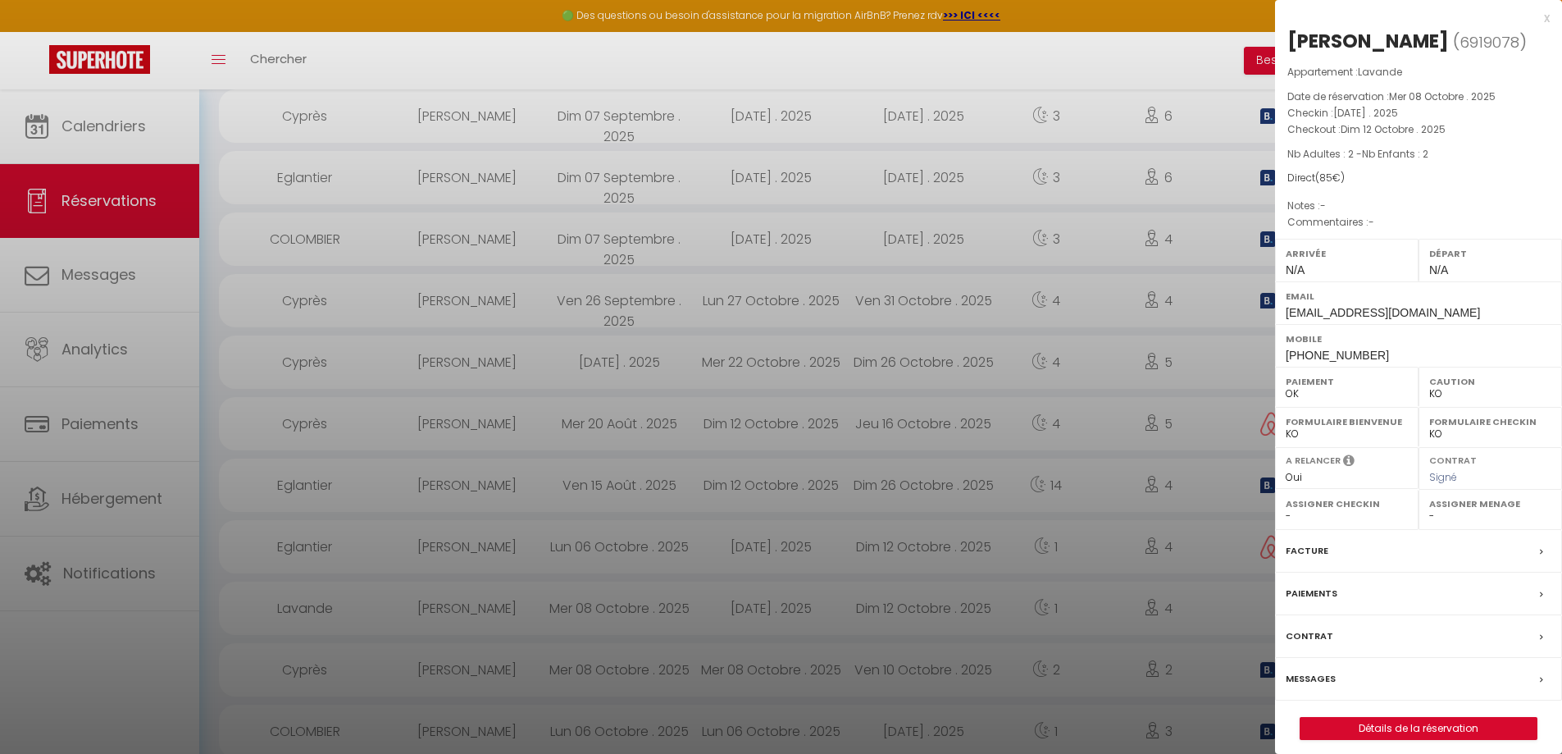
click at [1548, 17] on div "x" at bounding box center [1412, 18] width 275 height 20
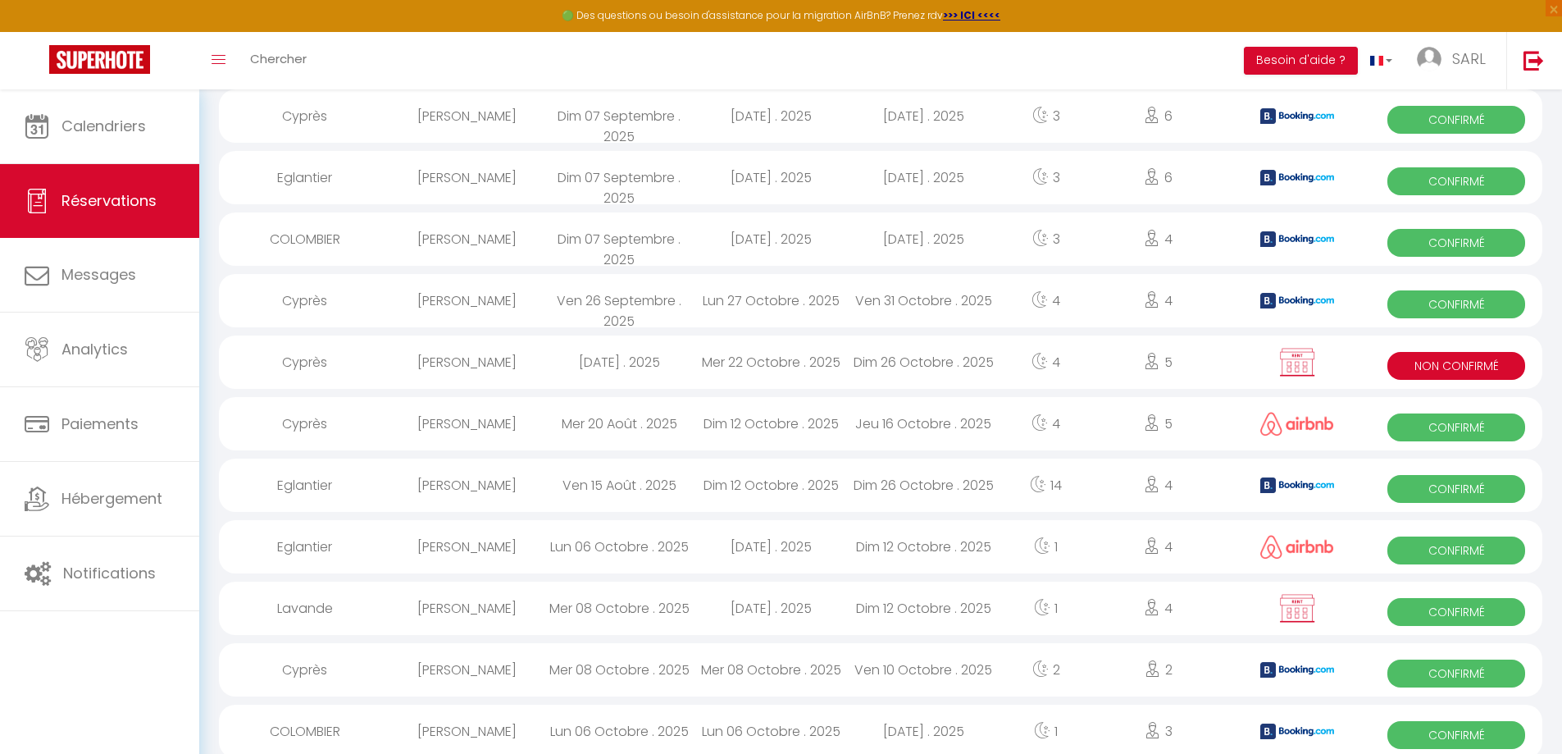
click at [718, 356] on div "Mer 22 Octobre . 2025" at bounding box center [772, 361] width 153 height 53
select select "KO"
